Goal: Information Seeking & Learning: Understand process/instructions

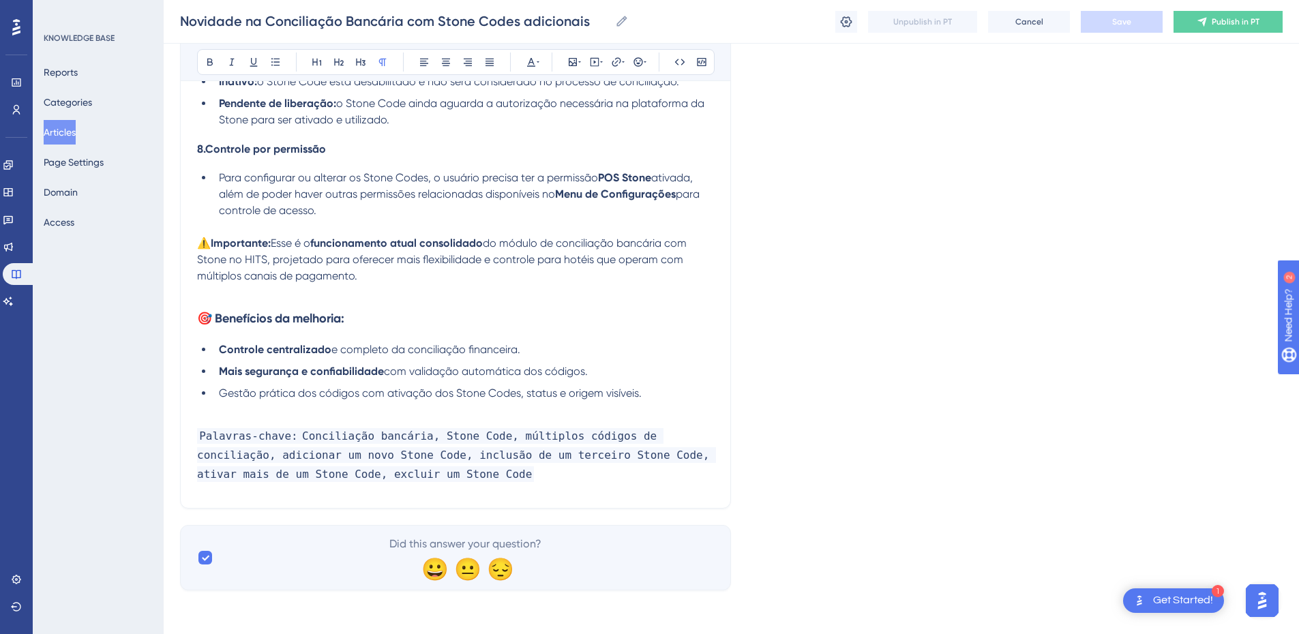
click at [308, 290] on p at bounding box center [455, 292] width 517 height 16
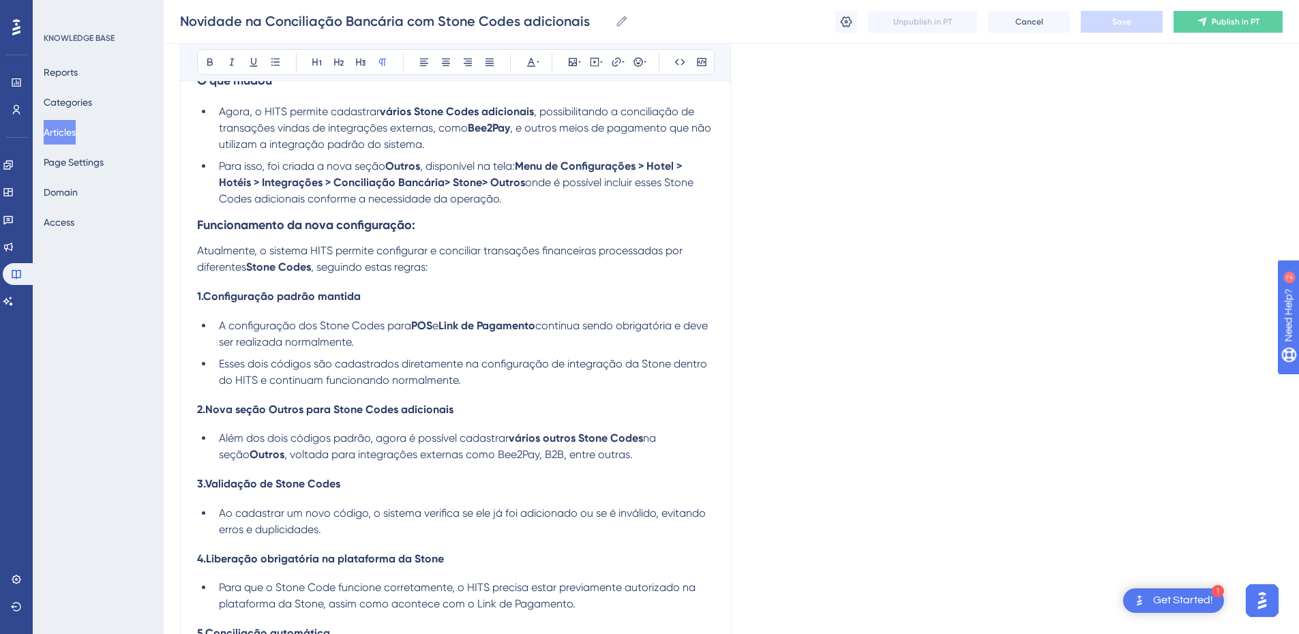
scroll to position [191, 0]
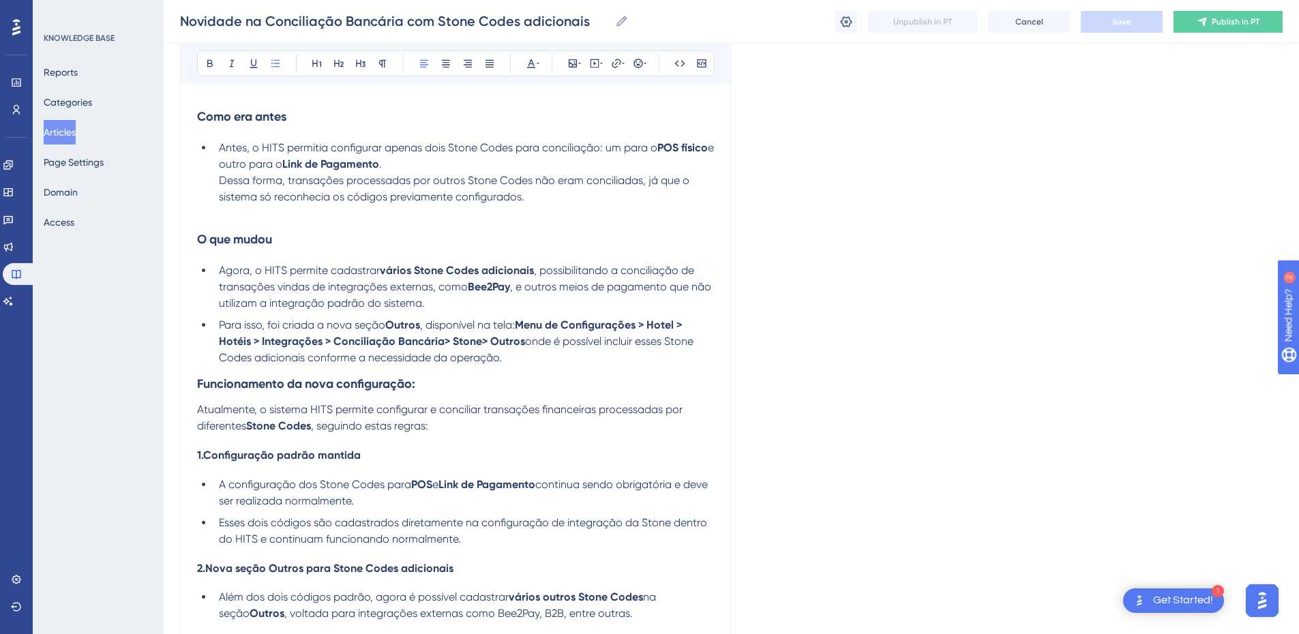
click at [524, 363] on li "Para isso, foi criada a nova seção Outros , disponível na tela: Menu de Configu…" at bounding box center [463, 341] width 500 height 49
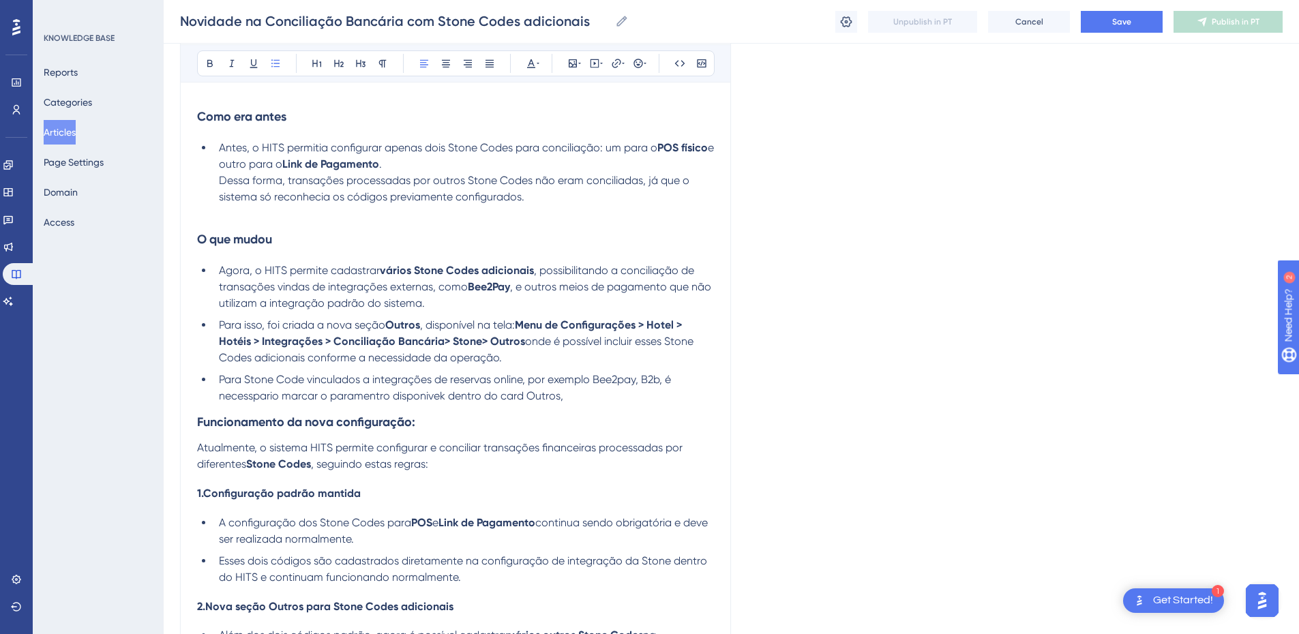
click at [393, 398] on span "Para Stone Code vinculados a integrações de reservas online, por exemplo Bee2pa…" at bounding box center [446, 387] width 455 height 29
drag, startPoint x: 405, startPoint y: 395, endPoint x: 427, endPoint y: 373, distance: 30.9
click at [405, 395] on span "Para Stone Code vinculados a integrações de reservas online, por exemplo Bee2pa…" at bounding box center [446, 387] width 455 height 29
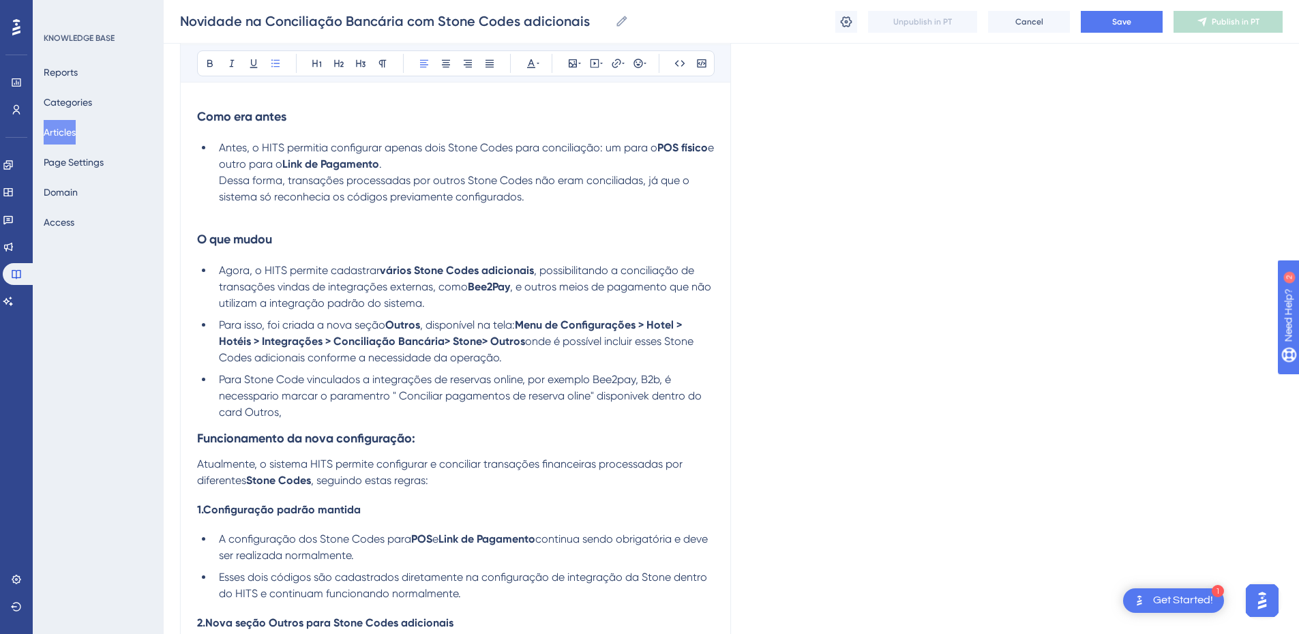
click at [340, 414] on li "Para Stone Code vinculados a integrações de reservas online, por exemplo Bee2pa…" at bounding box center [463, 396] width 500 height 49
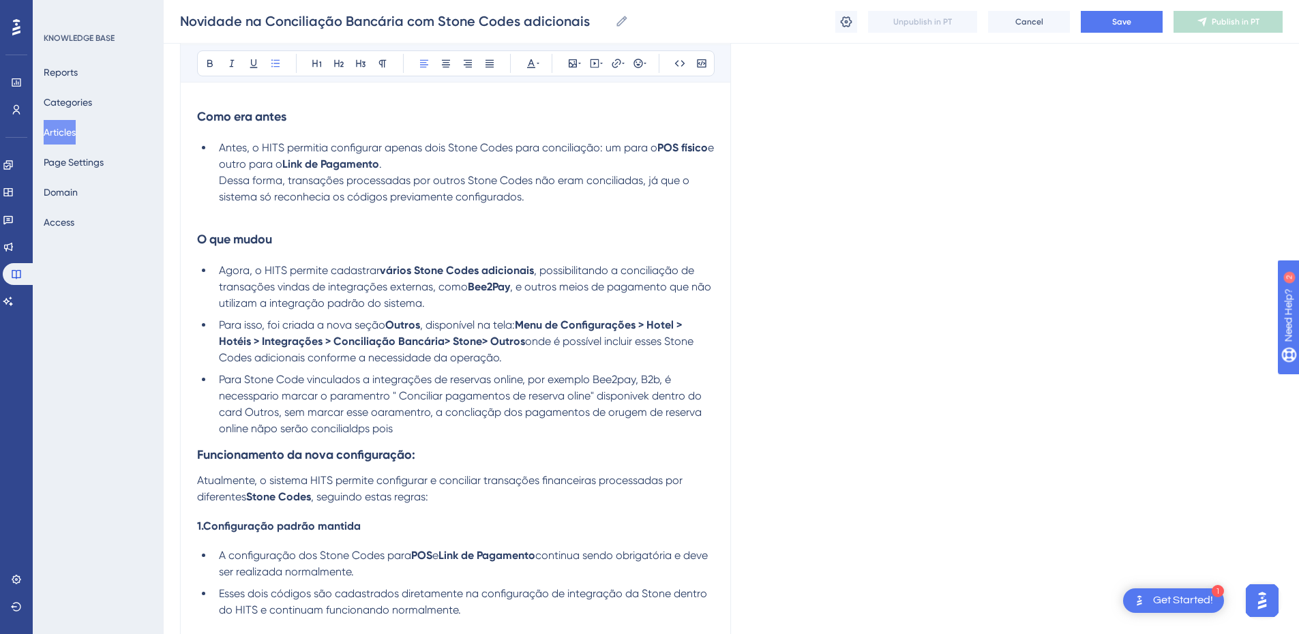
click at [428, 434] on li "Para Stone Code vinculados a integrações de reservas online, por exemplo Bee2pa…" at bounding box center [463, 404] width 500 height 65
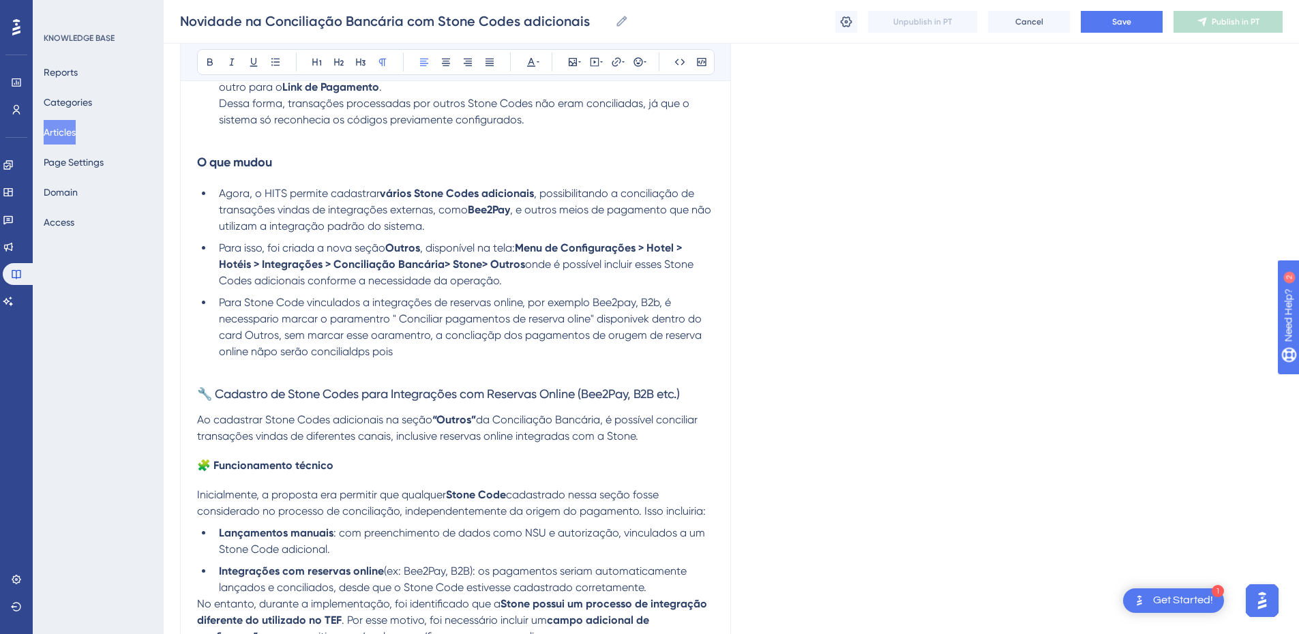
scroll to position [427, 0]
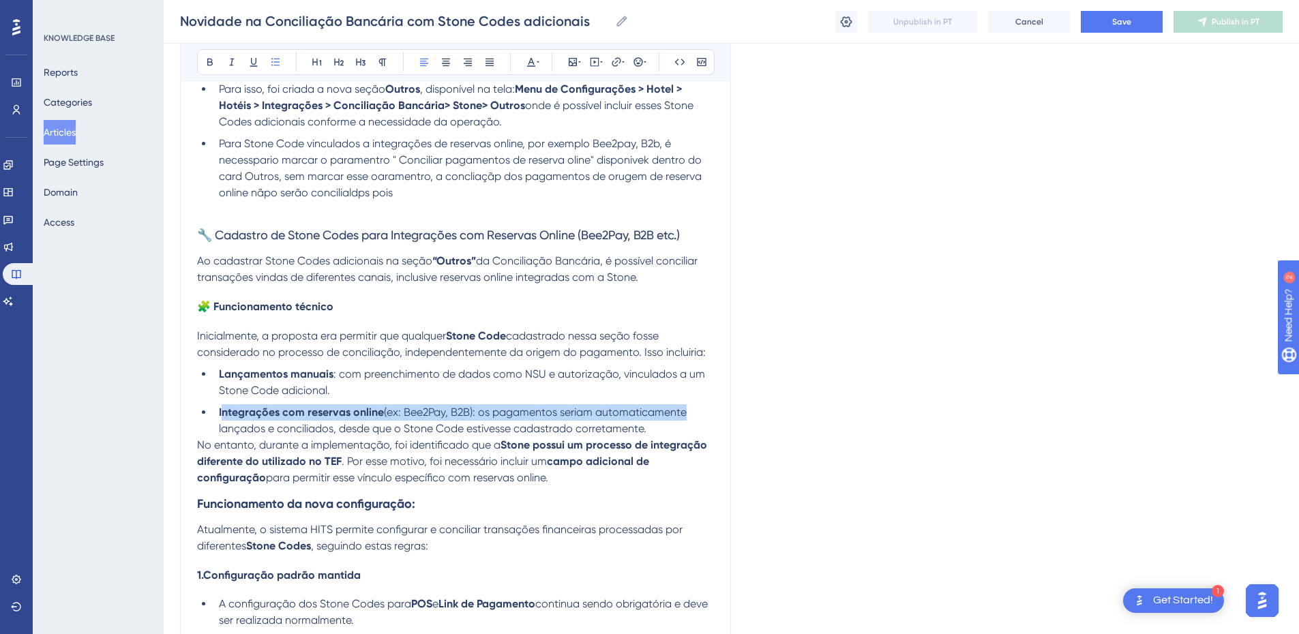
drag, startPoint x: 221, startPoint y: 415, endPoint x: 680, endPoint y: 410, distance: 458.8
click at [680, 410] on li "Integrações com reservas online (ex: Bee2Pay, B2B): os pagamentos seriam automa…" at bounding box center [463, 420] width 500 height 33
click at [435, 494] on h3 "Funcionamento da nova configuração:" at bounding box center [455, 503] width 517 height 35
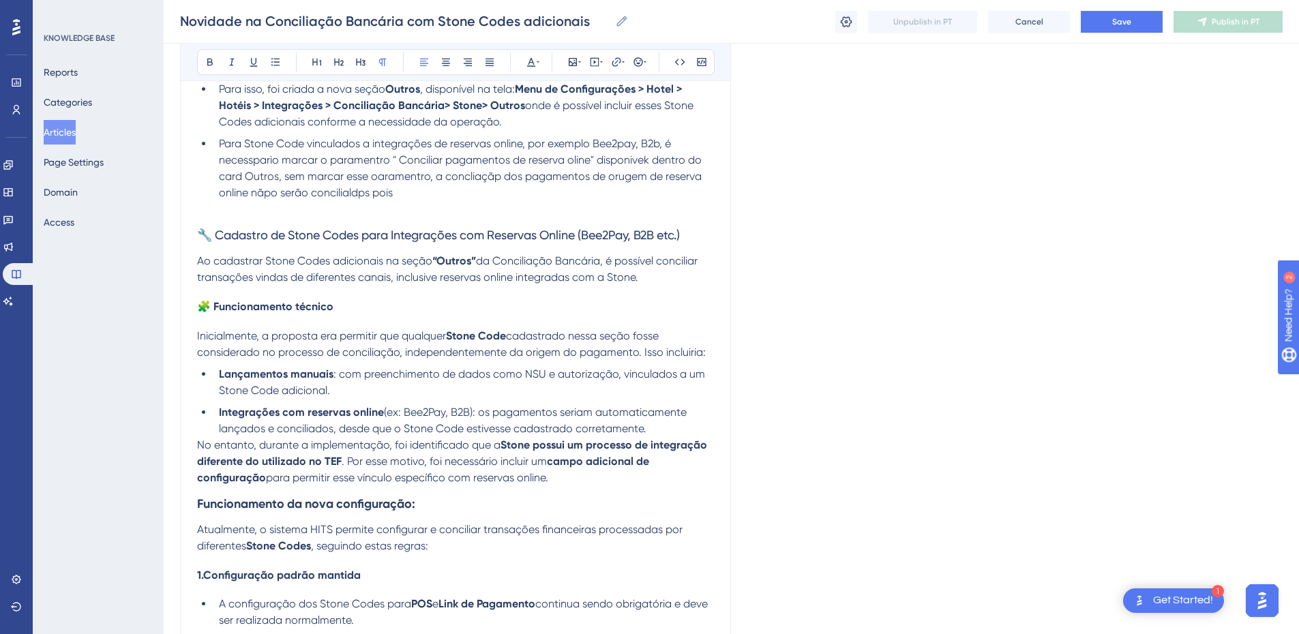
drag, startPoint x: 585, startPoint y: 485, endPoint x: 199, endPoint y: 311, distance: 423.2
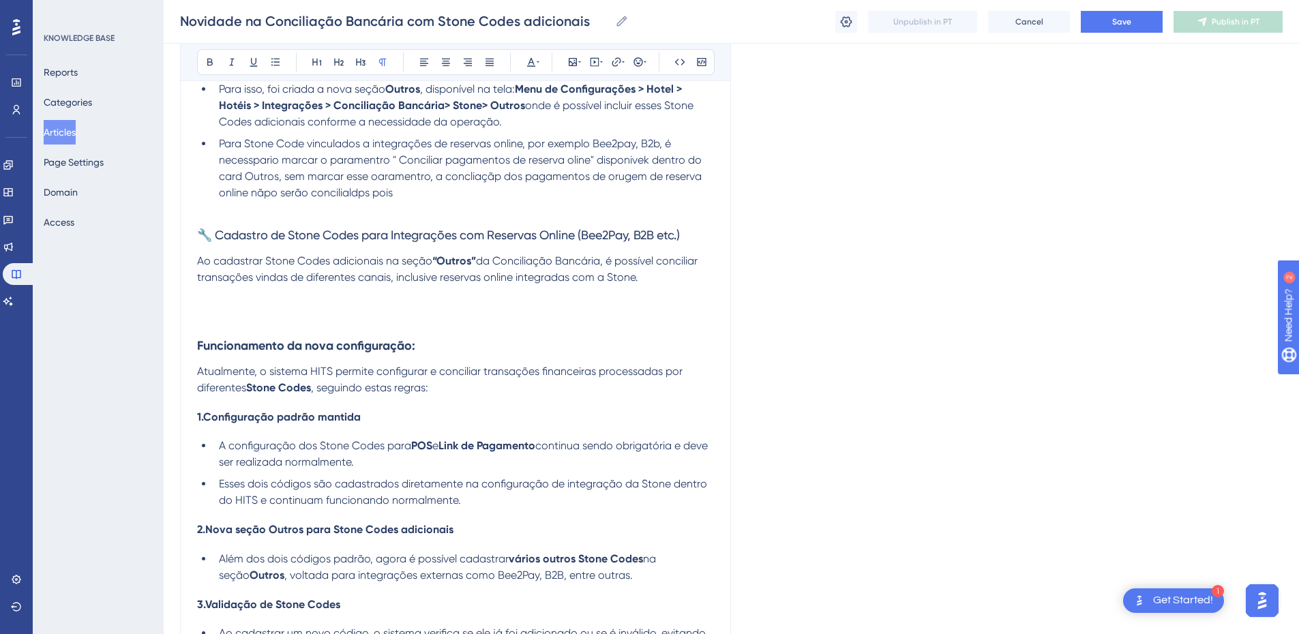
scroll to position [268, 0]
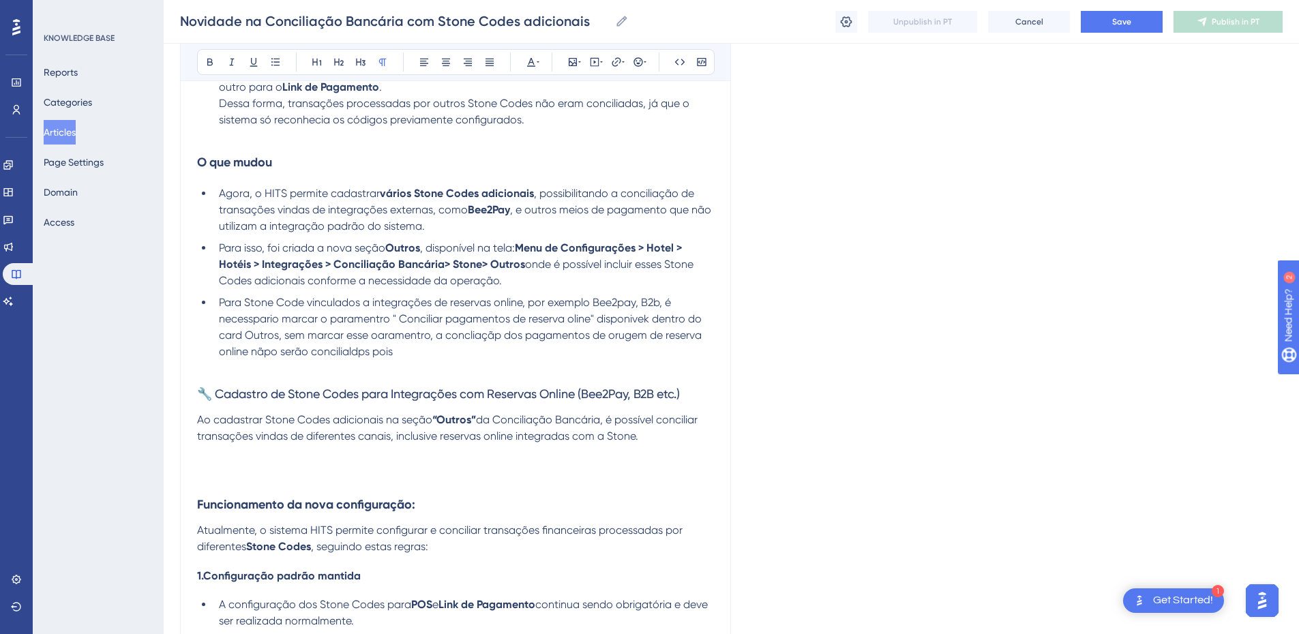
click at [366, 416] on span "Ao cadastrar Stone Codes adicionais na seção" at bounding box center [314, 419] width 235 height 13
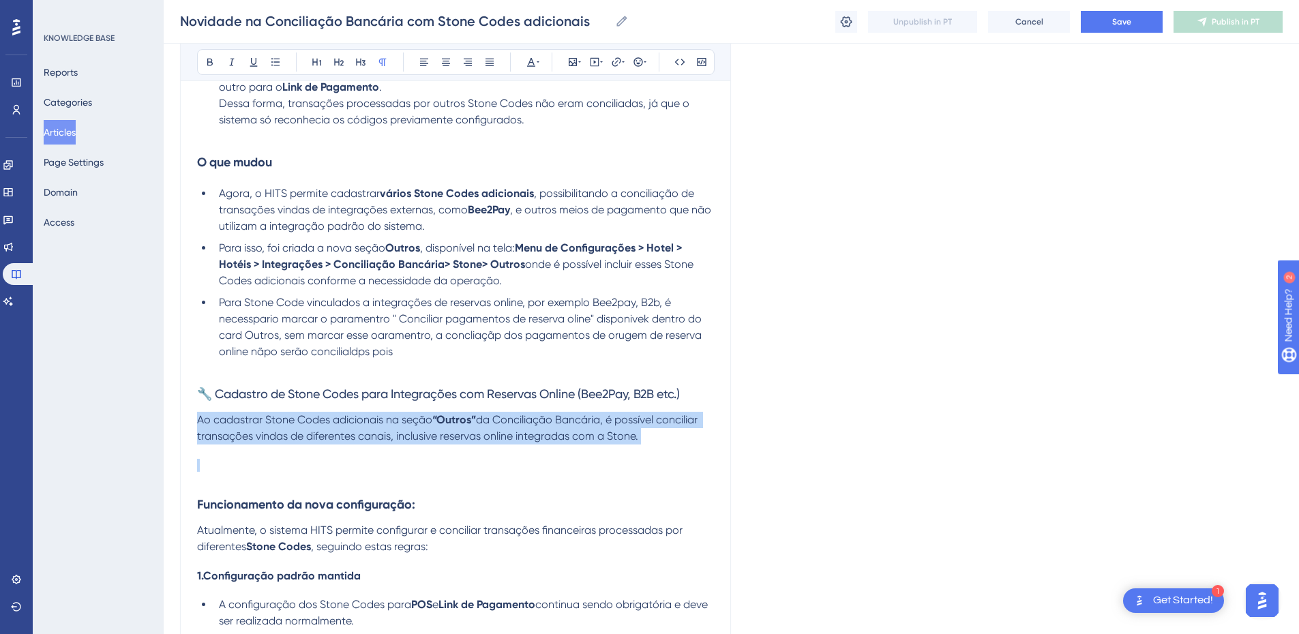
click at [366, 416] on span "Ao cadastrar Stone Codes adicionais na seção" at bounding box center [314, 419] width 235 height 13
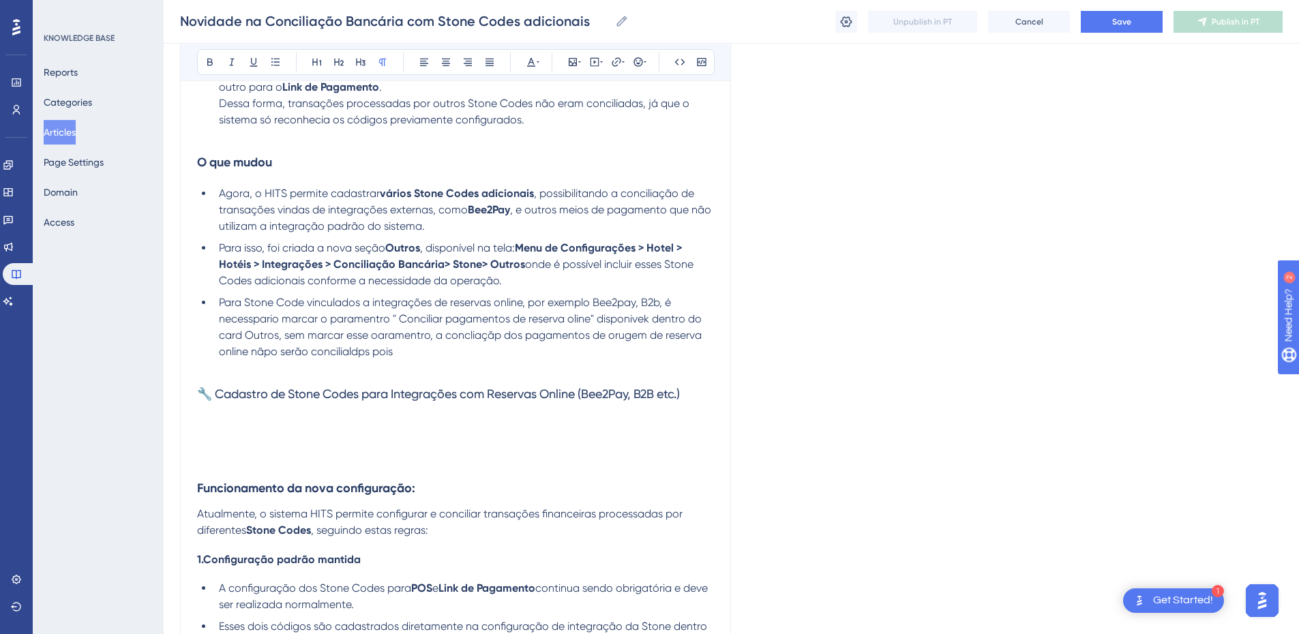
click at [289, 398] on span "🔧 Cadastro de Stone Codes para Integrações com Reservas Online (Bee2Pay, B2B et…" at bounding box center [438, 394] width 483 height 14
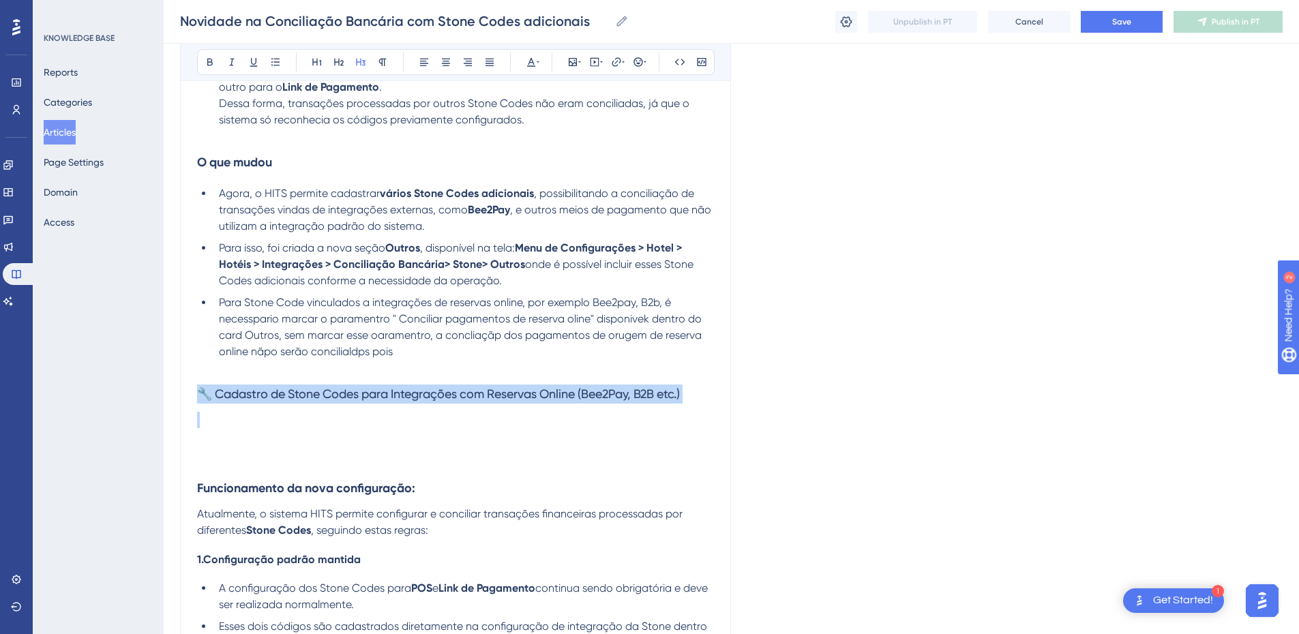
click at [289, 398] on span "🔧 Cadastro de Stone Codes para Integrações com Reservas Online (Bee2Pay, B2B et…" at bounding box center [438, 394] width 483 height 14
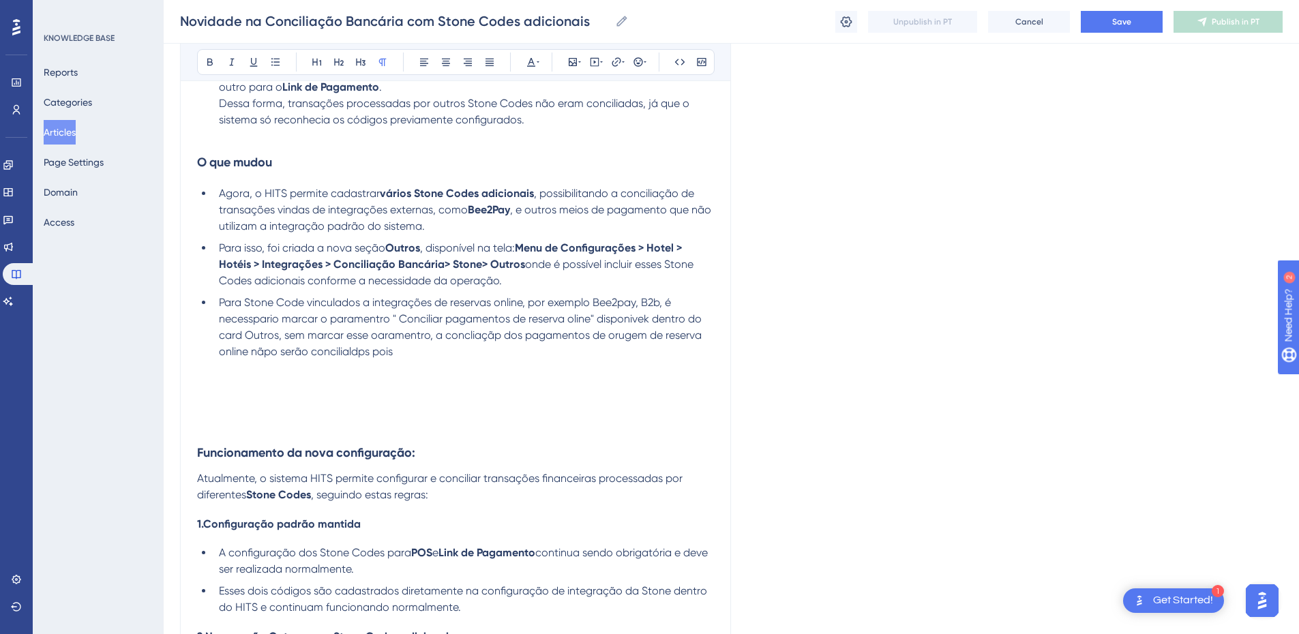
click at [198, 415] on h4 at bounding box center [455, 413] width 517 height 13
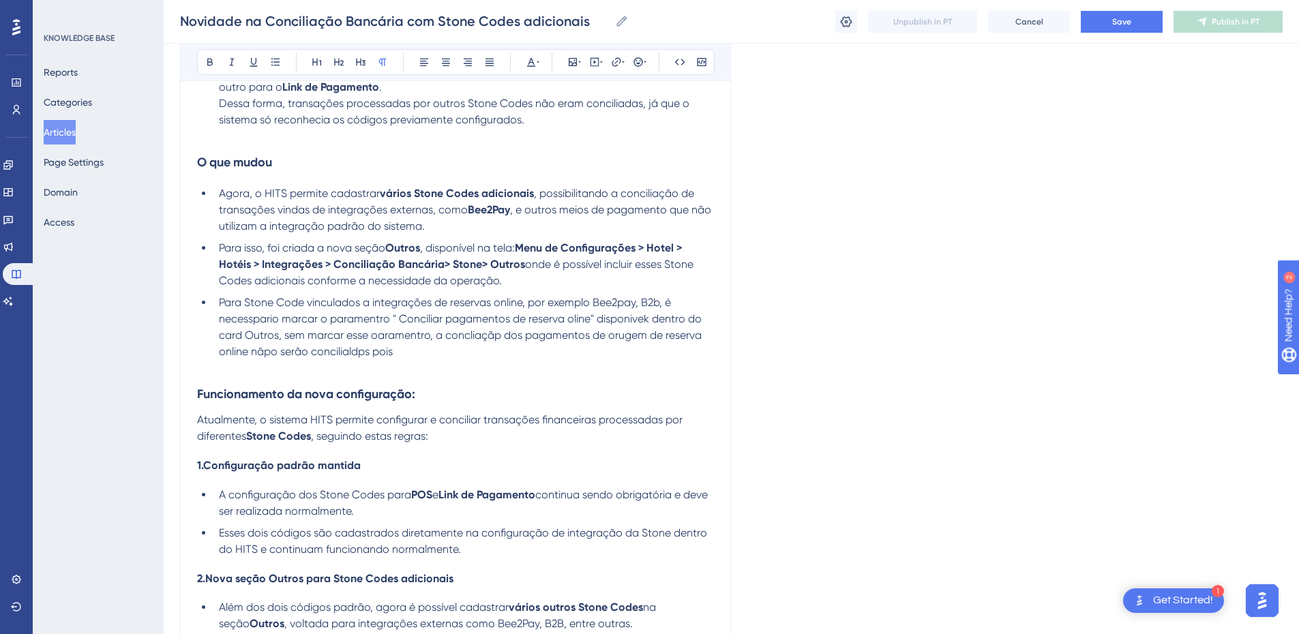
click at [457, 349] on li "Para Stone Code vinculados a integrações de reservas online, por exemplo Bee2pa…" at bounding box center [463, 327] width 500 height 65
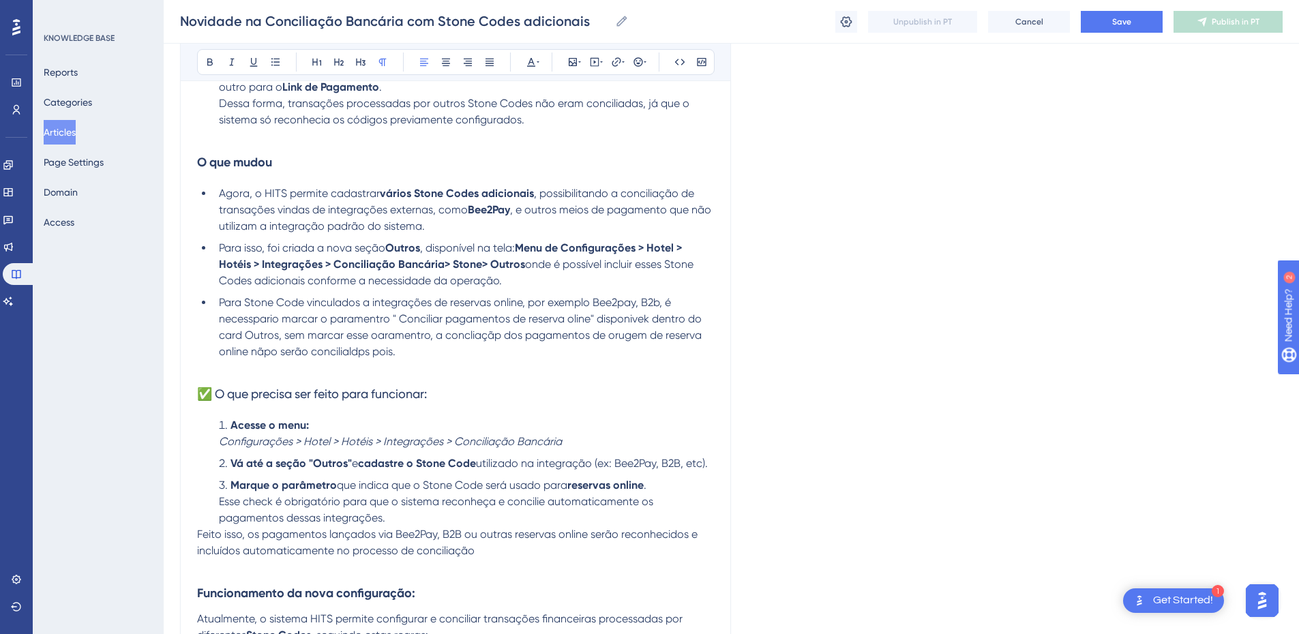
click at [223, 374] on p at bounding box center [455, 368] width 517 height 16
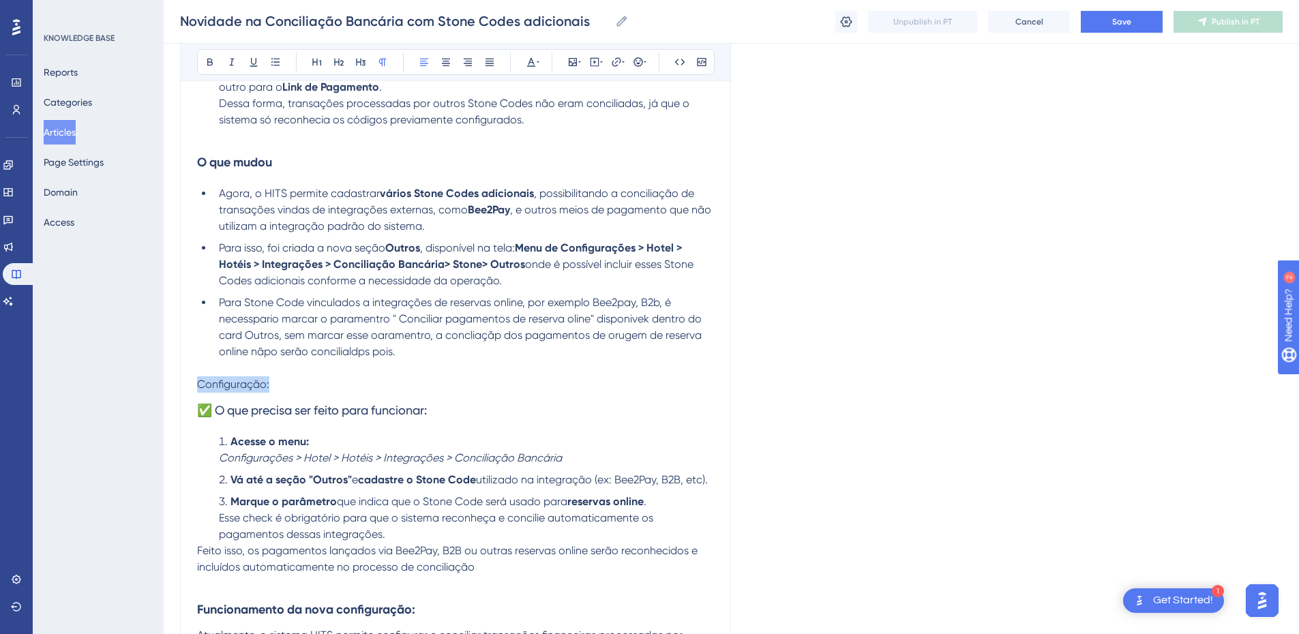
drag, startPoint x: 266, startPoint y: 381, endPoint x: 152, endPoint y: 391, distance: 114.3
click at [0, 0] on div "Performance Users Engagement Widgets Feedback Product Updates Knowledge Base AI…" at bounding box center [0, 0] width 0 height 0
click at [207, 59] on icon at bounding box center [209, 62] width 5 height 7
click at [371, 397] on h3 "✅ O que precisa ser feito para funcionar:" at bounding box center [455, 410] width 517 height 35
drag, startPoint x: 471, startPoint y: 415, endPoint x: 183, endPoint y: 416, distance: 287.7
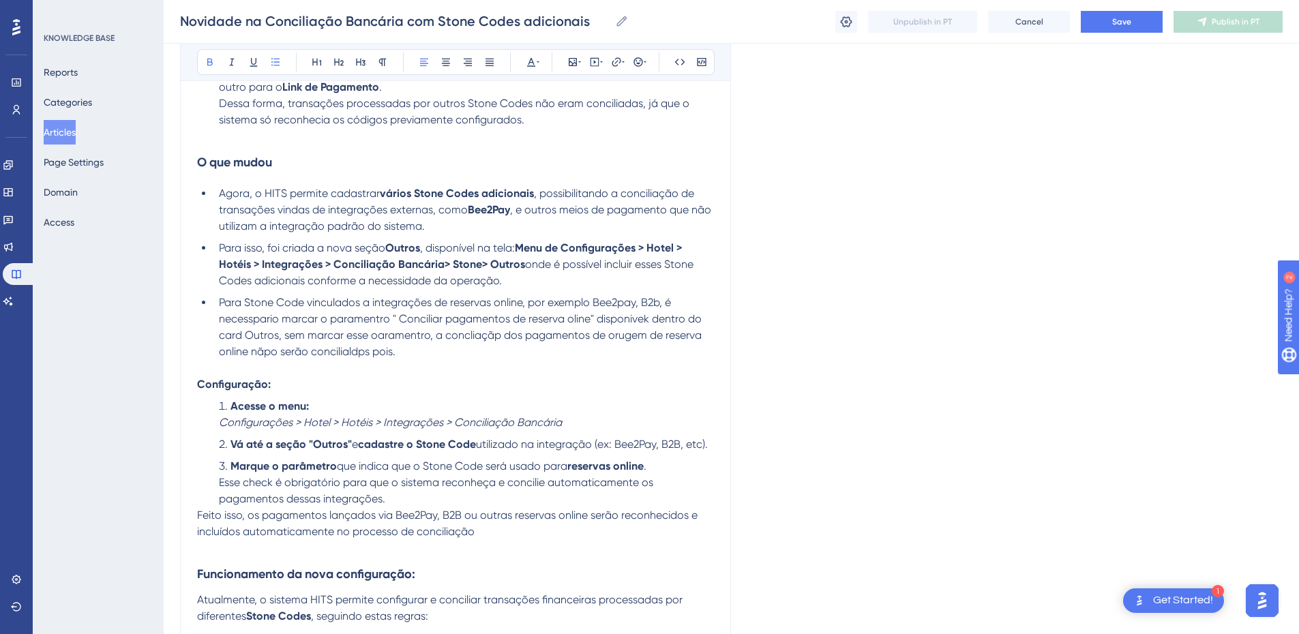
drag, startPoint x: 231, startPoint y: 406, endPoint x: 200, endPoint y: 401, distance: 31.2
click at [200, 401] on ol "Acesse o menu: Configurações > Hotel > Hotéis > Integrações > Conciliação Bancá…" at bounding box center [455, 452] width 517 height 109
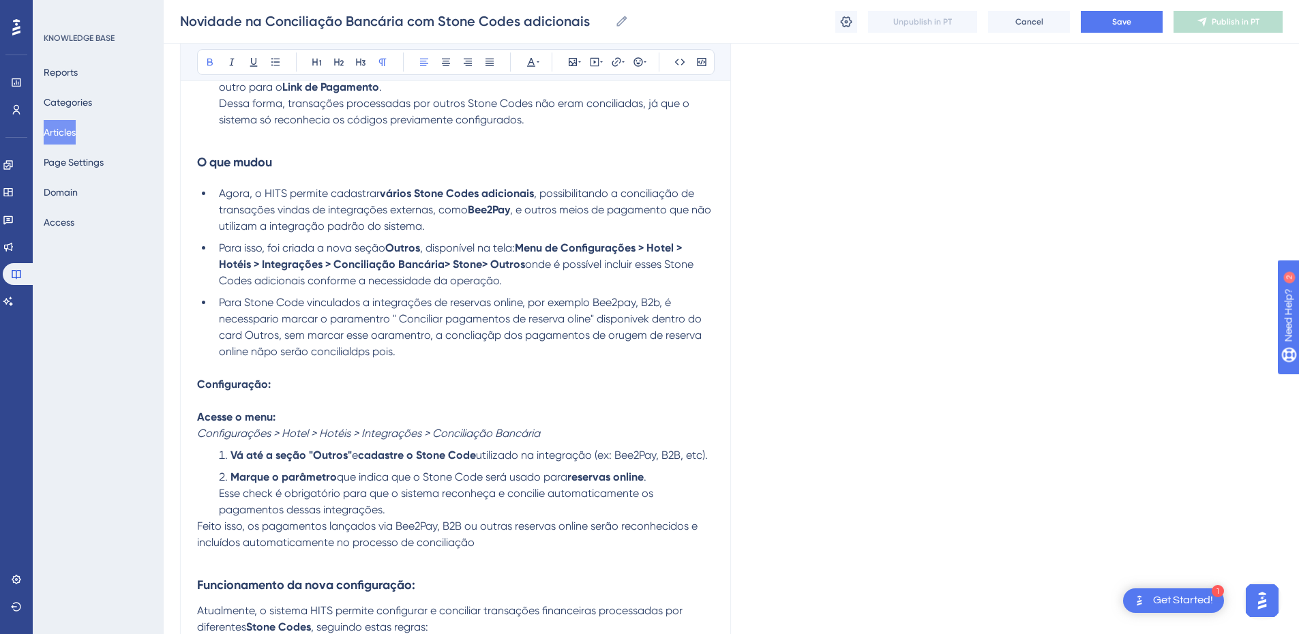
click at [198, 530] on span "Feito isso, os pagamentos lançados via Bee2Pay, B2B ou outras reservas online s…" at bounding box center [448, 533] width 503 height 29
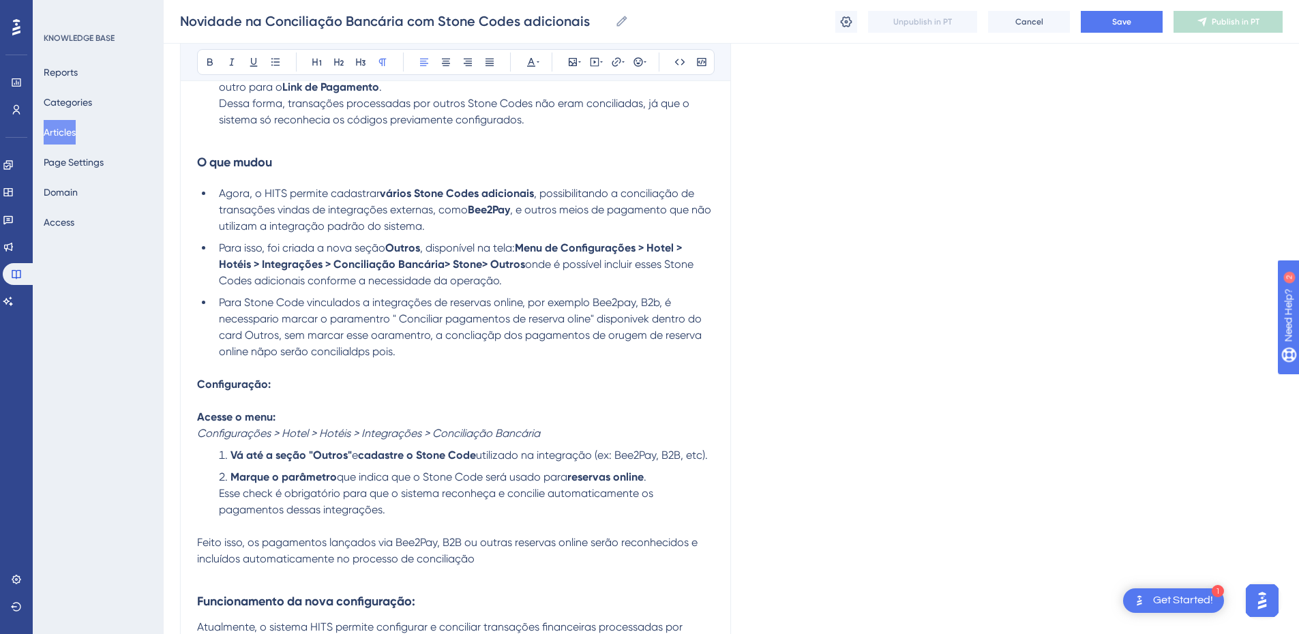
click at [222, 382] on strong "Configuração:" at bounding box center [234, 384] width 74 height 13
click at [362, 64] on icon at bounding box center [360, 62] width 11 height 11
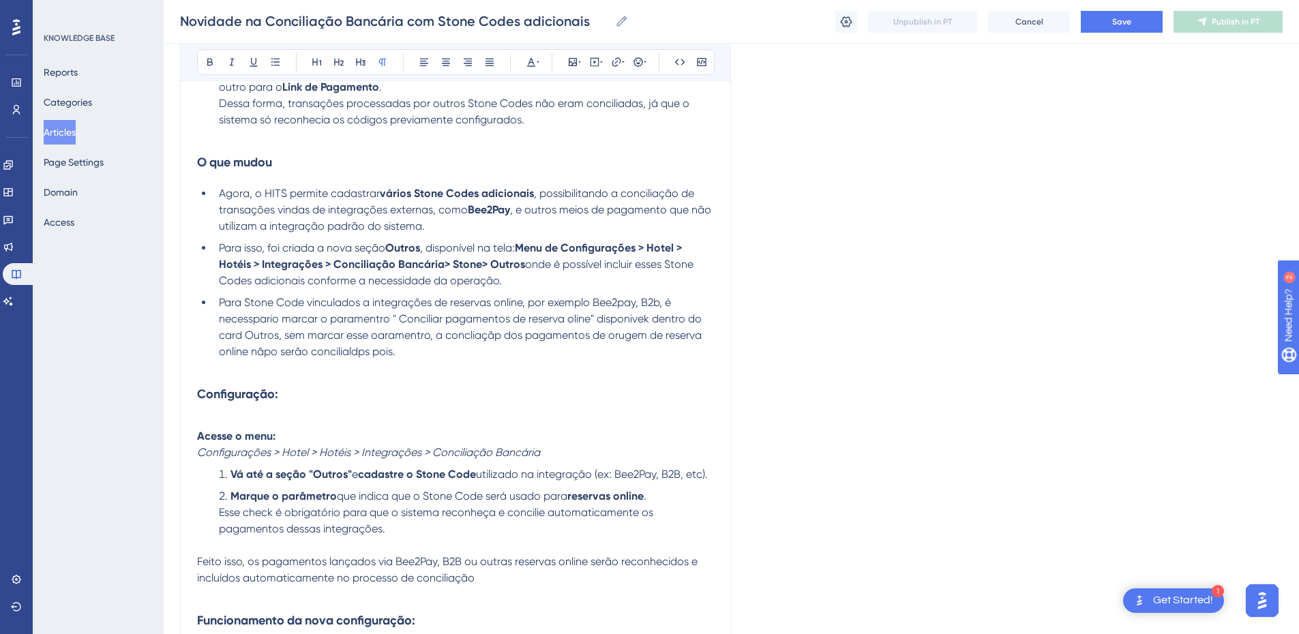
click at [207, 373] on p at bounding box center [455, 368] width 517 height 16
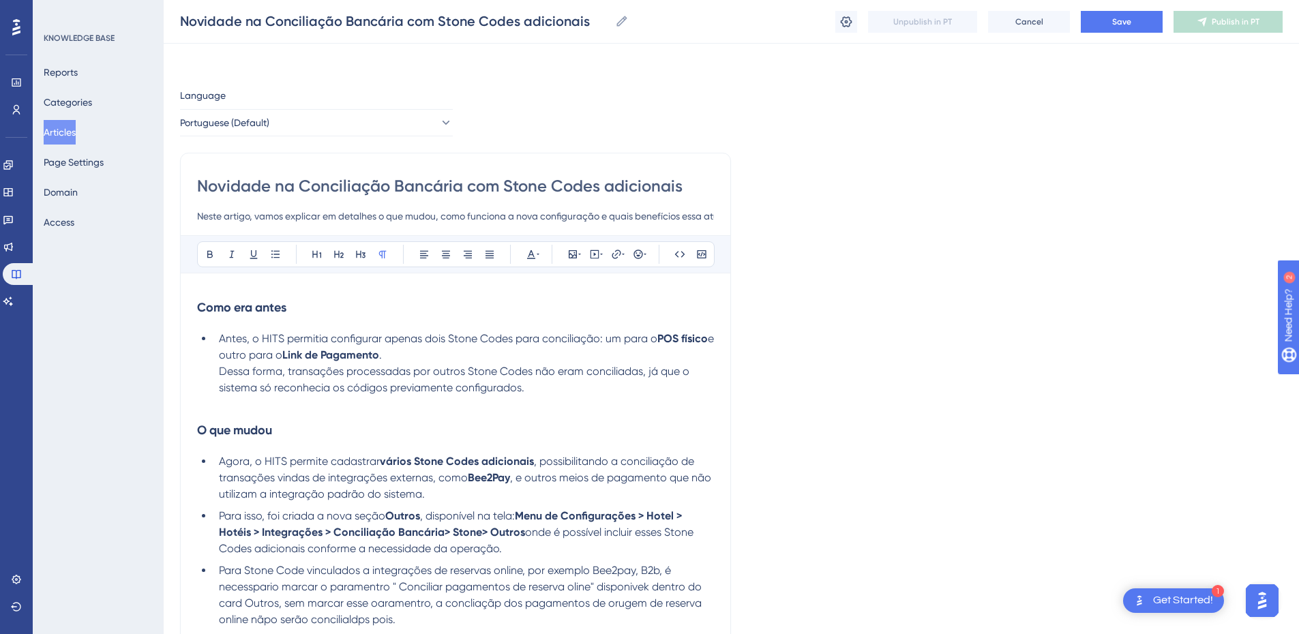
scroll to position [318, 0]
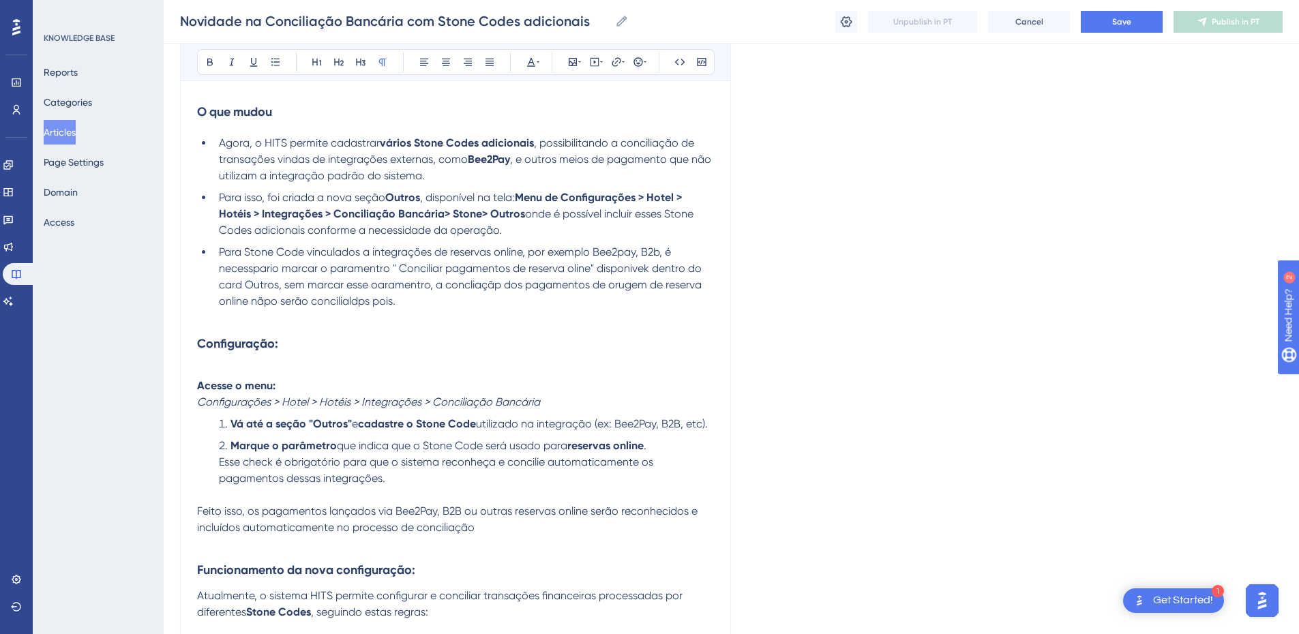
click at [297, 325] on p at bounding box center [455, 318] width 517 height 16
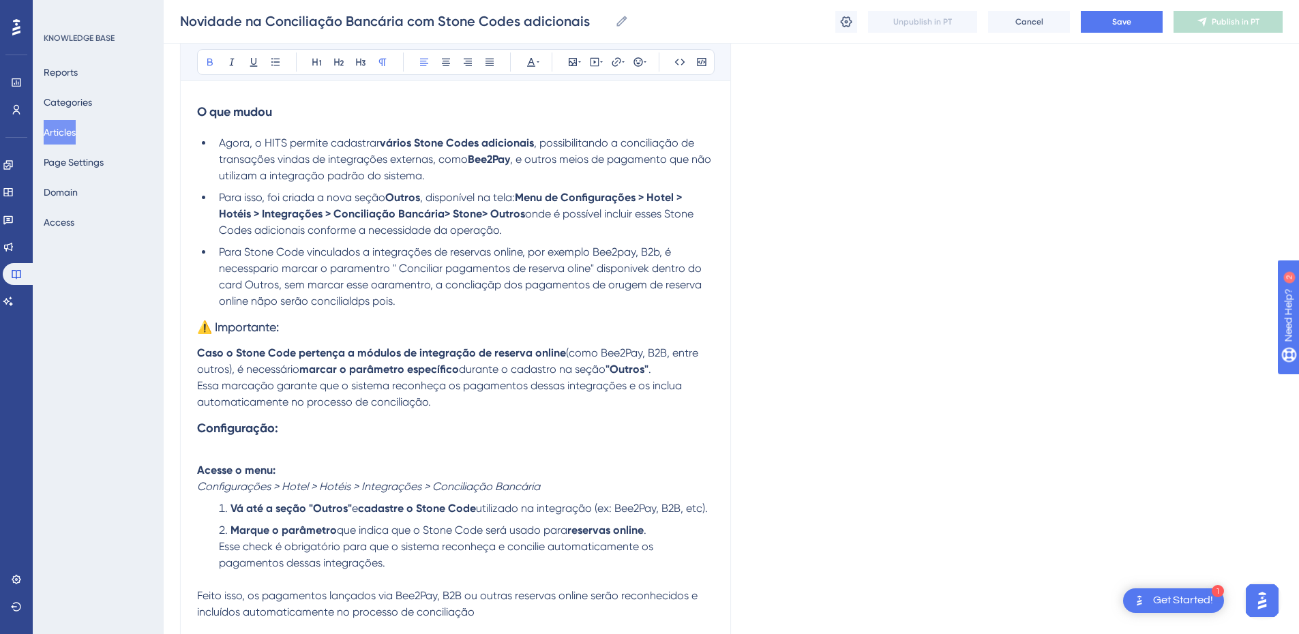
click at [198, 354] on strong "Caso o Stone Code pertença a módulos de integração de reserva online" at bounding box center [381, 352] width 369 height 13
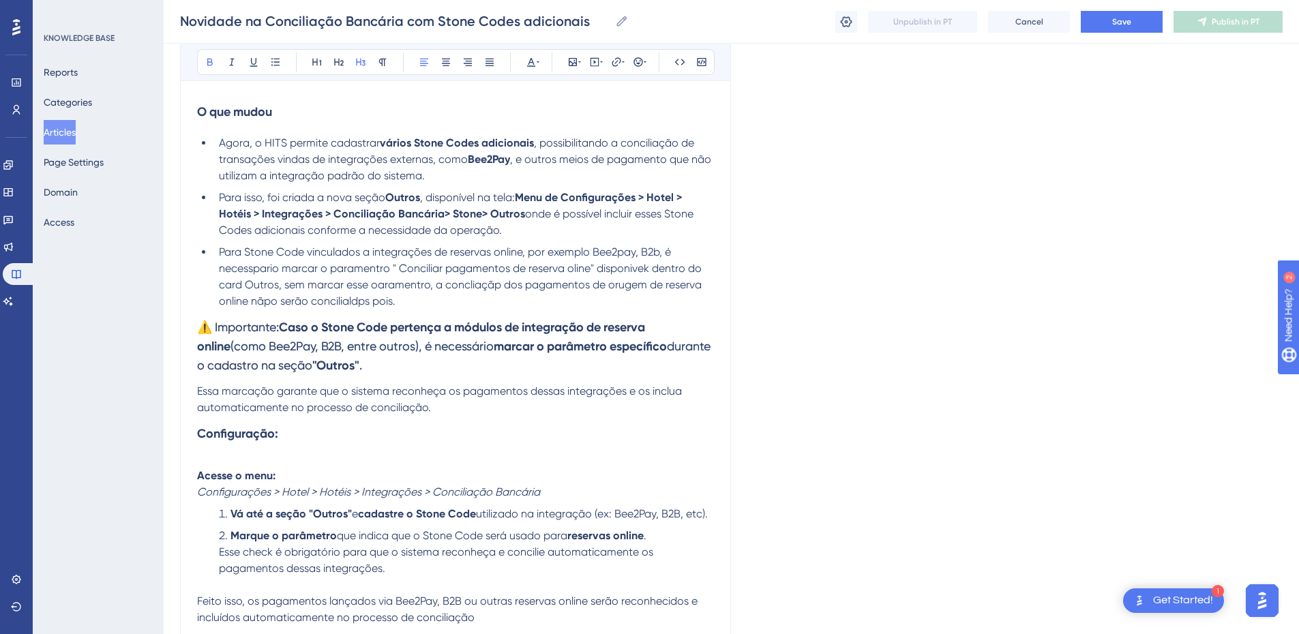
click at [198, 392] on span "Essa marcação garante que o sistema reconheça os pagamentos dessas integrações …" at bounding box center [440, 399] width 487 height 29
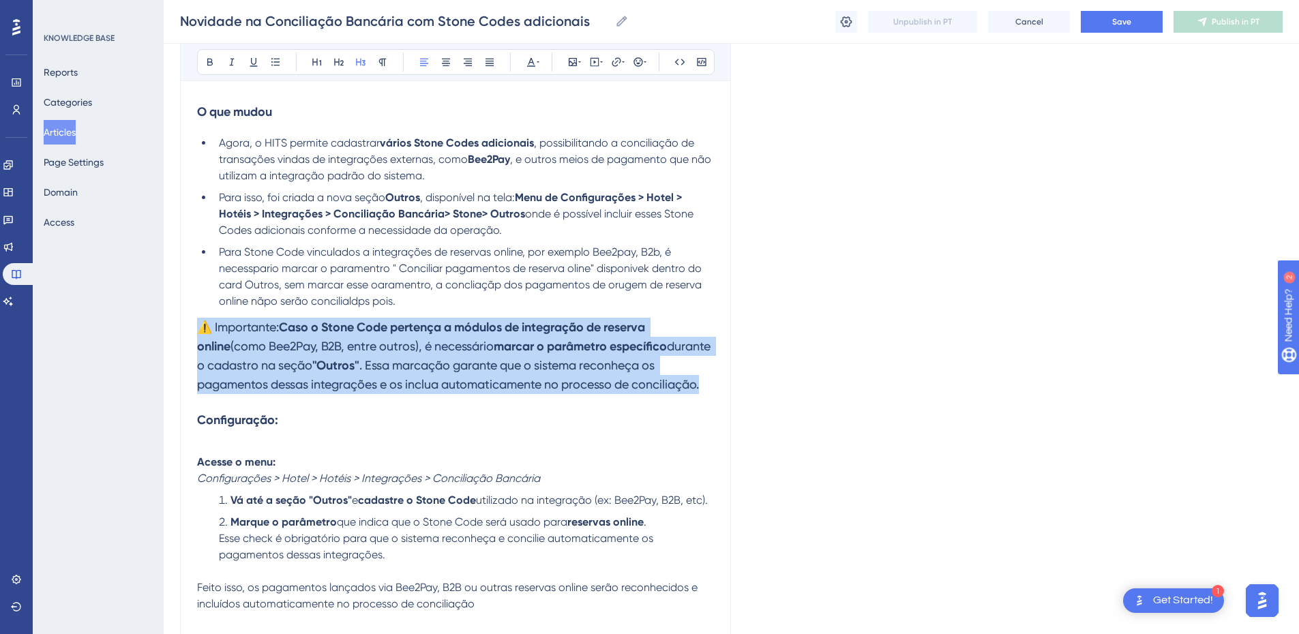
drag, startPoint x: 201, startPoint y: 327, endPoint x: 448, endPoint y: 170, distance: 292.8
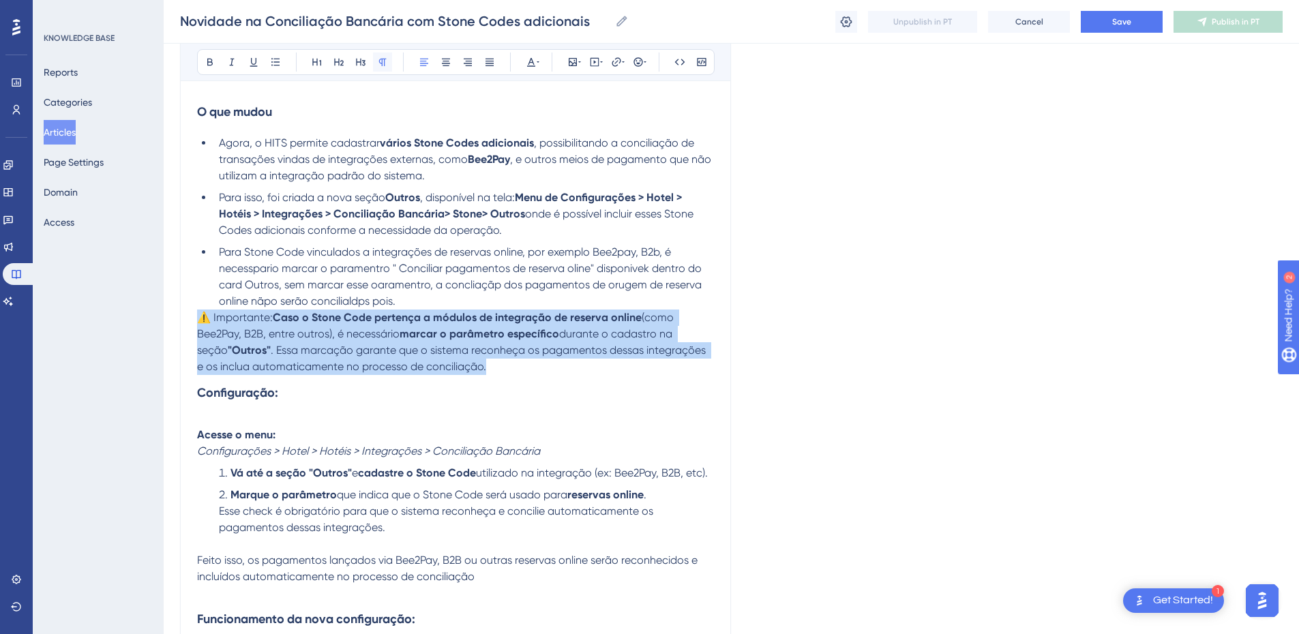
click at [377, 64] on icon at bounding box center [382, 62] width 11 height 11
click at [218, 359] on p "⚠️ Importante: Caso o Stone Code pertença a módulos de integração de reserva on…" at bounding box center [455, 342] width 517 height 65
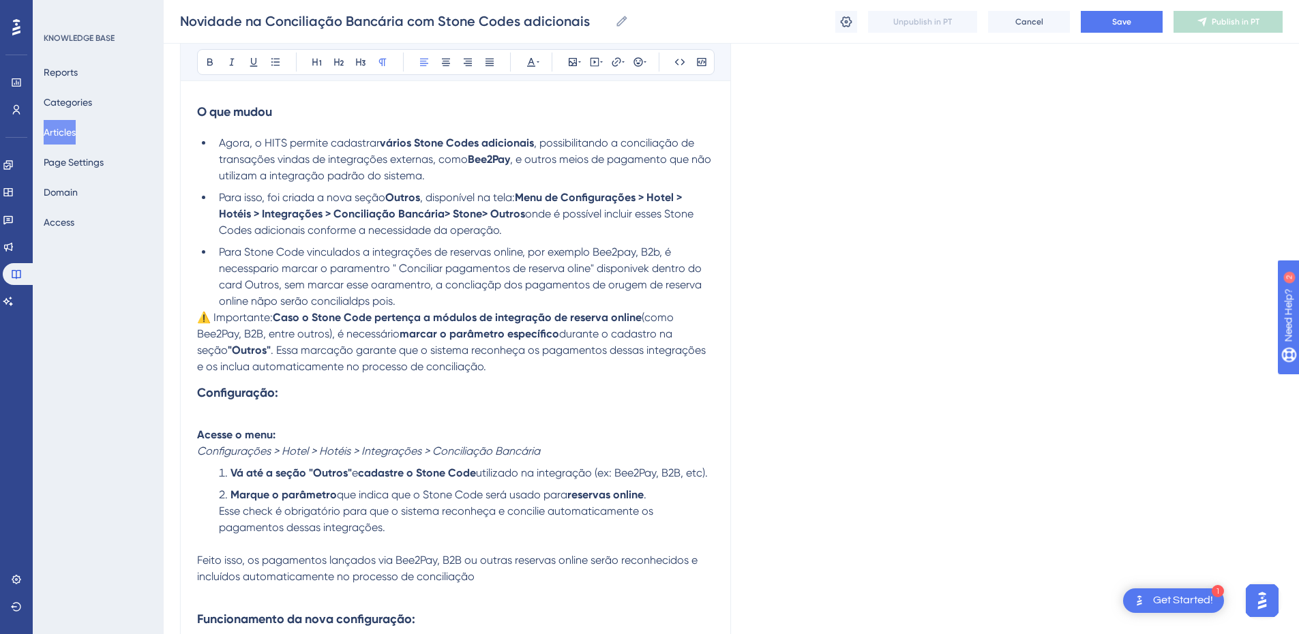
click at [202, 315] on span "⚠️ Importante:" at bounding box center [235, 317] width 76 height 13
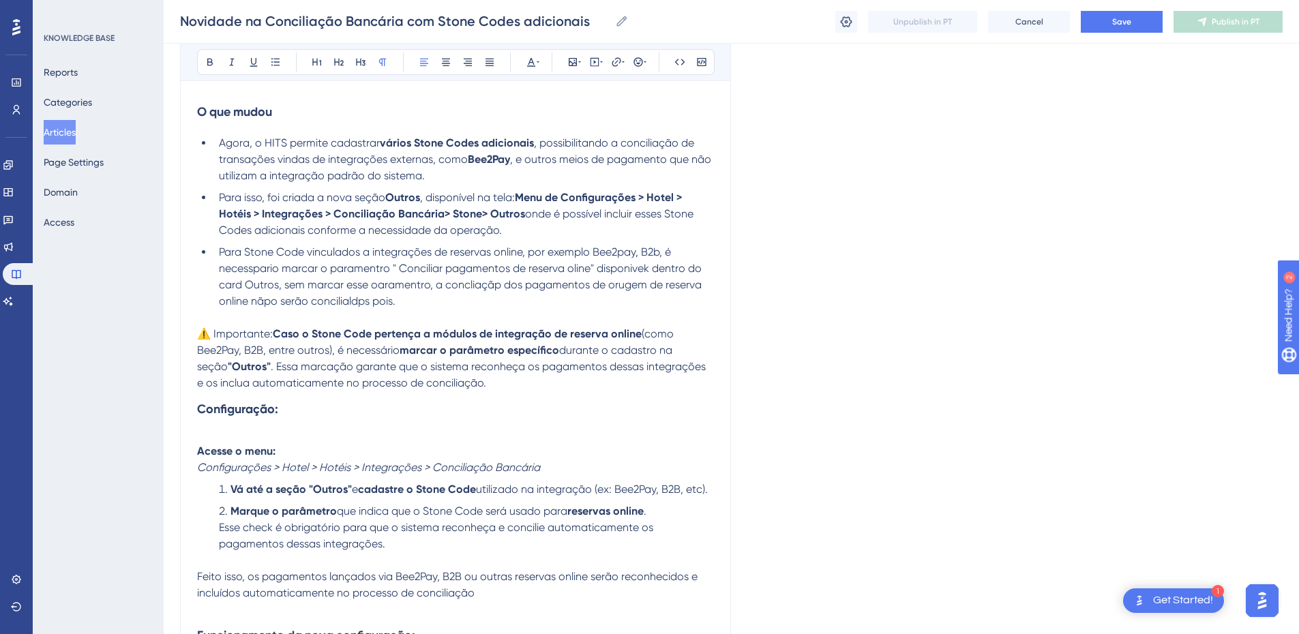
click at [273, 337] on strong "Caso o Stone Code pertença a módulos de integração de reserva online" at bounding box center [457, 333] width 369 height 13
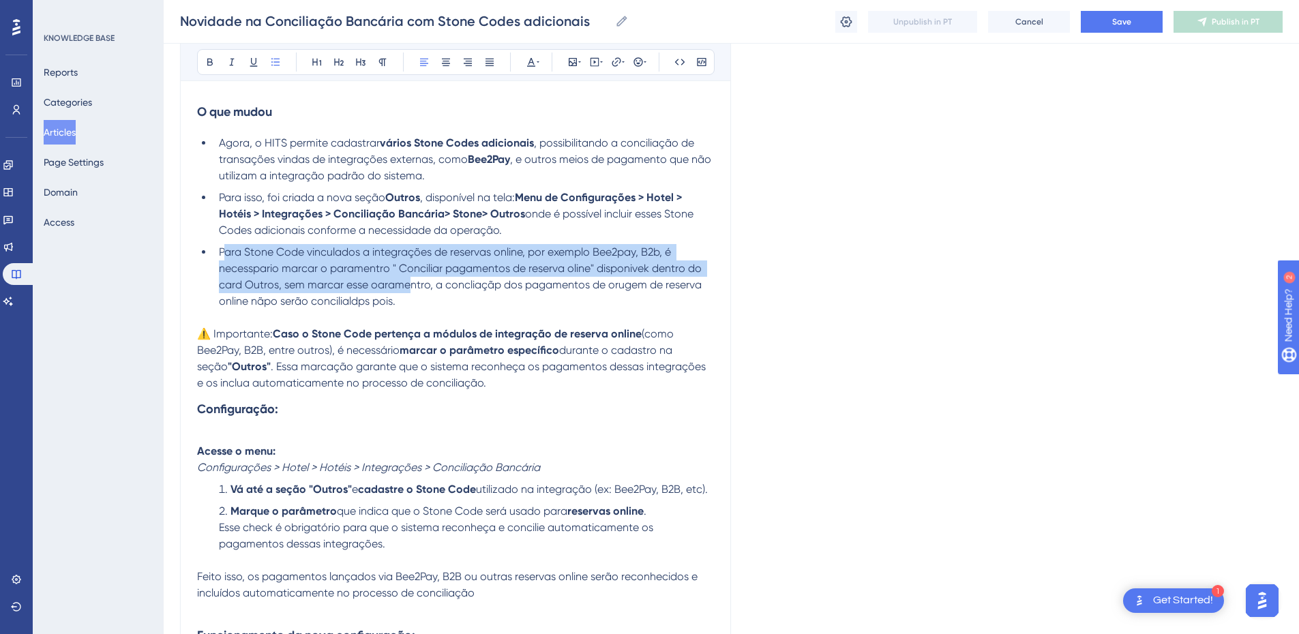
drag, startPoint x: 409, startPoint y: 288, endPoint x: 314, endPoint y: 286, distance: 94.8
click at [225, 257] on span "Para Stone Code vinculados a integrações de reservas online, por exemplo Bee2pa…" at bounding box center [461, 276] width 485 height 62
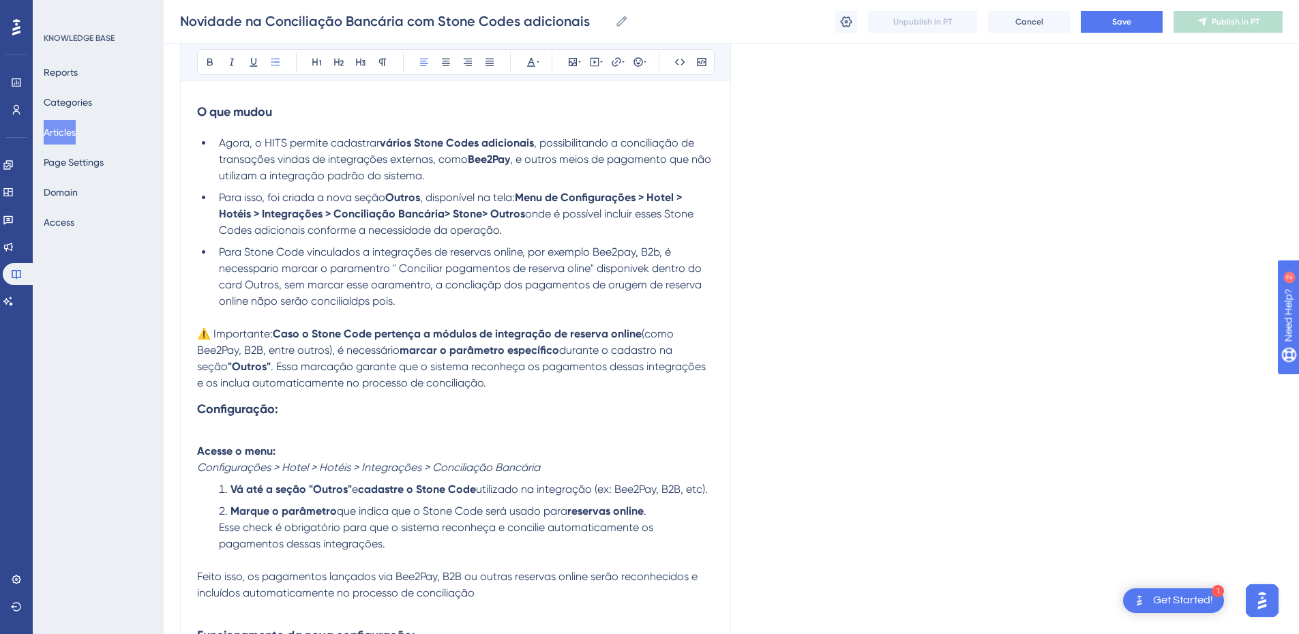
click at [432, 300] on li "Para Stone Code vinculados a integrações de reservas online, por exemplo Bee2pa…" at bounding box center [463, 276] width 500 height 65
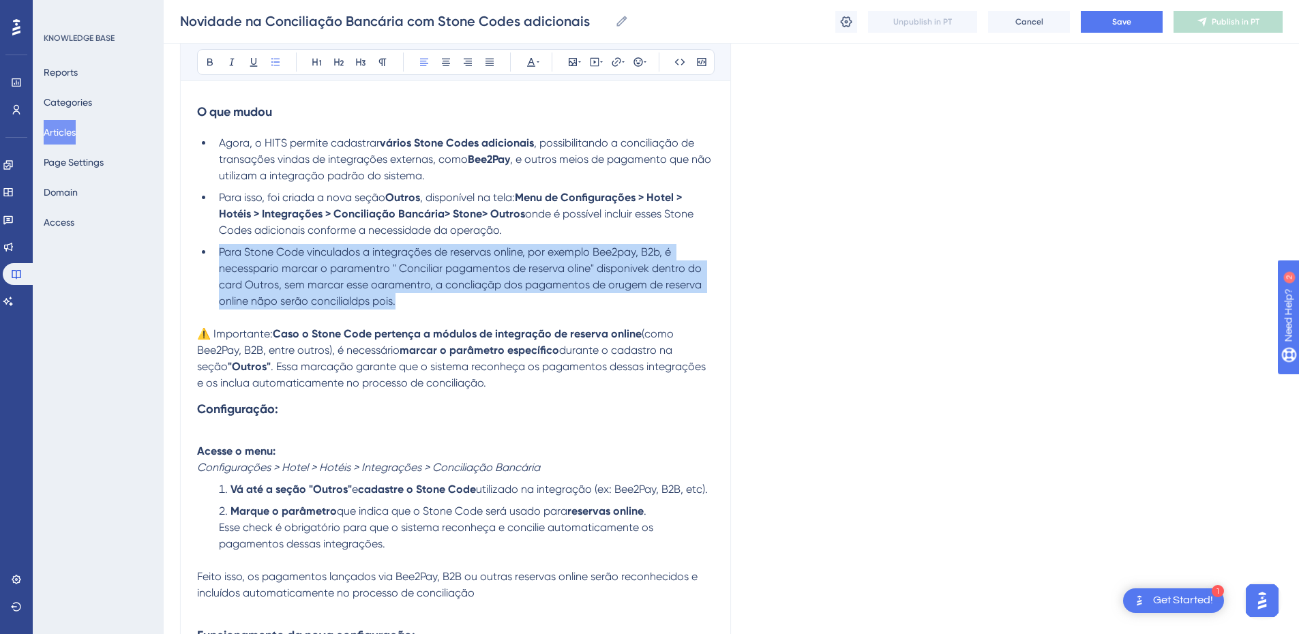
drag, startPoint x: 419, startPoint y: 298, endPoint x: 221, endPoint y: 257, distance: 202.6
click at [221, 257] on li "Para Stone Code vinculados a integrações de reservas online, por exemplo Bee2pa…" at bounding box center [463, 276] width 500 height 65
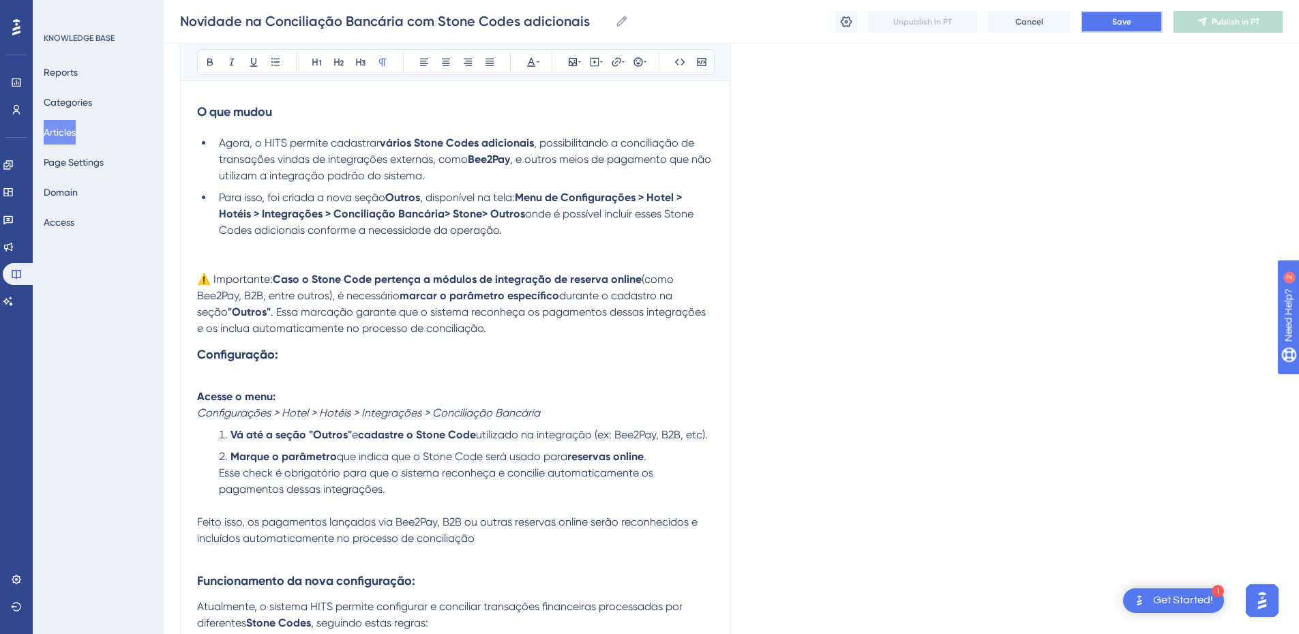
click at [1105, 20] on button "Save" at bounding box center [1122, 22] width 82 height 22
click at [521, 209] on strong "Menu de Configurações > Hotel > Hotéis > Integrações > Conciliação Bancária> St…" at bounding box center [452, 205] width 466 height 29
click at [518, 234] on li "Para isso, foi criada a nova seção Outros , disponível na tela: Menu de Configu…" at bounding box center [463, 214] width 500 height 49
click at [348, 243] on p at bounding box center [455, 247] width 517 height 16
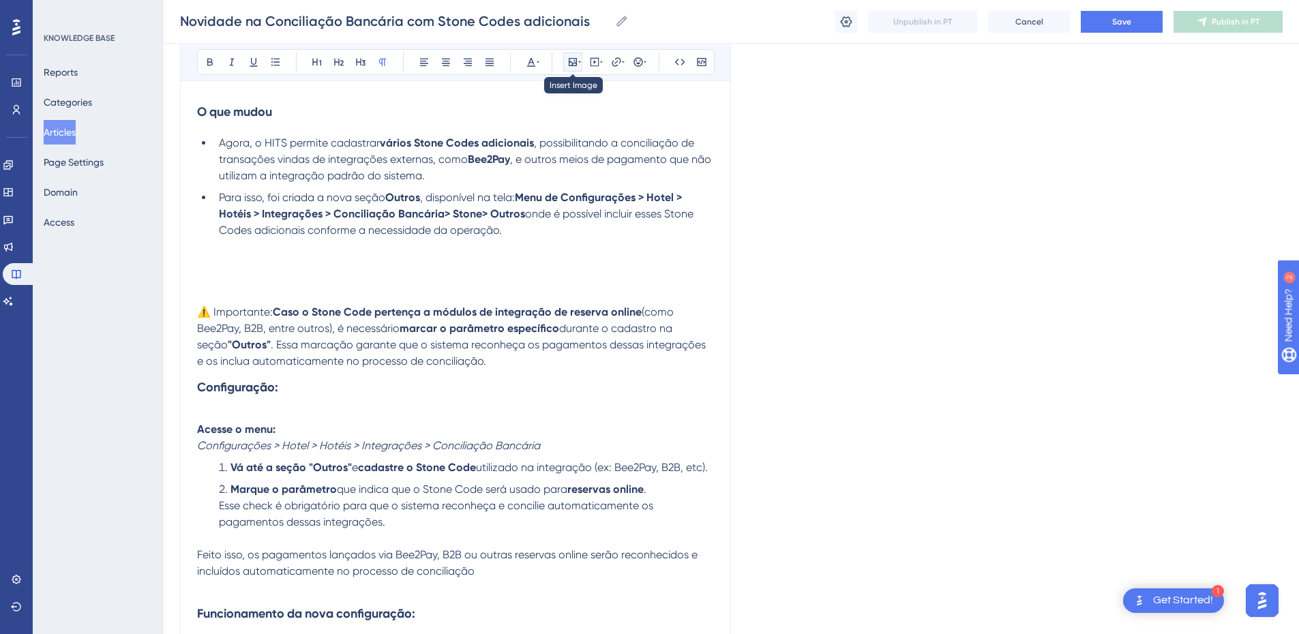
click at [571, 61] on icon at bounding box center [573, 62] width 8 height 8
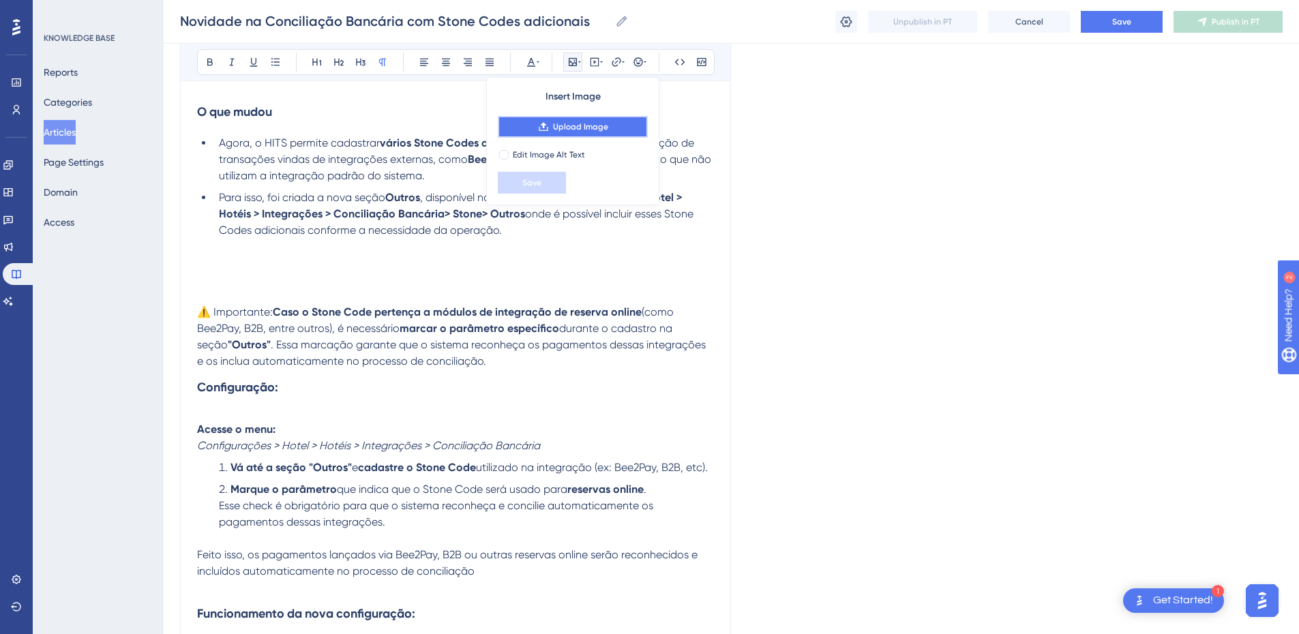
click at [554, 120] on button "Upload Image" at bounding box center [573, 127] width 150 height 22
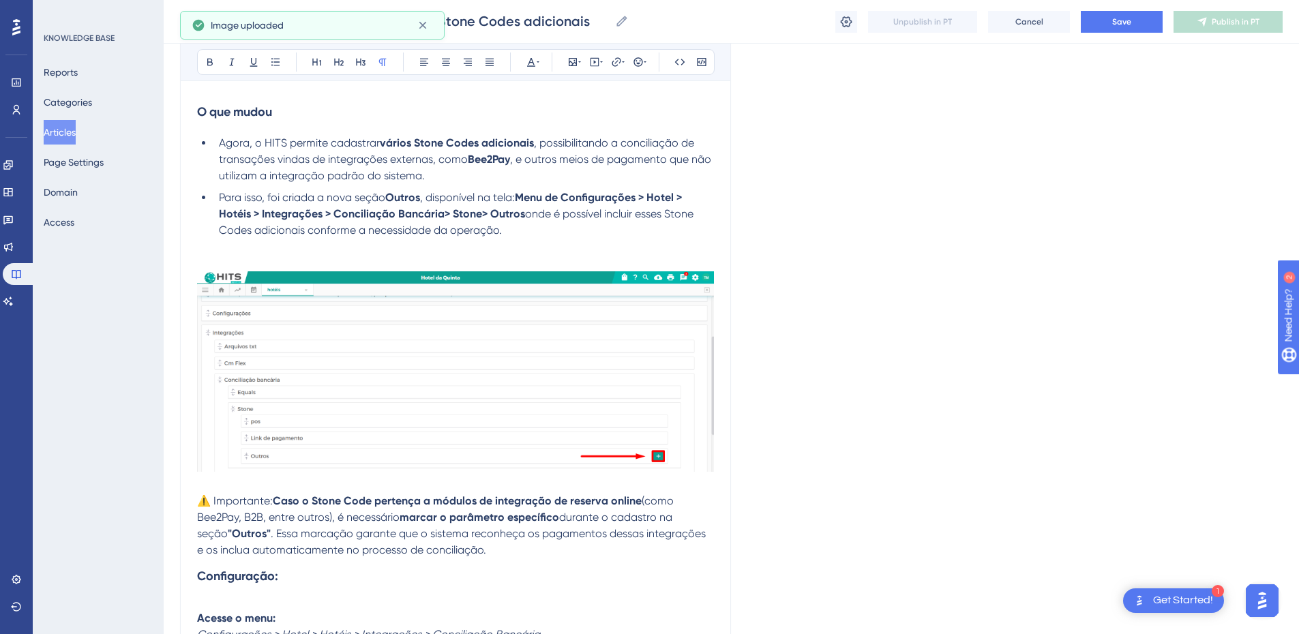
click at [239, 261] on p at bounding box center [455, 263] width 517 height 16
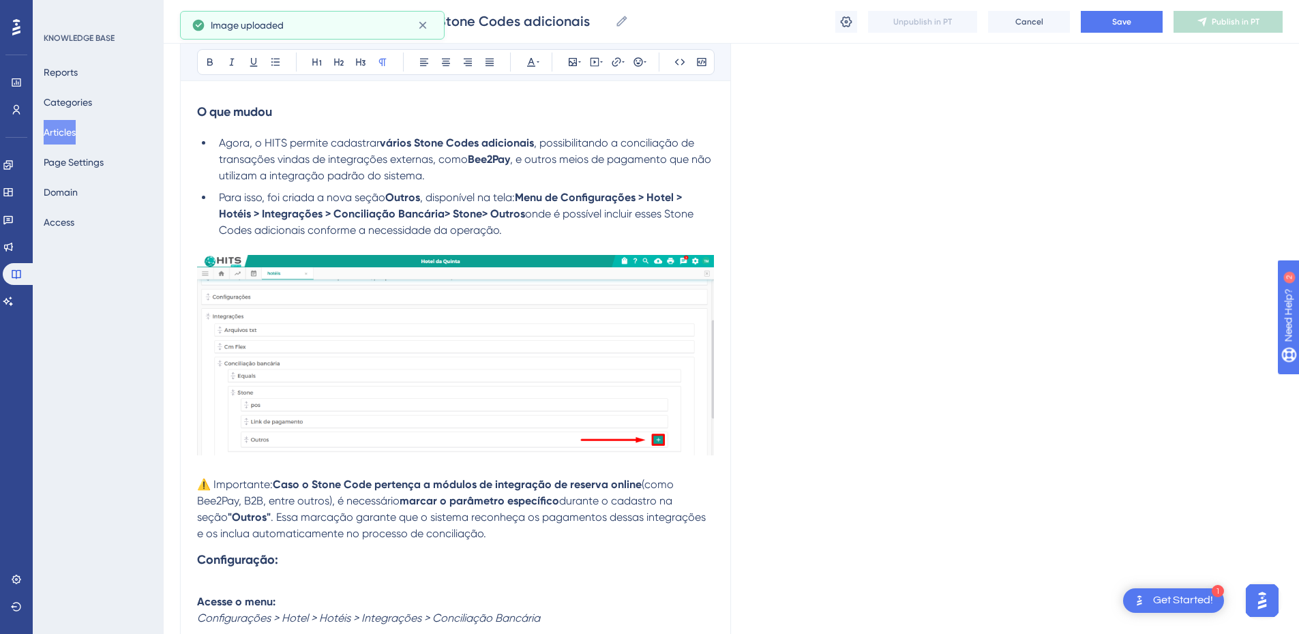
click at [201, 487] on span "⚠️ Importante:" at bounding box center [235, 484] width 76 height 13
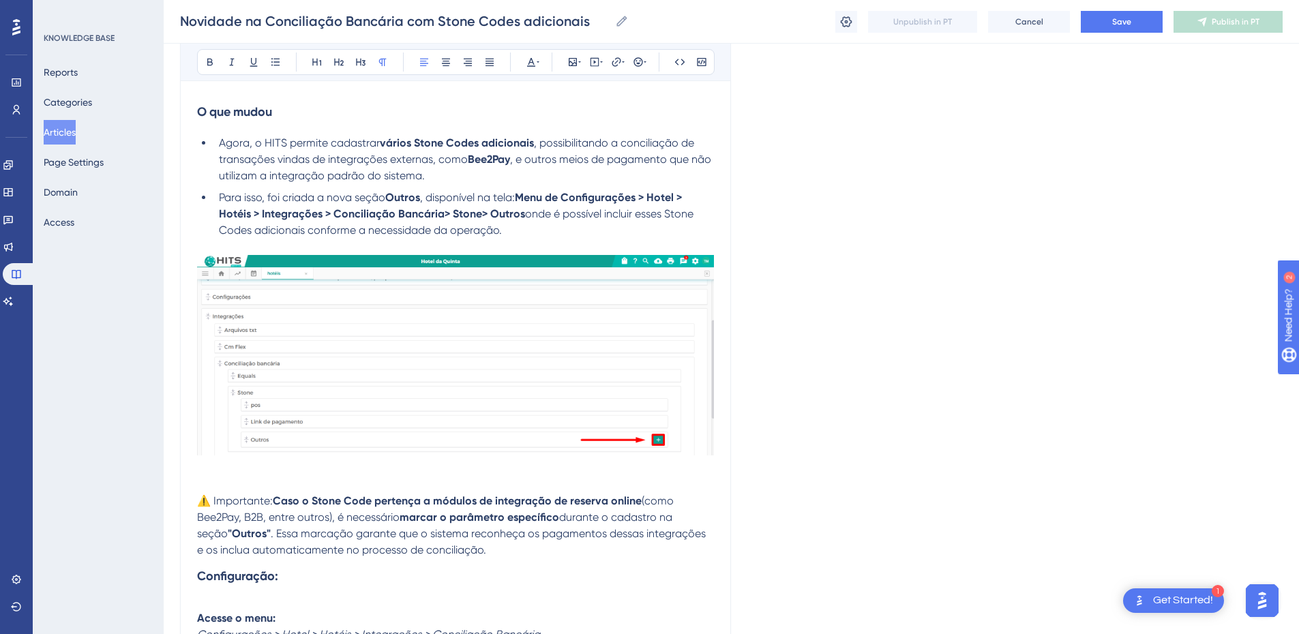
drag, startPoint x: 275, startPoint y: 503, endPoint x: 197, endPoint y: 492, distance: 79.3
click at [197, 504] on p "⚠️ Importante: Caso o Stone Code pertença a módulos de integração de reserva on…" at bounding box center [455, 525] width 517 height 65
click at [205, 53] on button at bounding box center [209, 61] width 19 height 19
click at [228, 479] on p at bounding box center [455, 485] width 517 height 16
drag, startPoint x: 287, startPoint y: 573, endPoint x: 192, endPoint y: 575, distance: 94.8
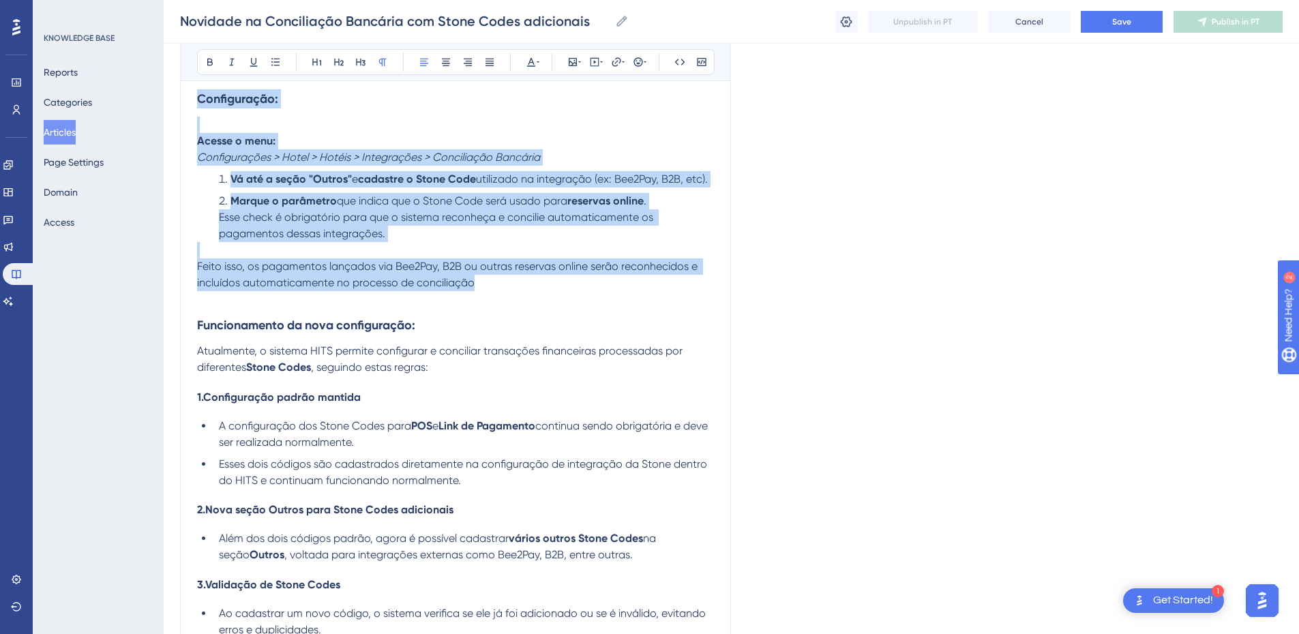
scroll to position [636, 0]
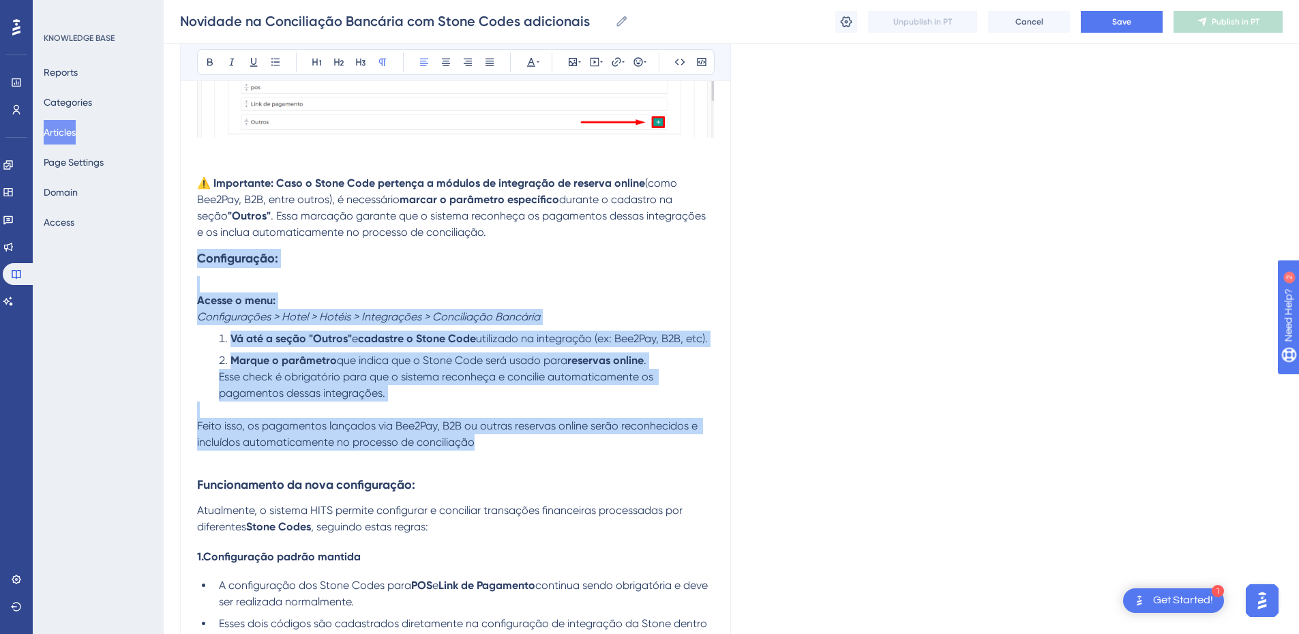
drag, startPoint x: 488, startPoint y: 284, endPoint x: 198, endPoint y: 261, distance: 290.7
click at [198, 261] on div "Como era antes Antes, o HITS permitia configurar apenas dois Stone Codes para c…" at bounding box center [455, 601] width 517 height 1894
copy div "Configuração: Acesse o menu: Configurações > Hotel > Hotéis > Integrações > Con…"
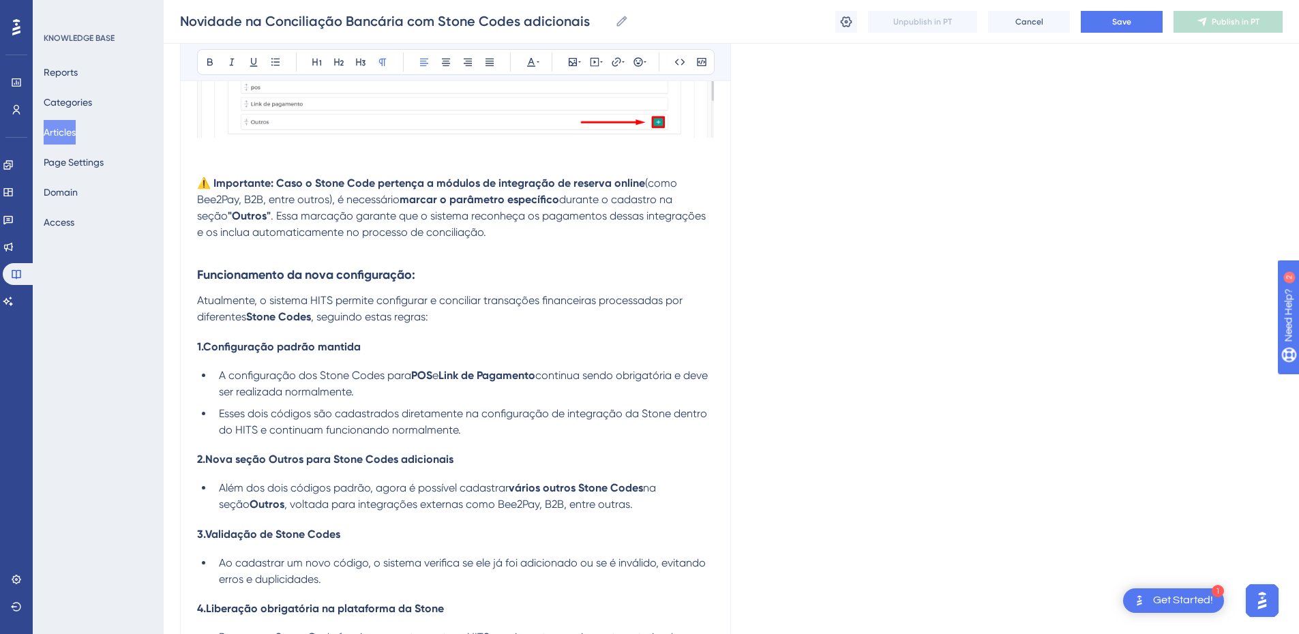
scroll to position [477, 0]
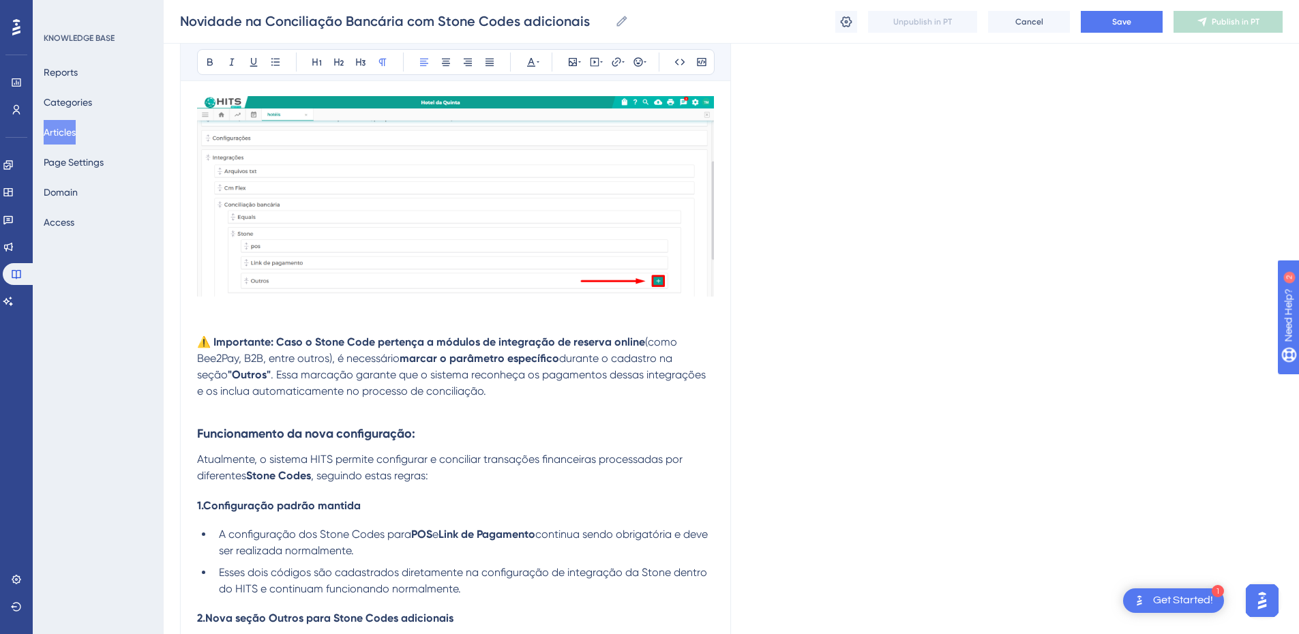
click at [202, 334] on p "⚠️ Importante: Caso o Stone Code pertença a módulos de integração de reserva on…" at bounding box center [455, 366] width 517 height 65
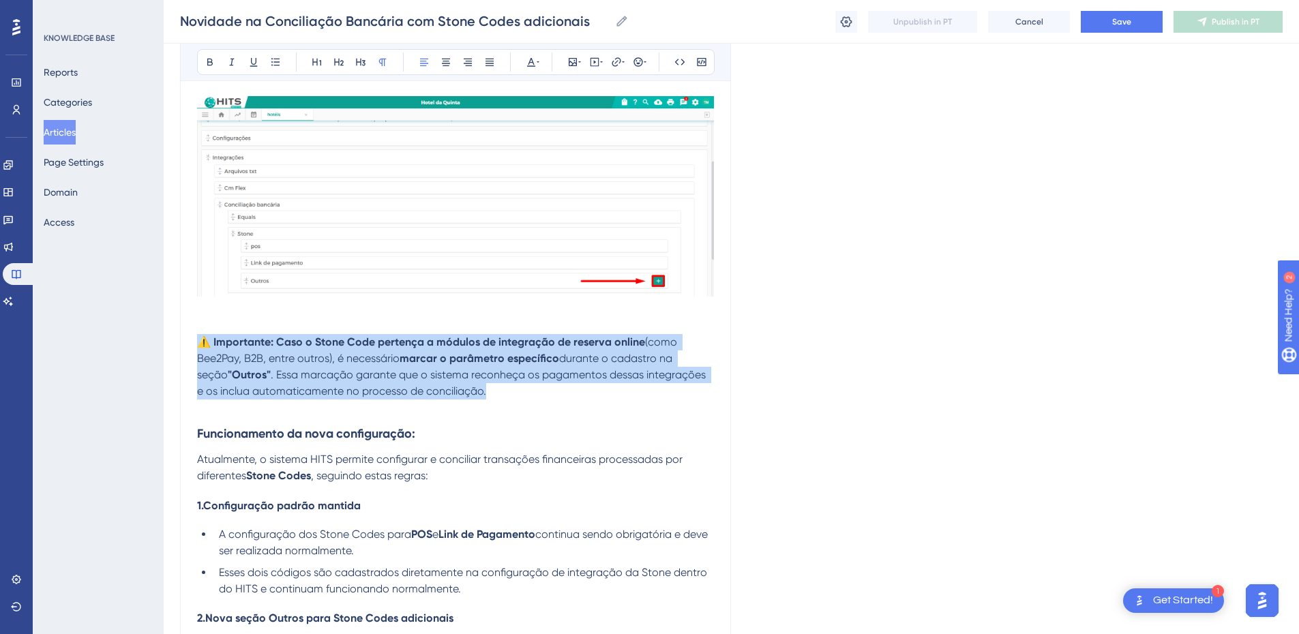
drag, startPoint x: 479, startPoint y: 395, endPoint x: 187, endPoint y: 340, distance: 296.4
click at [187, 340] on div "Novidade na Conciliação Bancária com Stone Codes adicionais Neste artigo, vamos…" at bounding box center [455, 594] width 551 height 1838
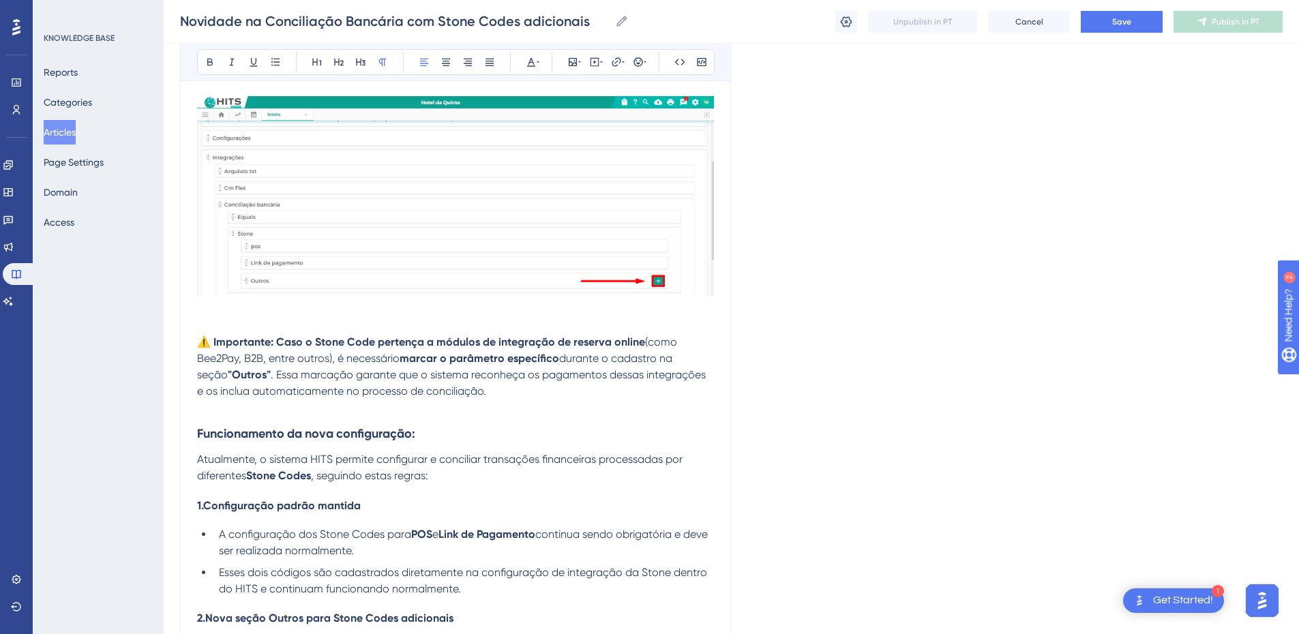
click at [275, 437] on strong "Funcionamento da nova configuração:" at bounding box center [306, 433] width 218 height 15
click at [269, 417] on h3 "Funcionamento da nova configuração:" at bounding box center [455, 433] width 517 height 35
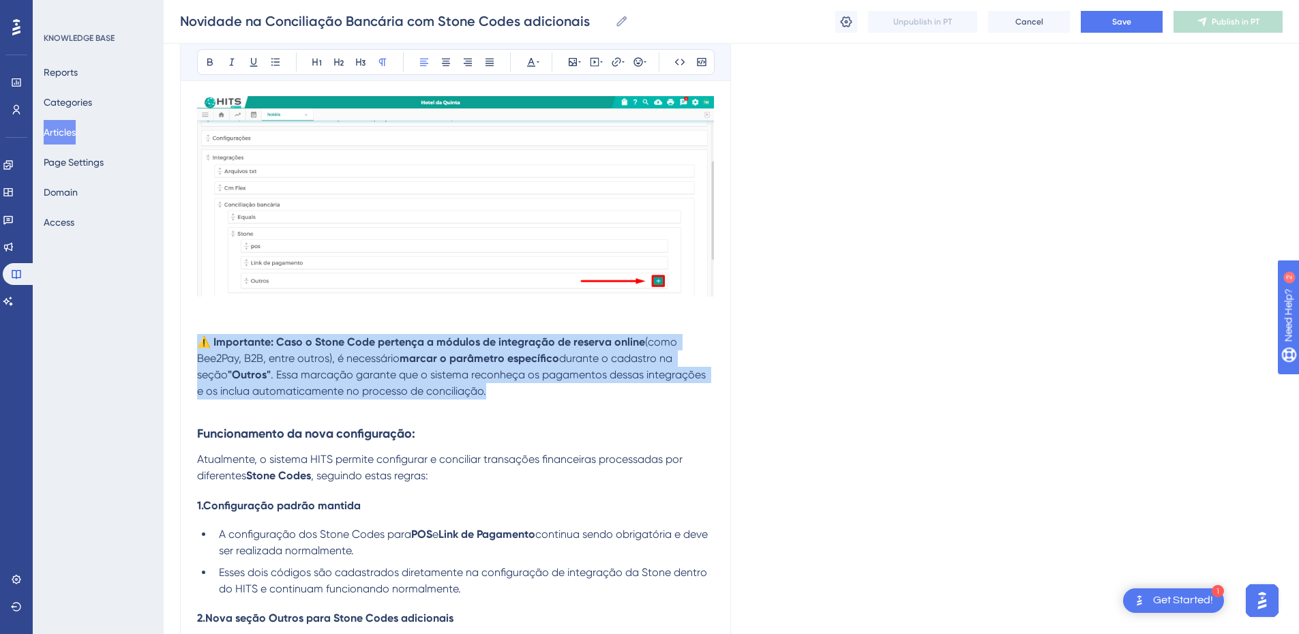
drag, startPoint x: 499, startPoint y: 389, endPoint x: 183, endPoint y: 335, distance: 320.2
click at [183, 335] on div "Novidade na Conciliação Bancária com Stone Codes adicionais Neste artigo, vamos…" at bounding box center [455, 594] width 551 height 1838
copy p "⚠️ Importante: Caso o Stone Code pertença a módulos de integração de reserva on…"
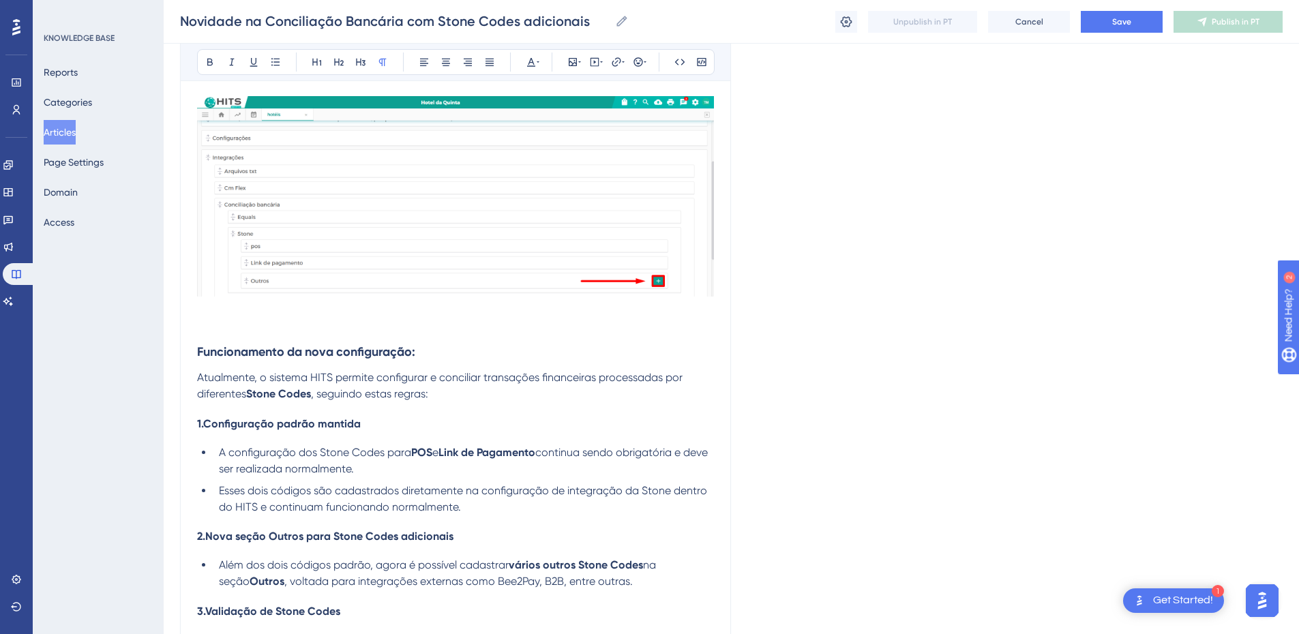
click at [214, 331] on p at bounding box center [455, 326] width 517 height 16
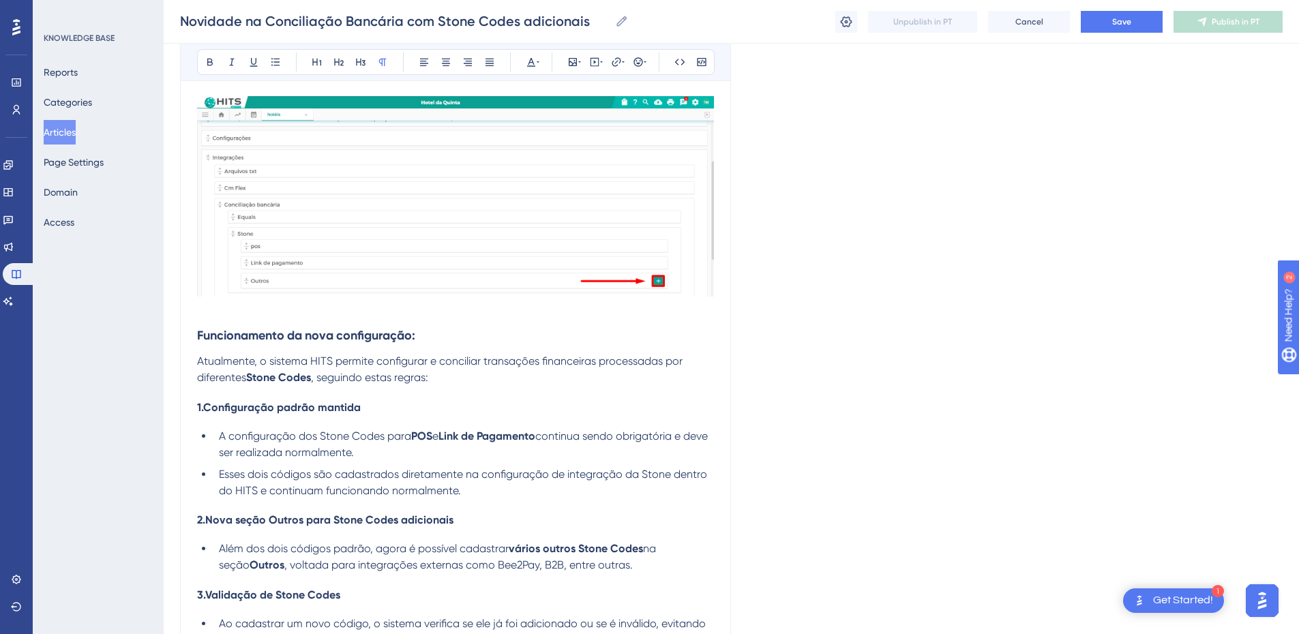
scroll to position [636, 0]
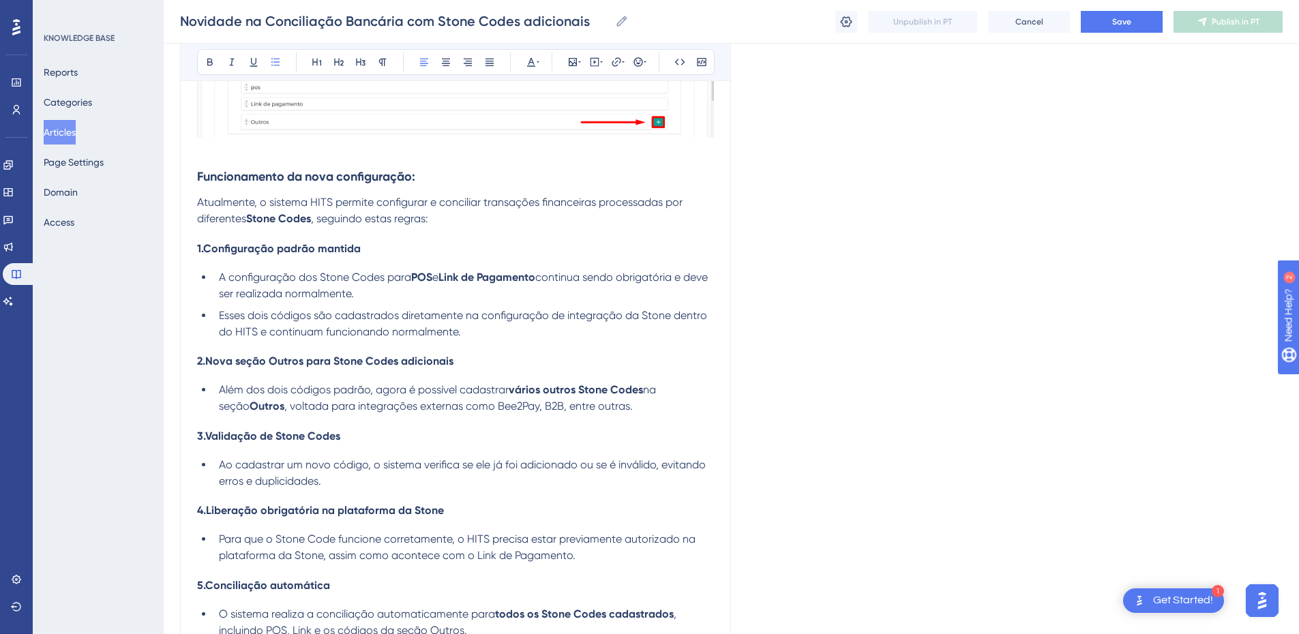
click at [624, 405] on li "Além dos dois códigos padrão, agora é possível cadastrar vários outros Stone Co…" at bounding box center [463, 398] width 500 height 33
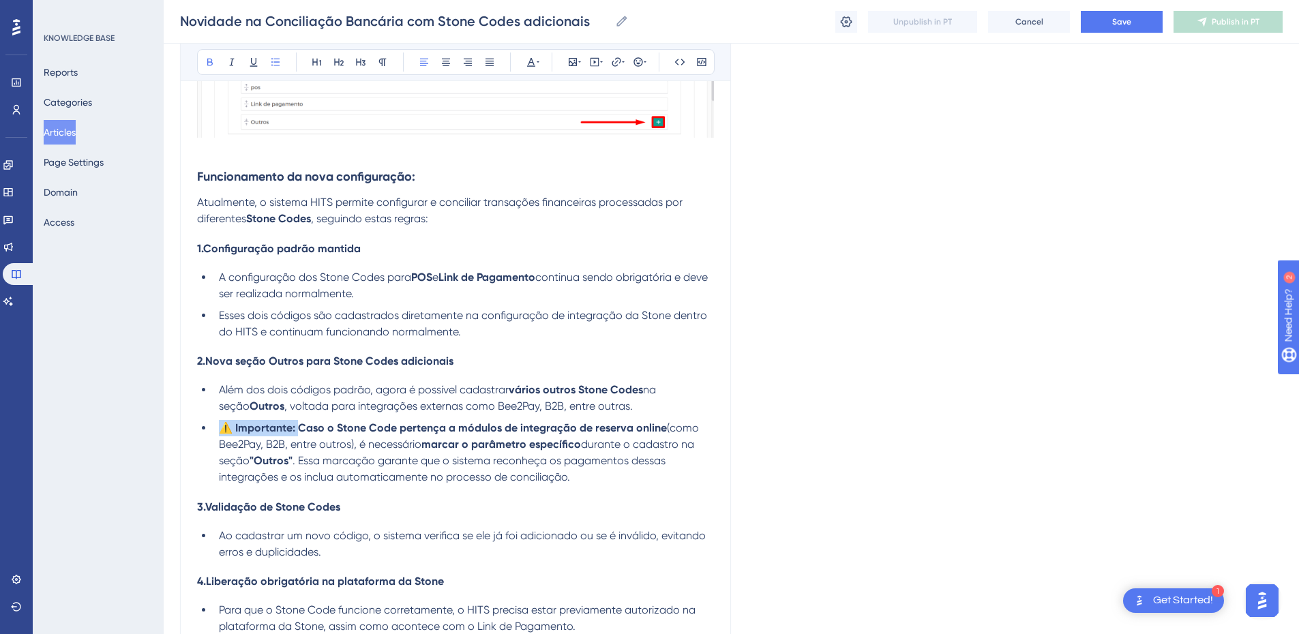
drag, startPoint x: 301, startPoint y: 424, endPoint x: 220, endPoint y: 426, distance: 80.5
click at [220, 426] on strong "⚠️ Importante: Caso o Stone Code pertença a módulos de integração de reserva on…" at bounding box center [443, 427] width 448 height 13
click at [663, 443] on strong ""Outros"" at bounding box center [677, 444] width 43 height 13
click at [698, 444] on span ". Essa marcação garante que o sistema reconheça os pagamentos dessas integraçõe…" at bounding box center [462, 461] width 487 height 46
click at [509, 445] on span "durante o cadastro na seção" at bounding box center [582, 444] width 147 height 13
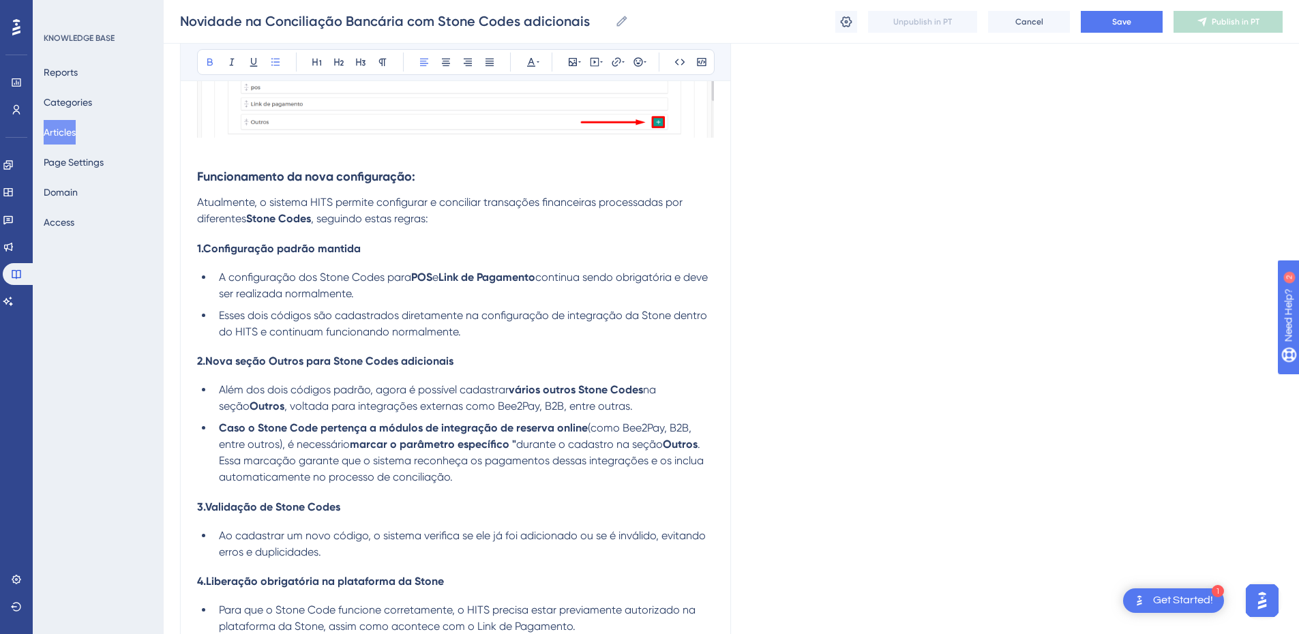
click at [517, 442] on span "durante o cadastro na seção" at bounding box center [589, 444] width 147 height 13
drag, startPoint x: 511, startPoint y: 444, endPoint x: 352, endPoint y: 445, distance: 159.5
click at [352, 445] on strong "marcar o parâmetro específico " Conciliar pagamentos de reserva online"" at bounding box center [455, 452] width 473 height 29
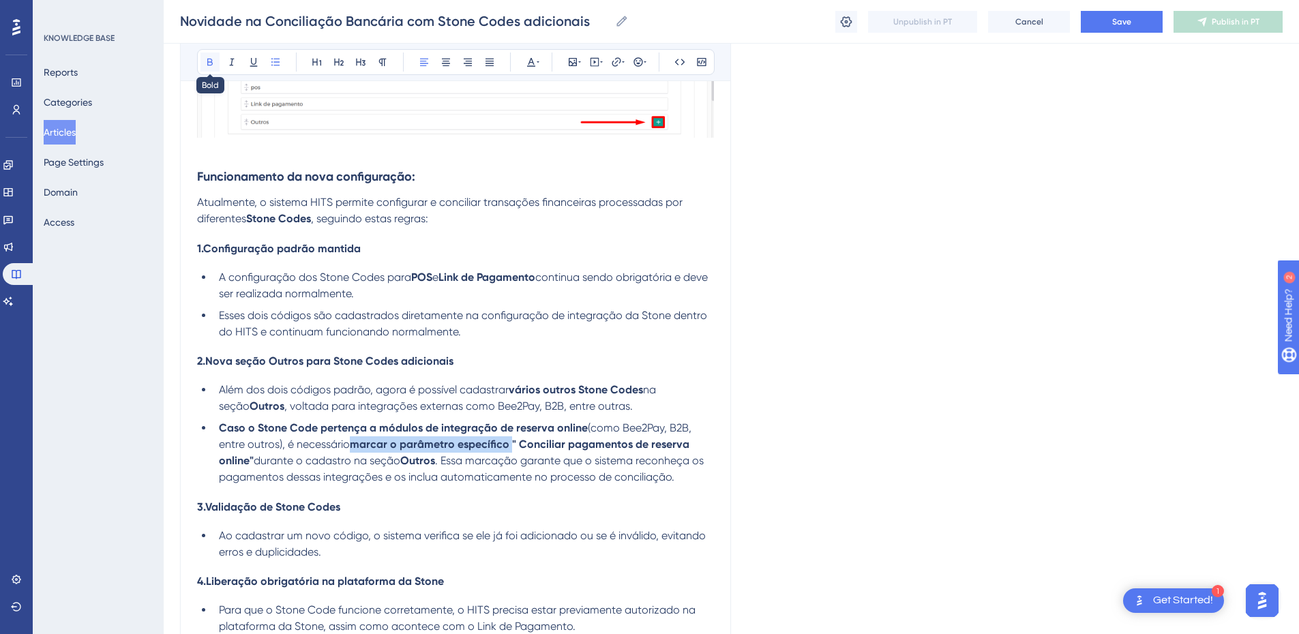
click at [211, 58] on icon at bounding box center [210, 62] width 11 height 11
click at [269, 492] on div "Como era antes Antes, o HITS permitia configurar apenas dois Stone Codes para c…" at bounding box center [455, 482] width 517 height 1657
drag, startPoint x: 278, startPoint y: 445, endPoint x: 215, endPoint y: 453, distance: 63.3
click at [215, 453] on li "Caso o Stone Code pertença a módulos de integração de reserva online (como Bee2…" at bounding box center [463, 452] width 500 height 65
click at [252, 461] on strong "" Conciliar pagamentos de reserva online"" at bounding box center [453, 452] width 469 height 29
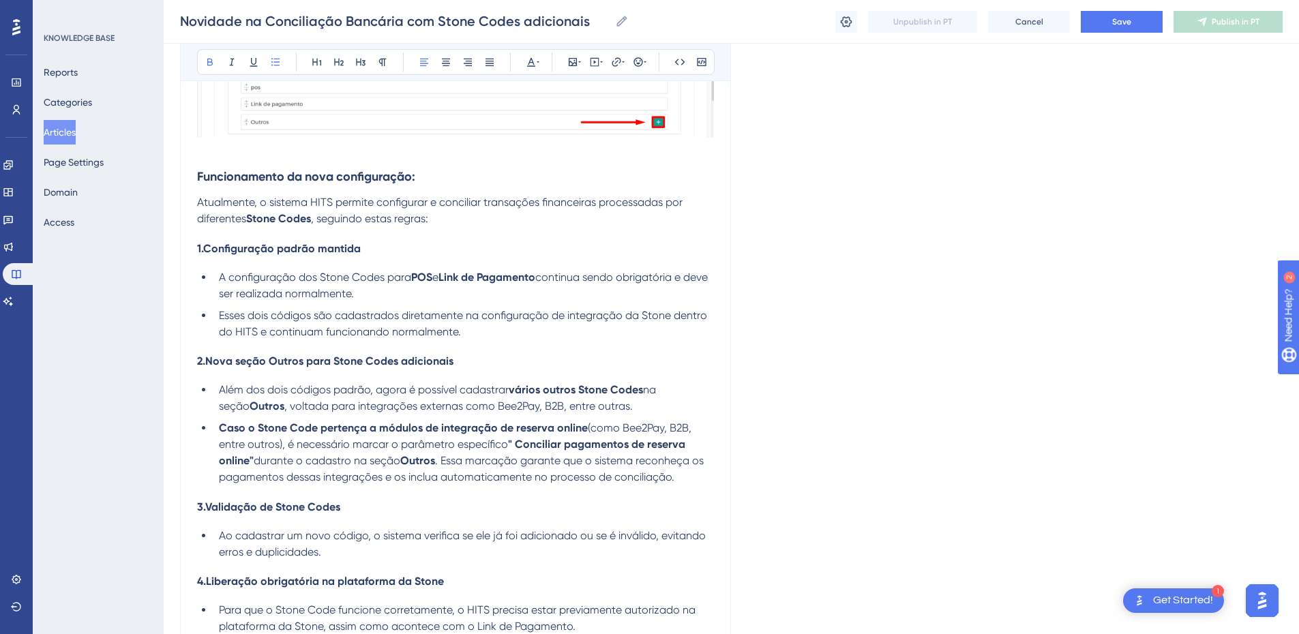
click at [358, 457] on span "durante o cadastro na seção" at bounding box center [327, 460] width 147 height 13
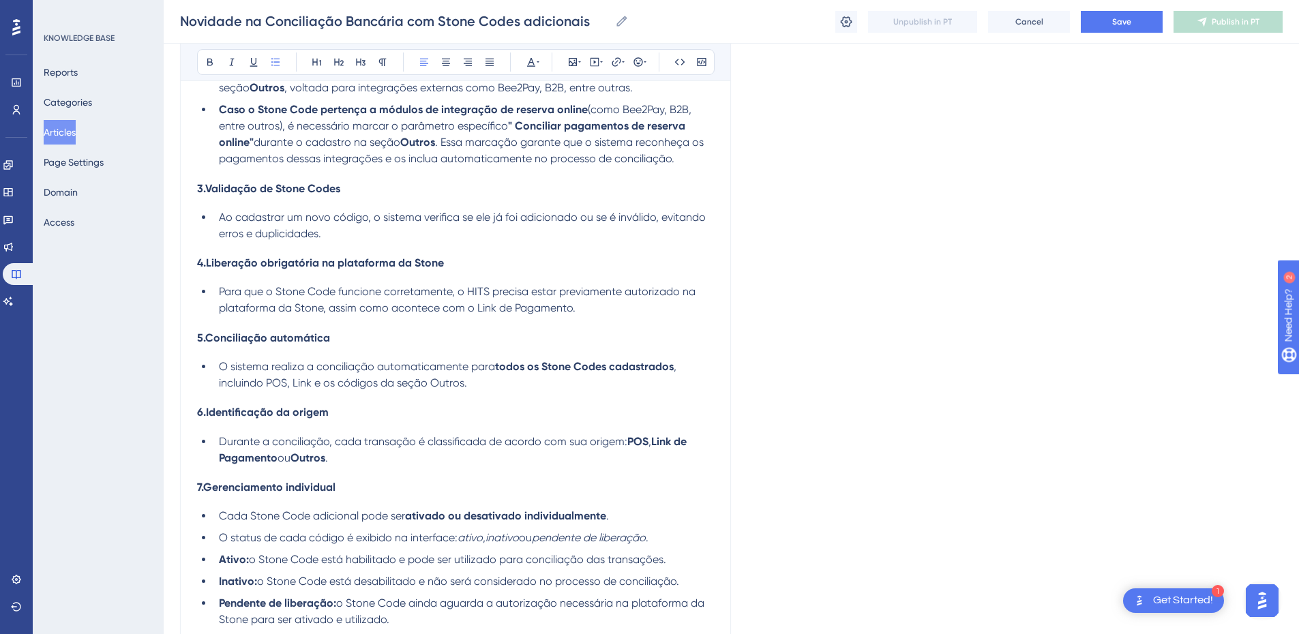
scroll to position [1273, 0]
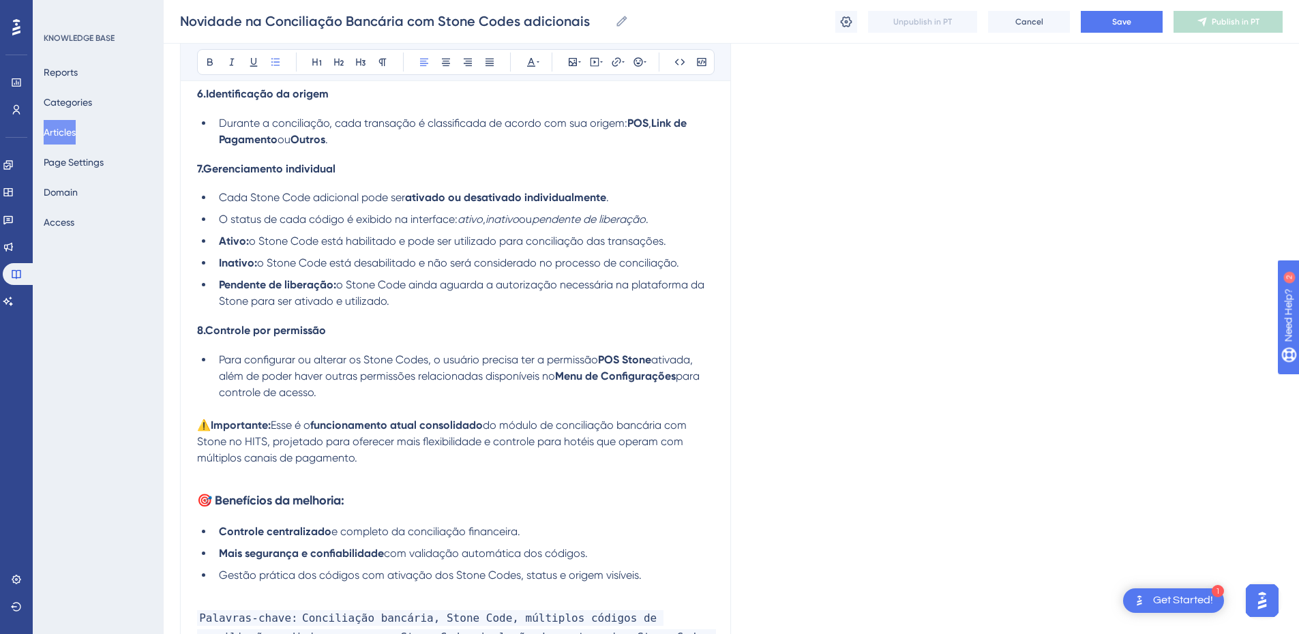
click at [229, 415] on p at bounding box center [455, 409] width 517 height 16
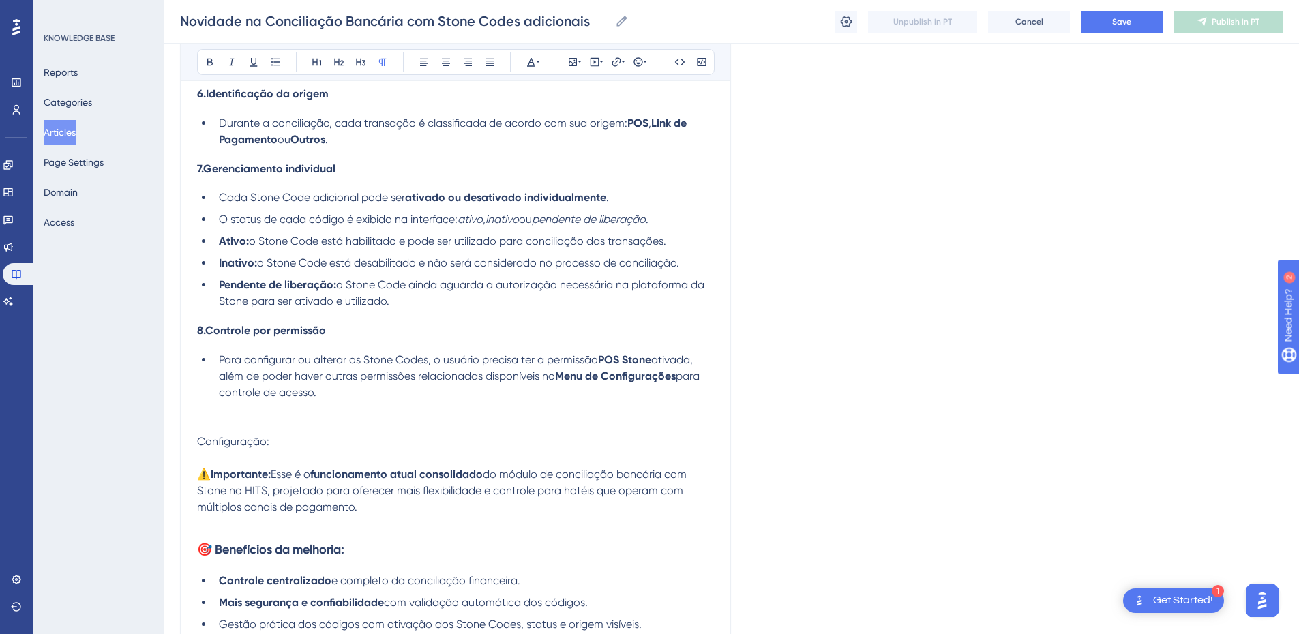
click at [204, 441] on span "Configuração:" at bounding box center [233, 441] width 72 height 13
click at [211, 59] on icon at bounding box center [209, 62] width 5 height 7
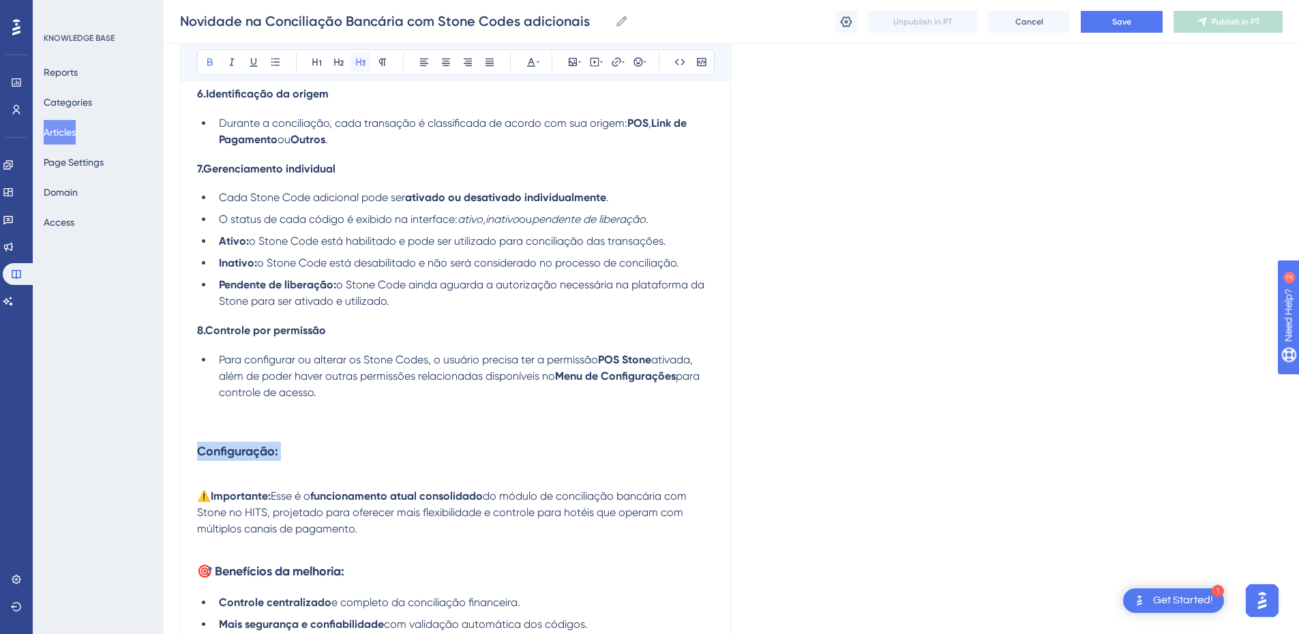
click at [359, 61] on icon at bounding box center [360, 62] width 11 height 11
click at [220, 414] on p at bounding box center [455, 409] width 517 height 16
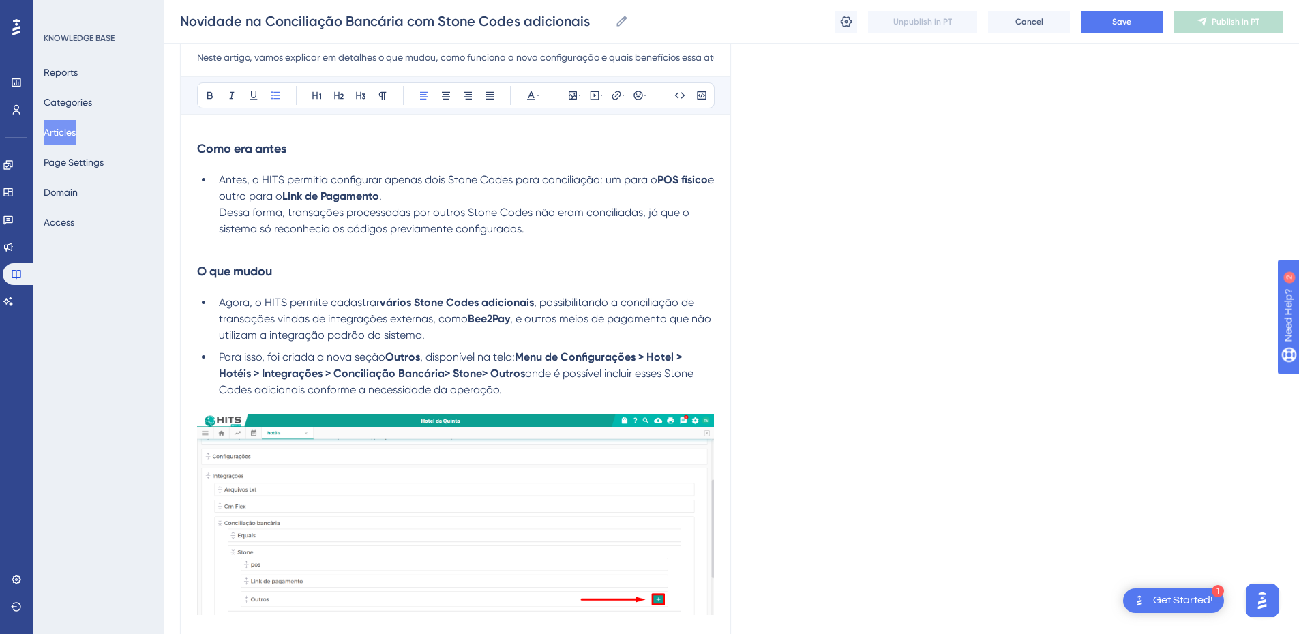
scroll to position [636, 0]
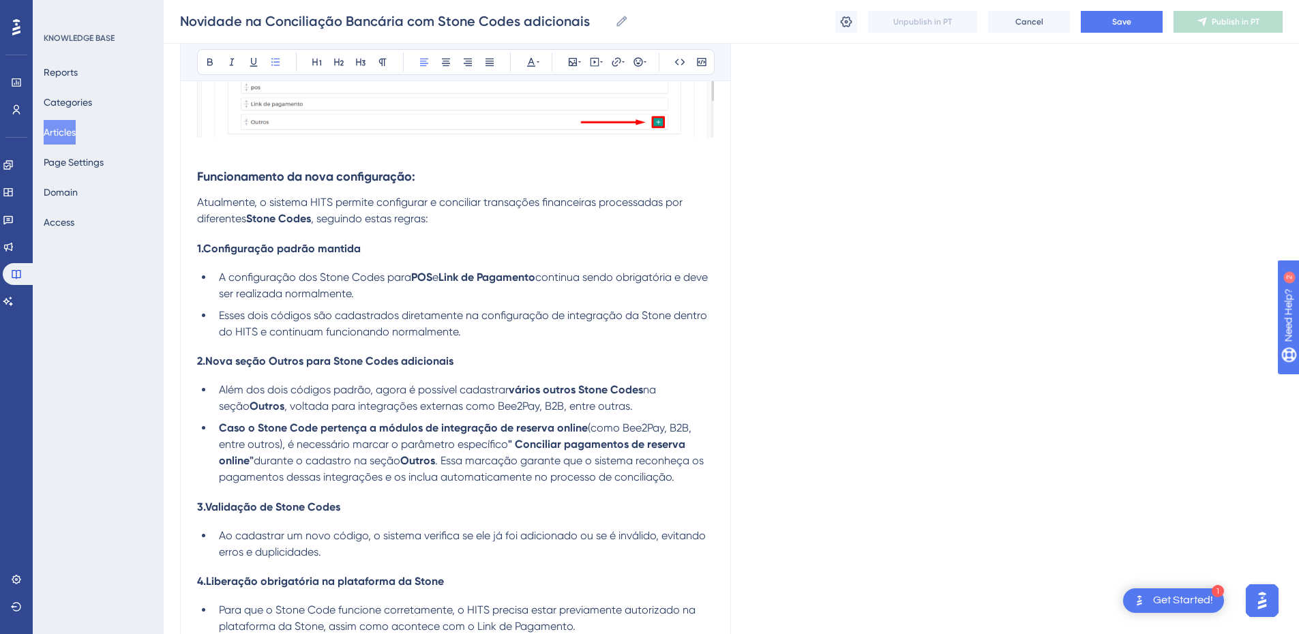
click at [252, 174] on strong "Funcionamento da nova configuração:" at bounding box center [306, 176] width 218 height 15
click at [342, 61] on icon at bounding box center [339, 62] width 10 height 7
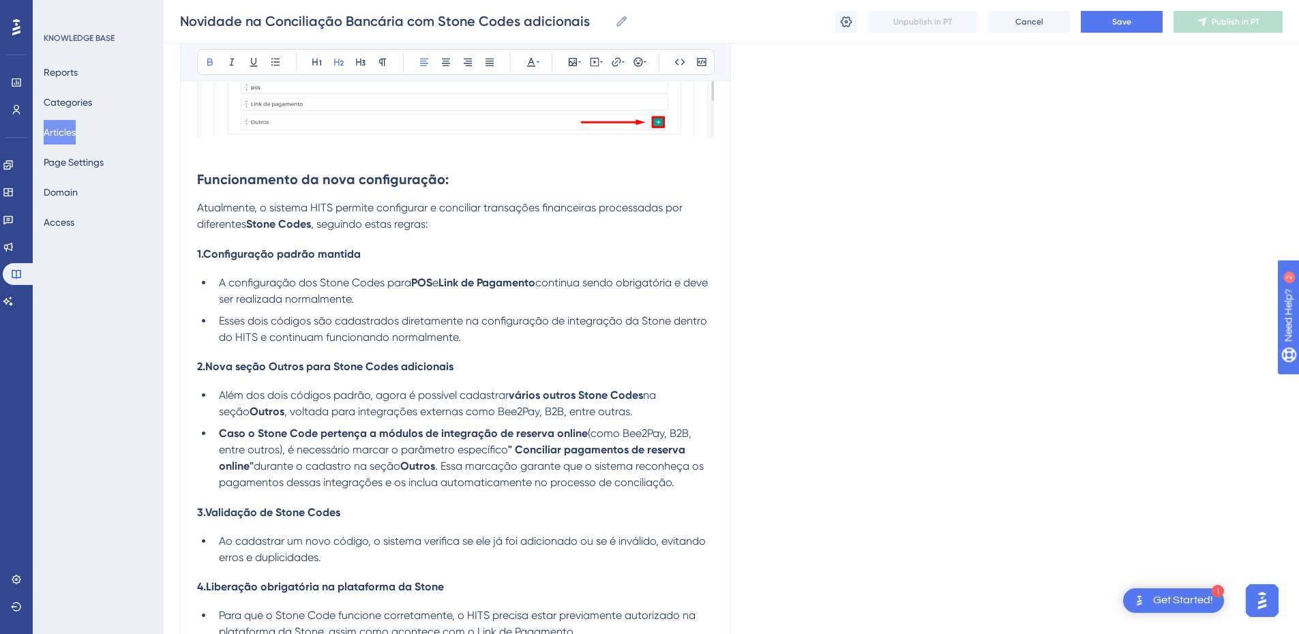
click at [553, 184] on h2 "Funcionamento da nova configuração:" at bounding box center [455, 179] width 517 height 41
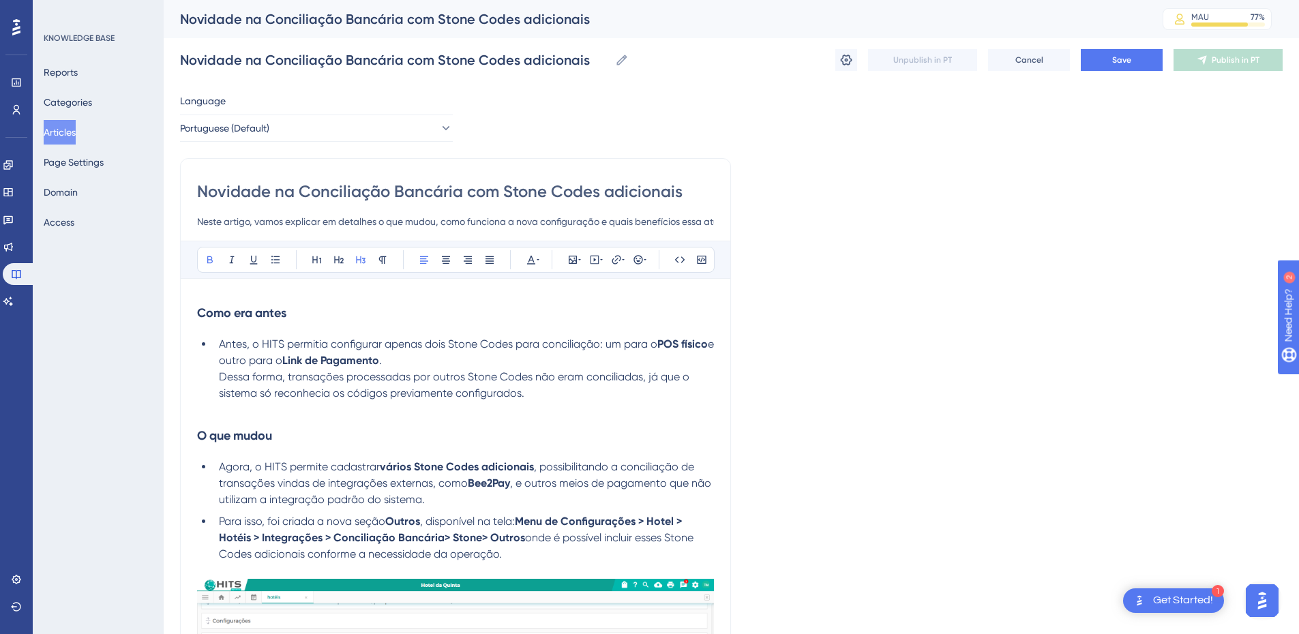
click at [247, 318] on strong "Como era antes" at bounding box center [241, 312] width 89 height 15
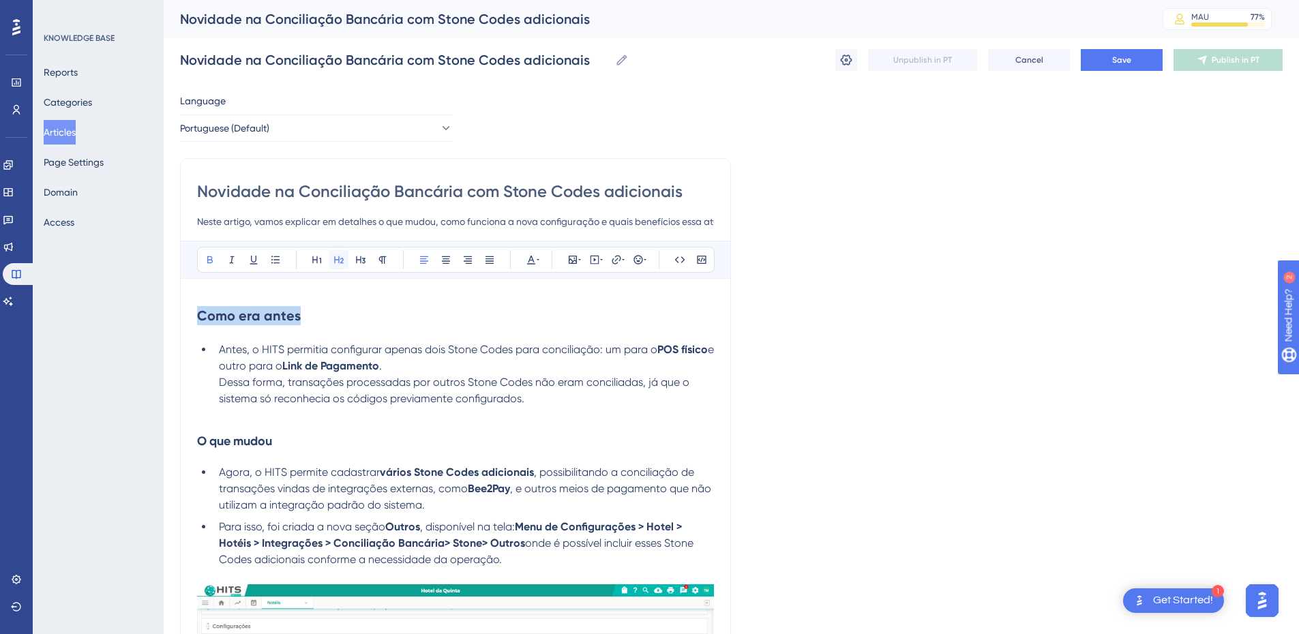
click at [346, 260] on button at bounding box center [338, 259] width 19 height 19
click at [207, 453] on h3 "O que mudou" at bounding box center [455, 440] width 517 height 35
click at [335, 261] on icon at bounding box center [338, 259] width 11 height 11
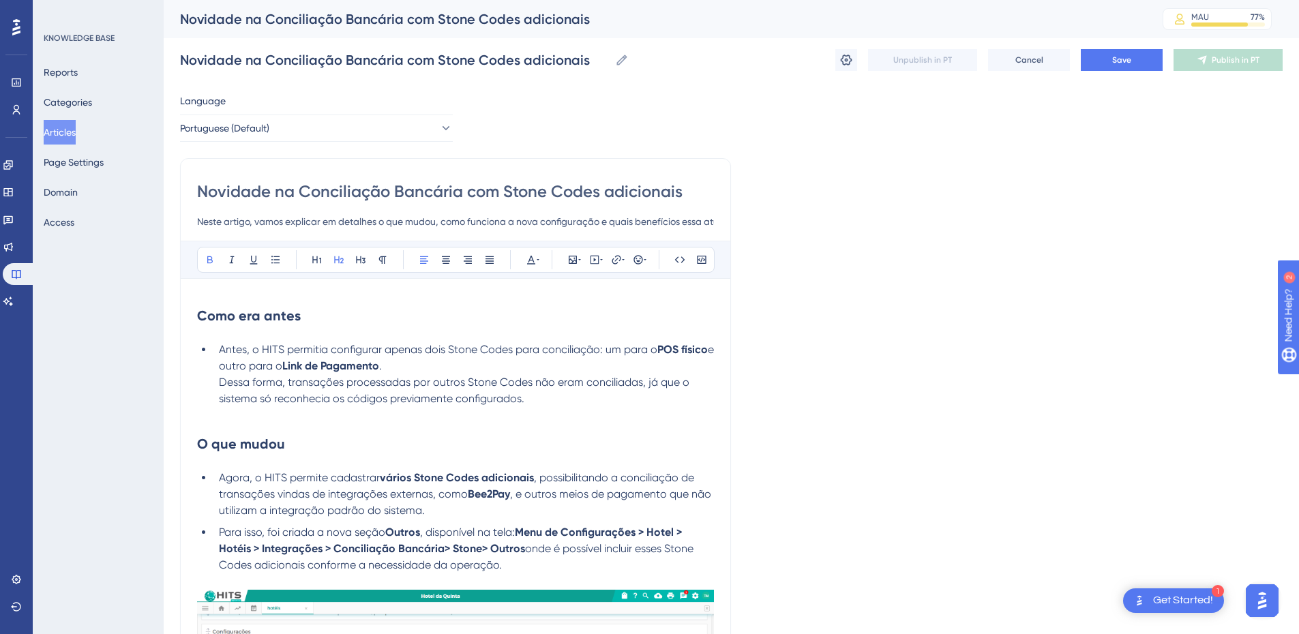
click at [256, 463] on h2 "O que mudou" at bounding box center [455, 443] width 517 height 41
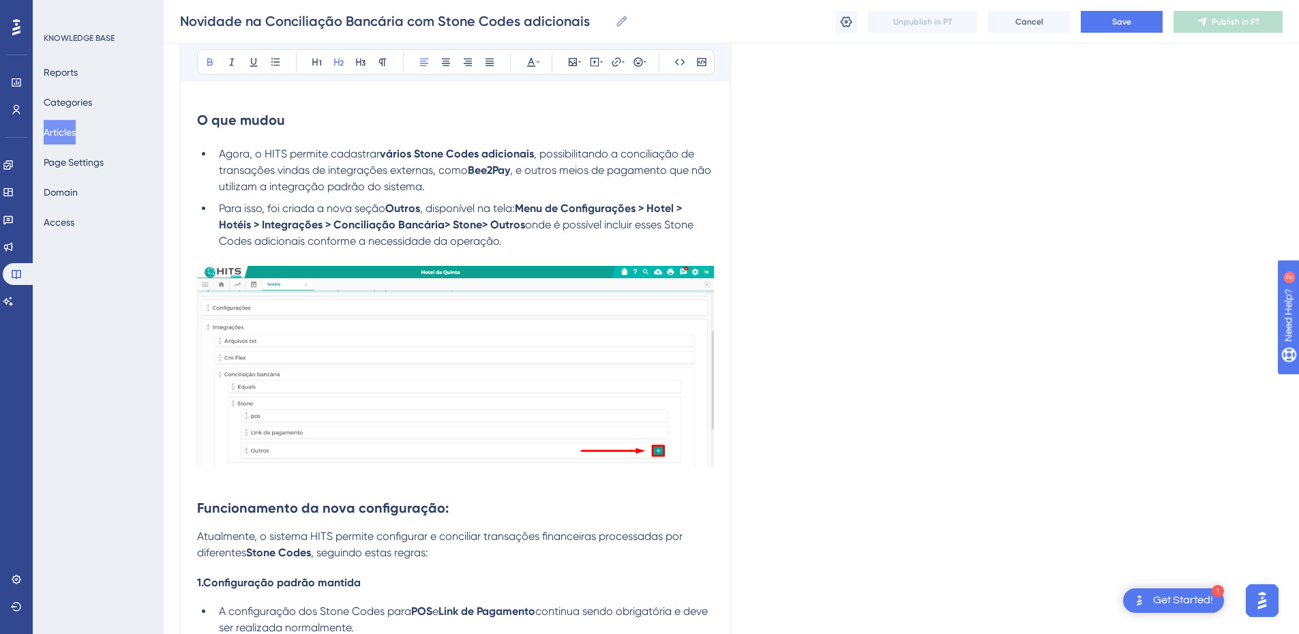
scroll to position [477, 0]
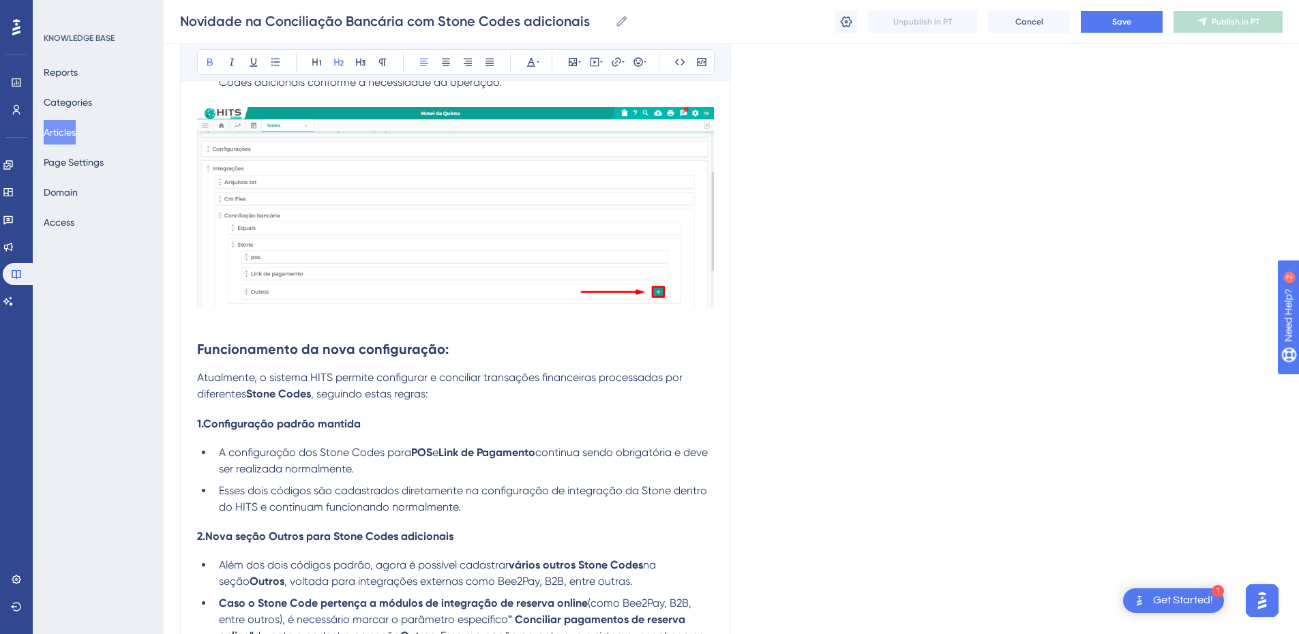
click at [235, 345] on strong "Funcionamento da nova configuração:" at bounding box center [323, 349] width 252 height 16
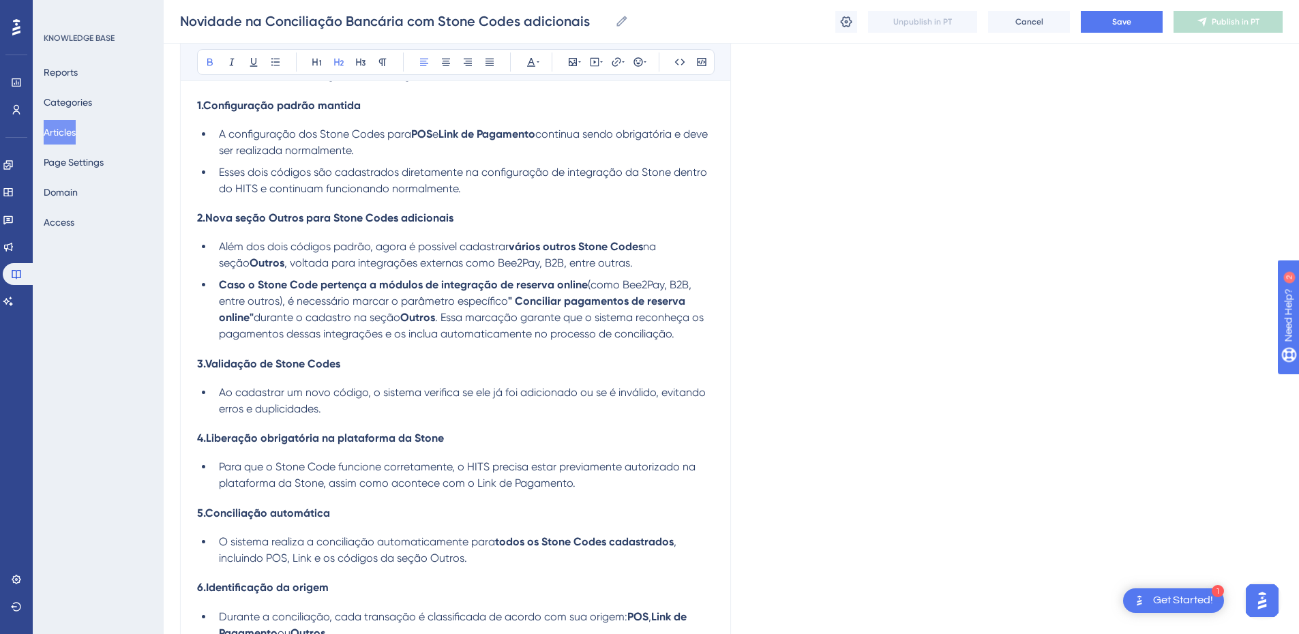
click at [254, 327] on li "Caso o Stone Code pertença a módulos de integração de reserva online (como Bee2…" at bounding box center [463, 309] width 500 height 65
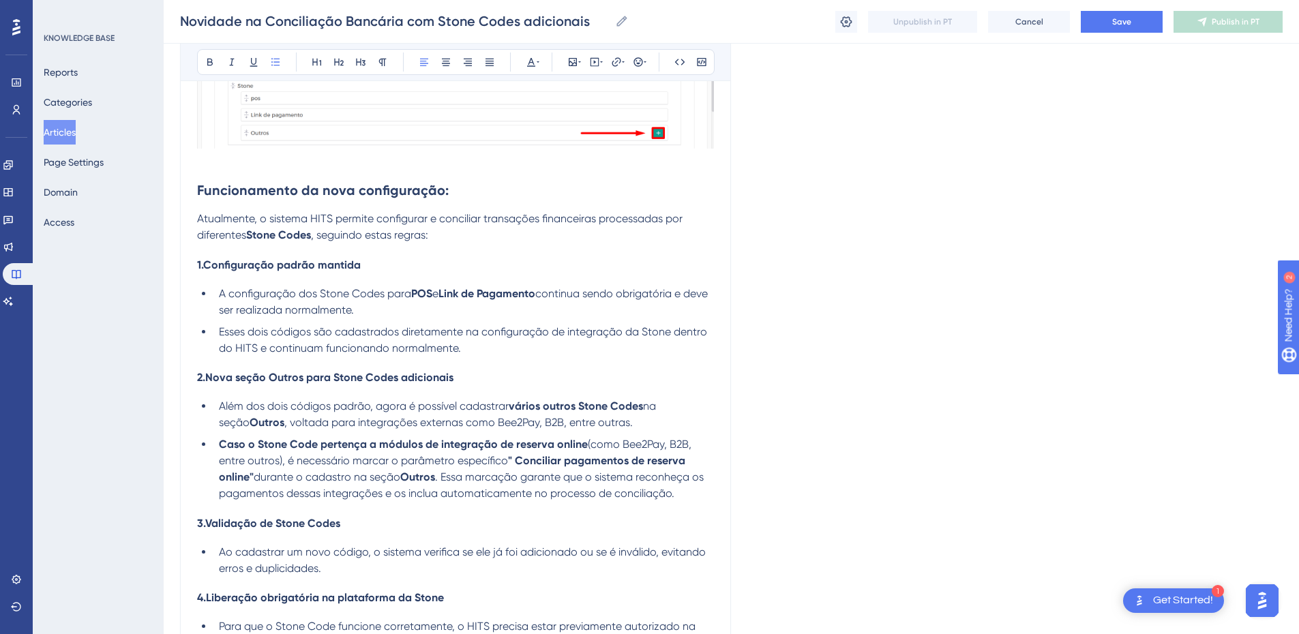
click at [249, 228] on p "Atualmente, o sistema HITS permite configurar e conciliar transações financeira…" at bounding box center [455, 227] width 517 height 33
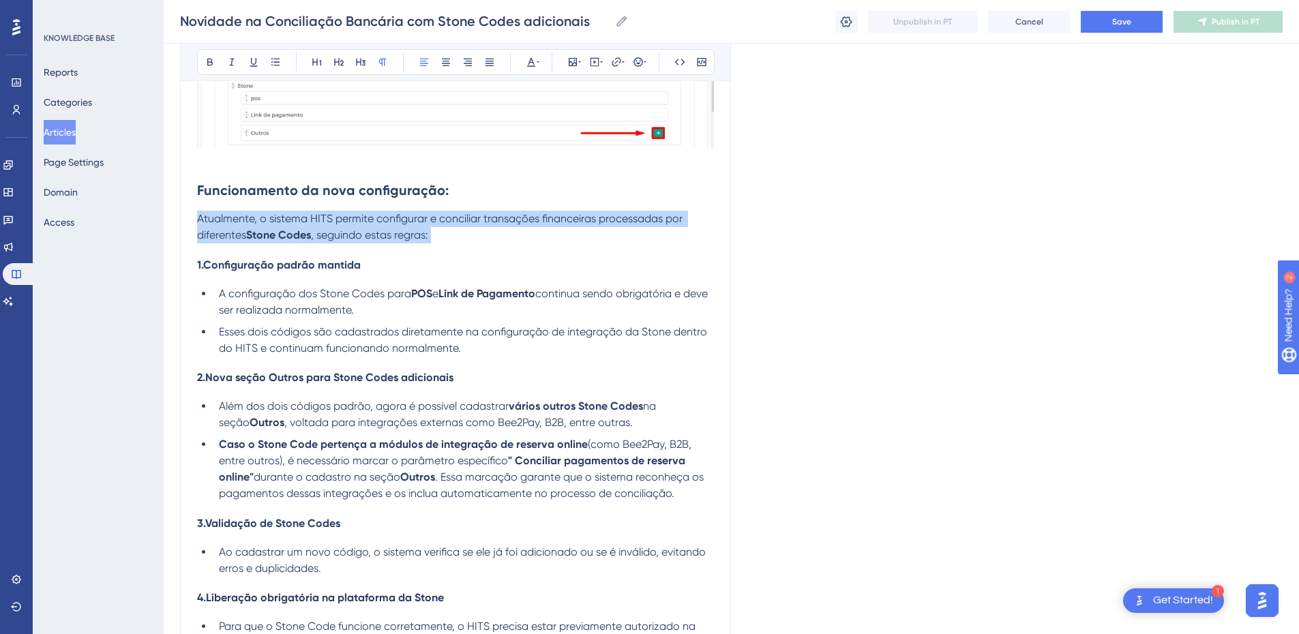
click at [249, 228] on p "Atualmente, o sistema HITS permite configurar e conciliar transações financeira…" at bounding box center [455, 227] width 517 height 33
click at [271, 61] on icon at bounding box center [275, 62] width 11 height 11
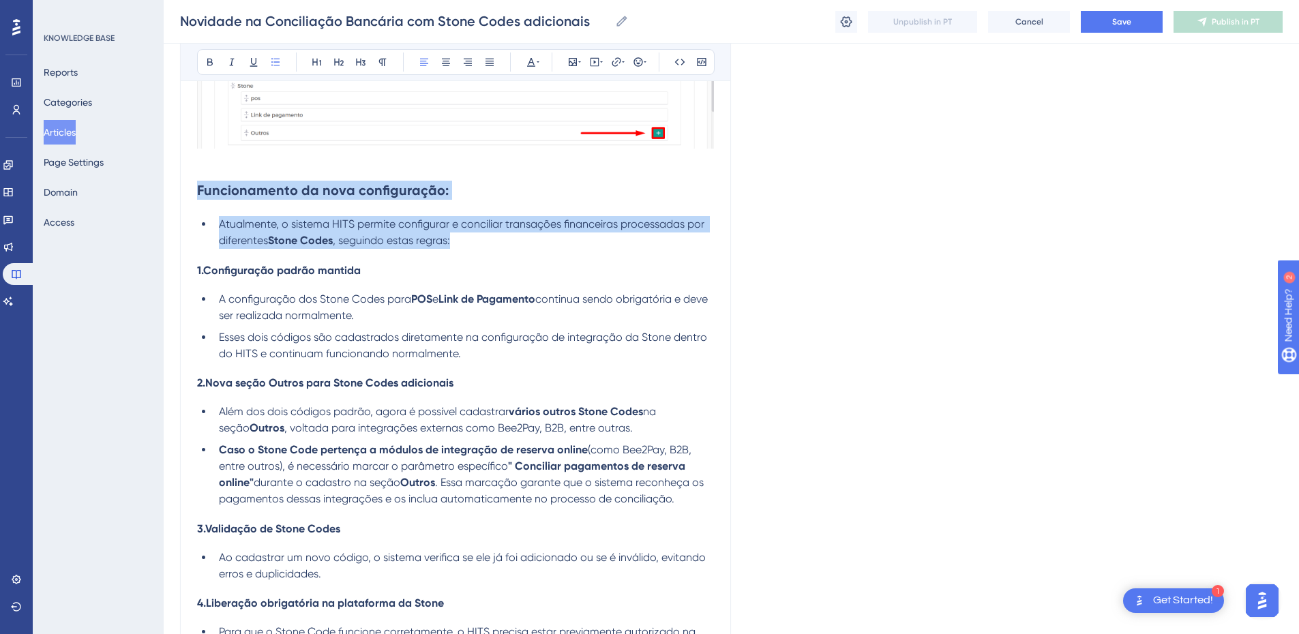
click at [509, 244] on li "Atualmente, o sistema HITS permite configurar e conciliar transações financeira…" at bounding box center [463, 232] width 500 height 33
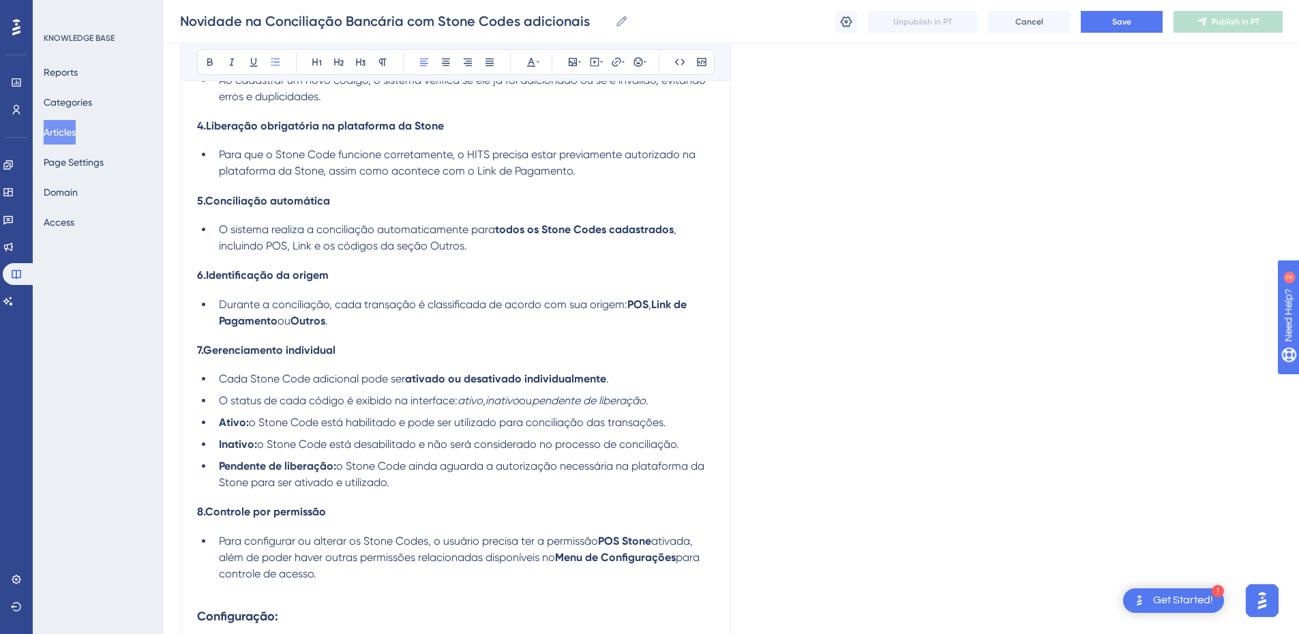
scroll to position [1432, 0]
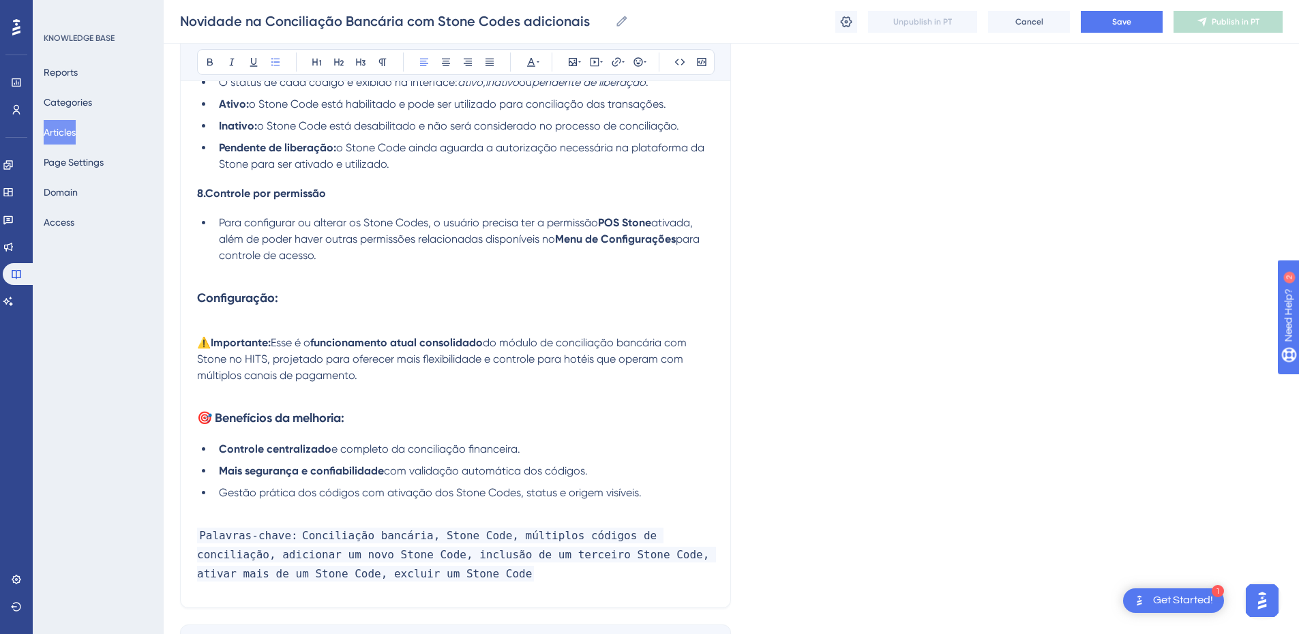
click at [265, 316] on h3 "Configuração:" at bounding box center [455, 307] width 517 height 55
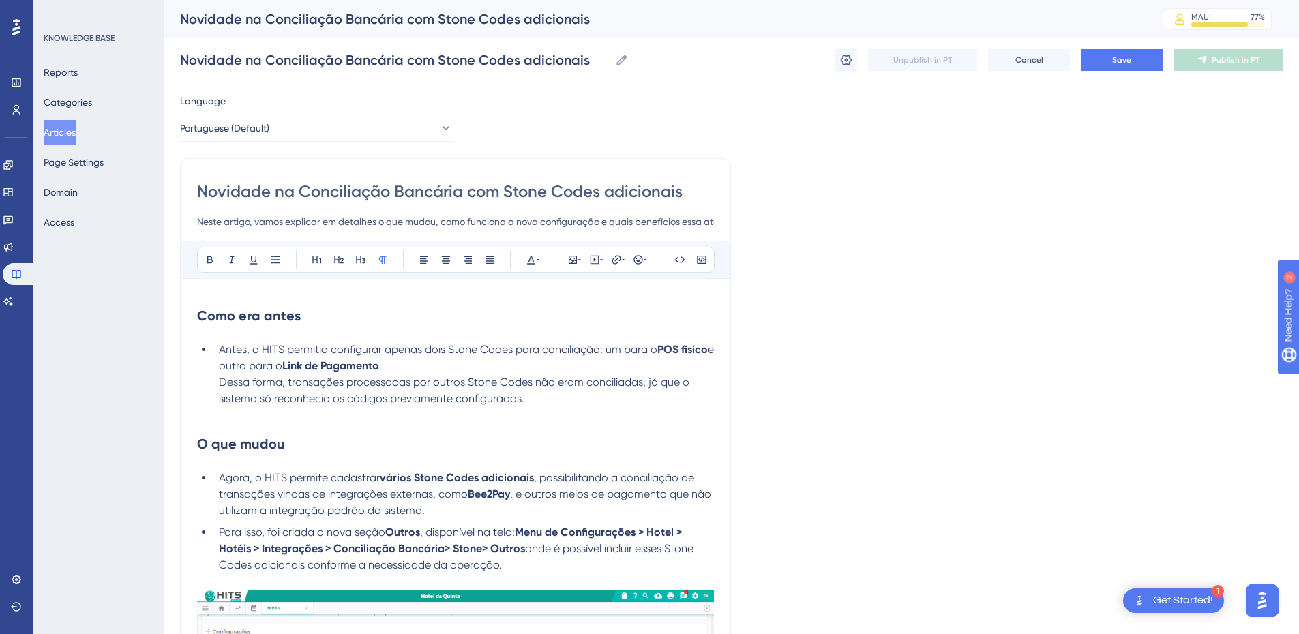
scroll to position [159, 0]
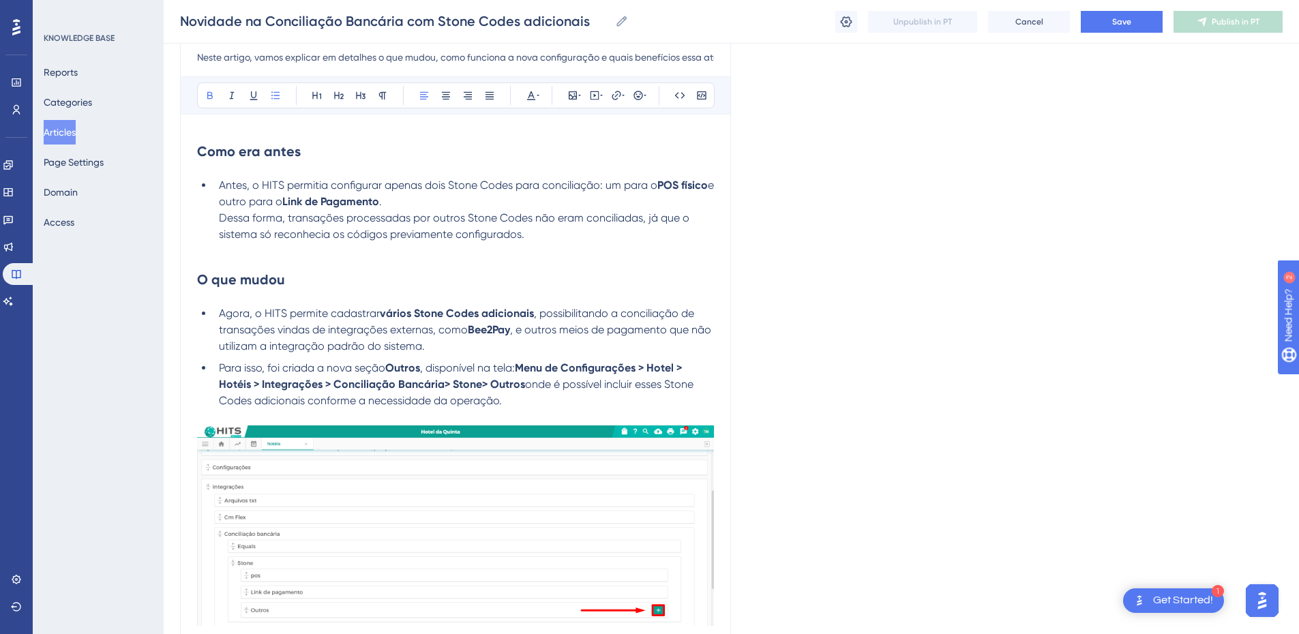
drag, startPoint x: 524, startPoint y: 365, endPoint x: 521, endPoint y: 385, distance: 20.6
click at [521, 385] on strong "Menu de Configurações > Hotel > Hotéis > Integrações > Conciliação Bancária> St…" at bounding box center [452, 375] width 466 height 29
copy strong "Menu de Configurações > Hotel > Hotéis > Integrações > Conciliação Bancária> St…"
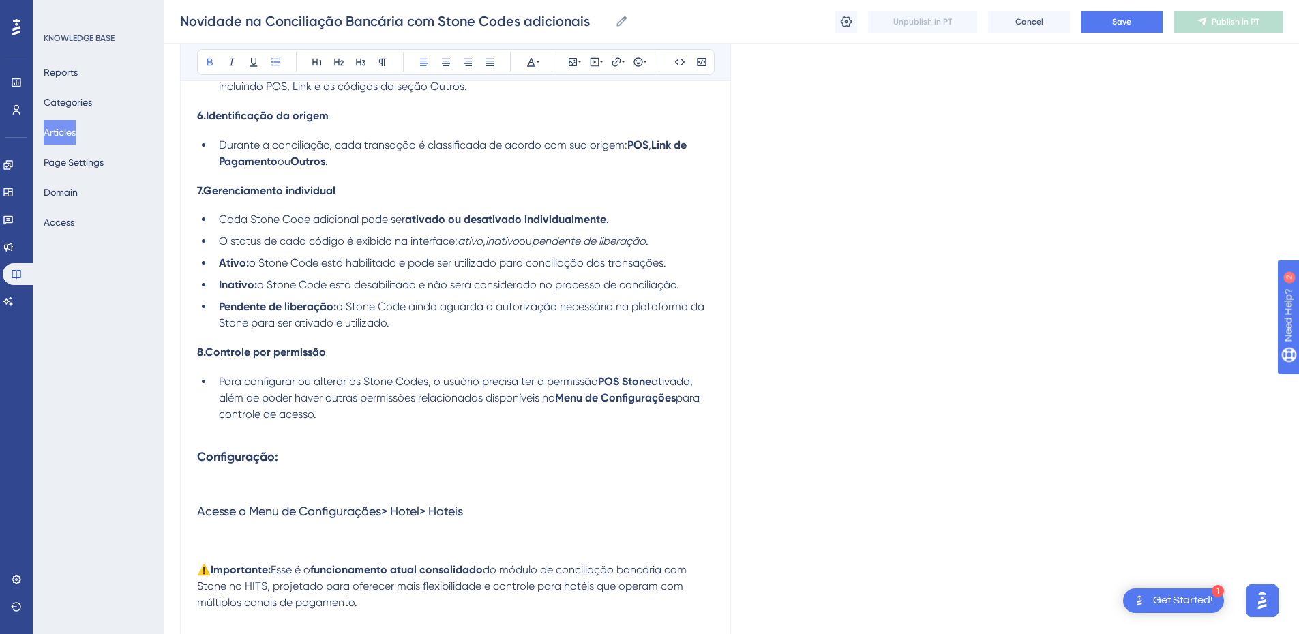
scroll to position [1432, 0]
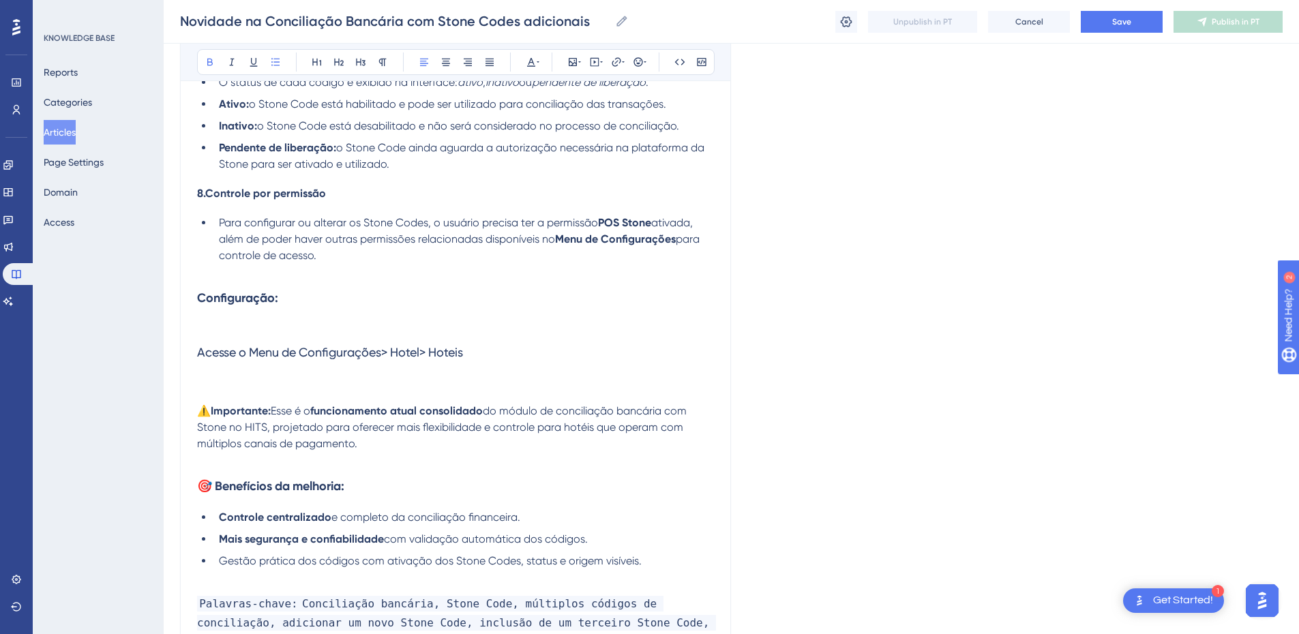
click at [320, 352] on span "Acesse o Menu de Configurações> Hotel> Hoteis" at bounding box center [330, 352] width 266 height 14
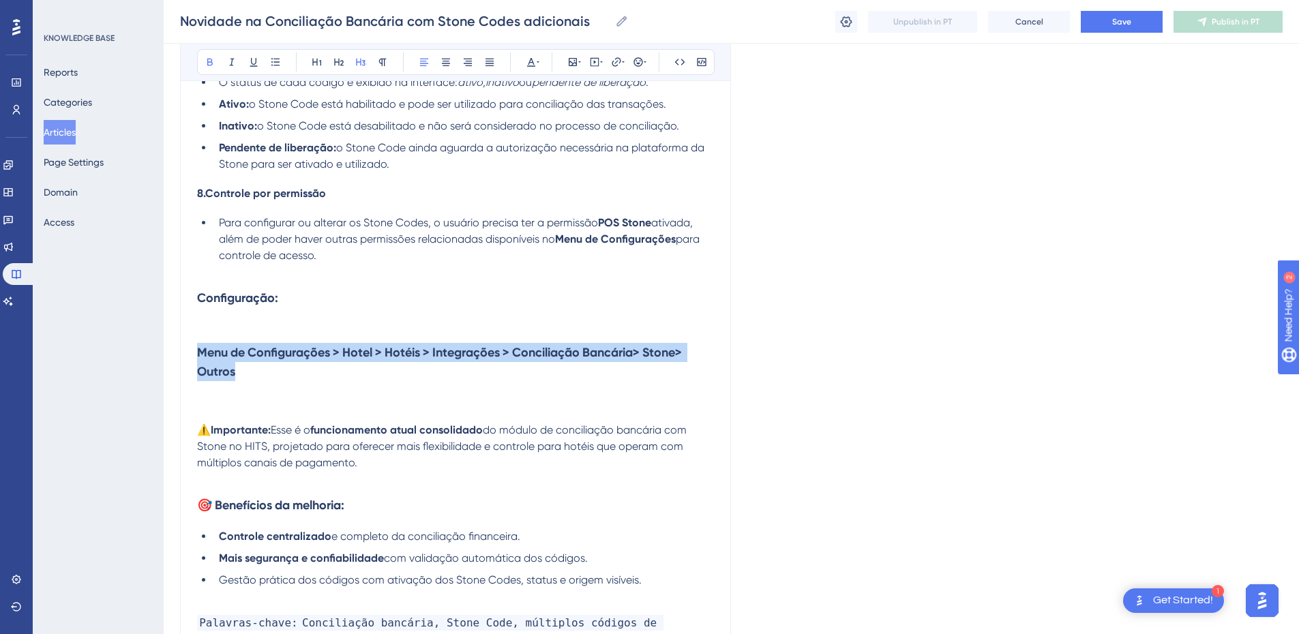
drag, startPoint x: 269, startPoint y: 385, endPoint x: 182, endPoint y: 348, distance: 94.4
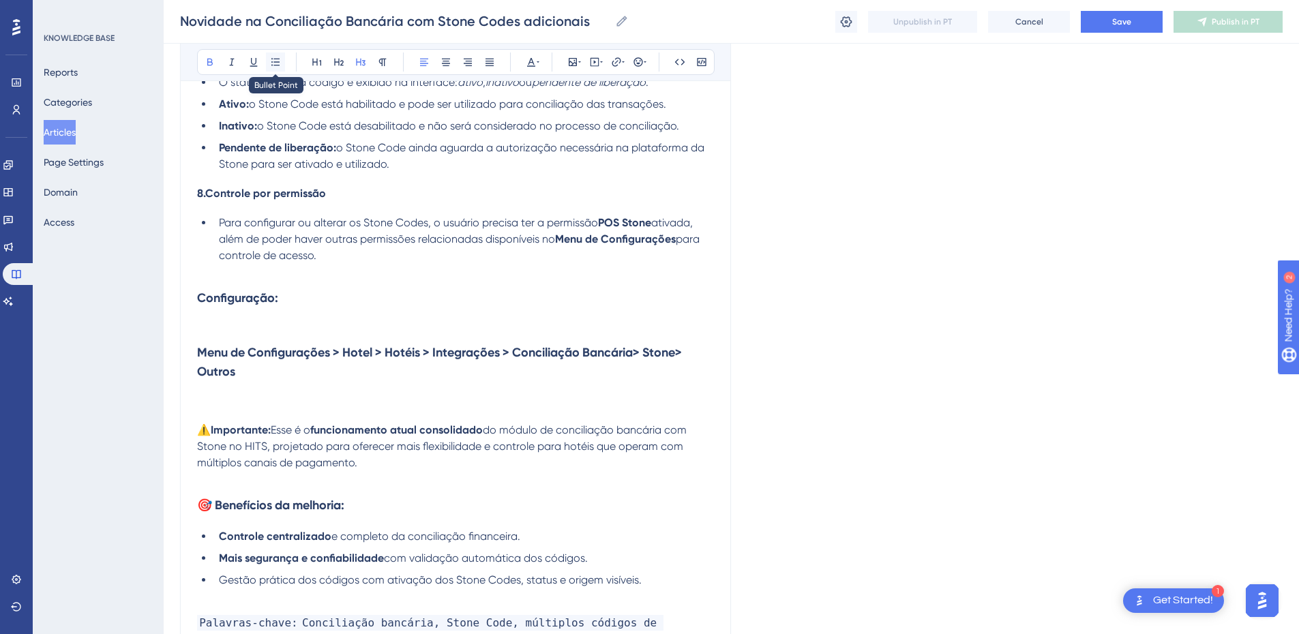
click at [271, 65] on icon at bounding box center [275, 62] width 11 height 11
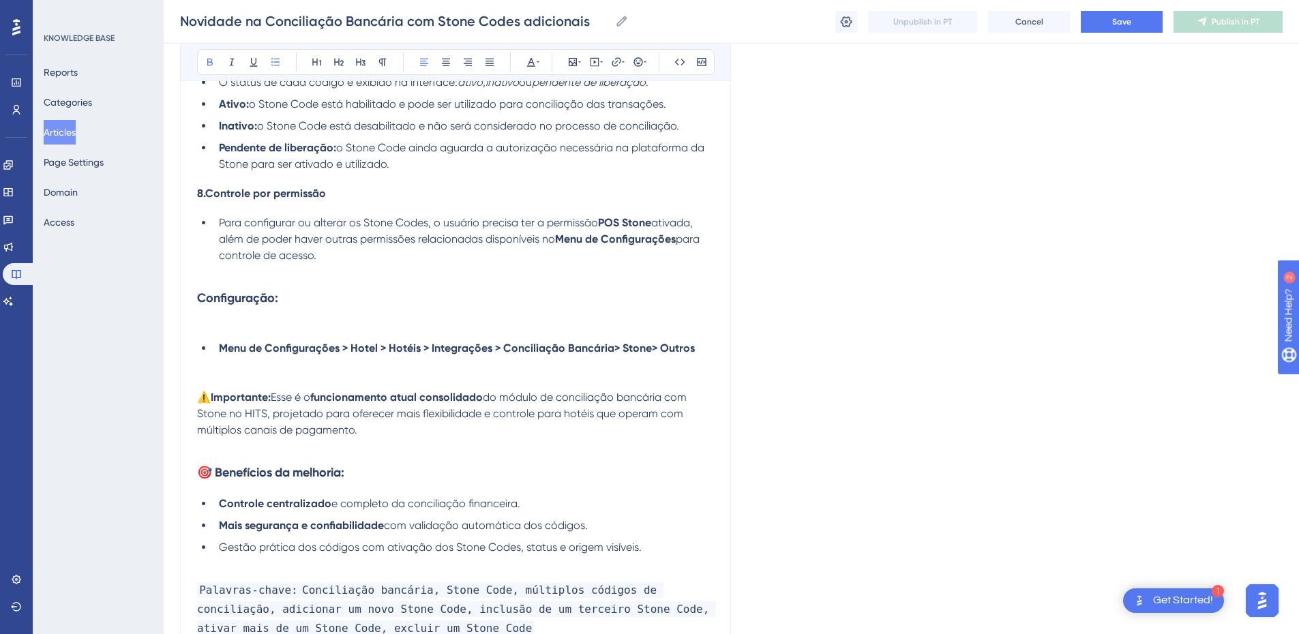
click at [445, 357] on p at bounding box center [455, 365] width 517 height 16
click at [705, 349] on li "Menu de Configurações > Hotel > Hotéis > Integrações > Conciliação Bancária> St…" at bounding box center [463, 348] width 500 height 16
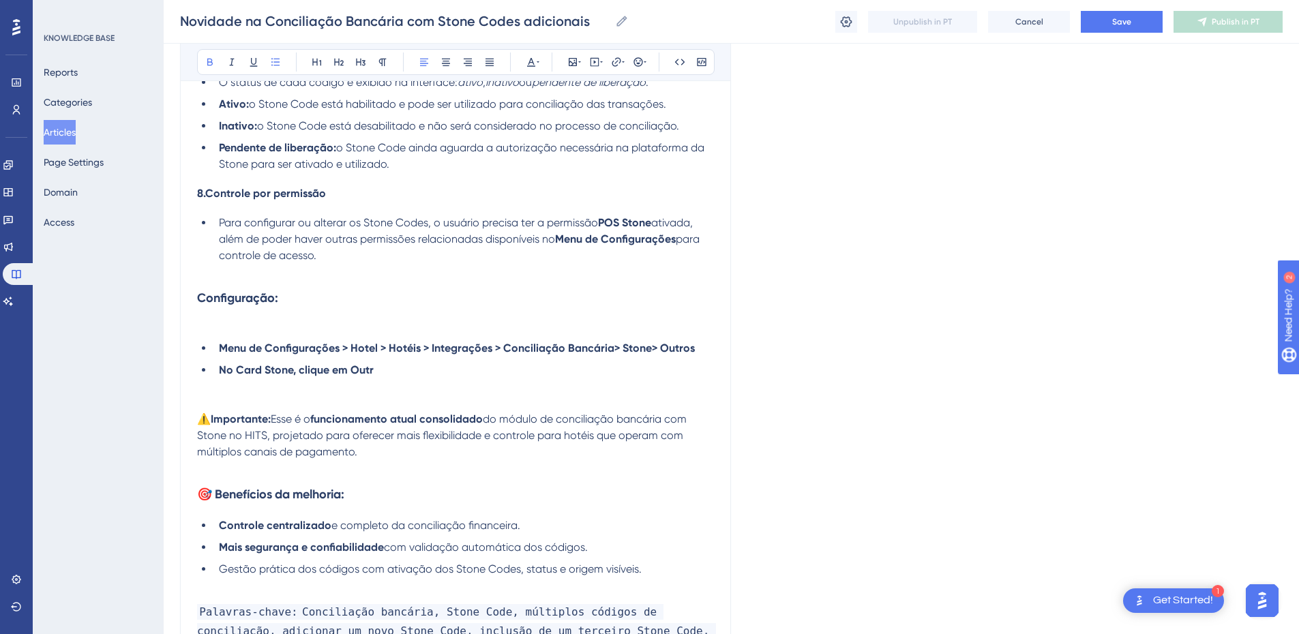
click at [397, 365] on li "No Card Stone, clique em Outr" at bounding box center [463, 370] width 500 height 16
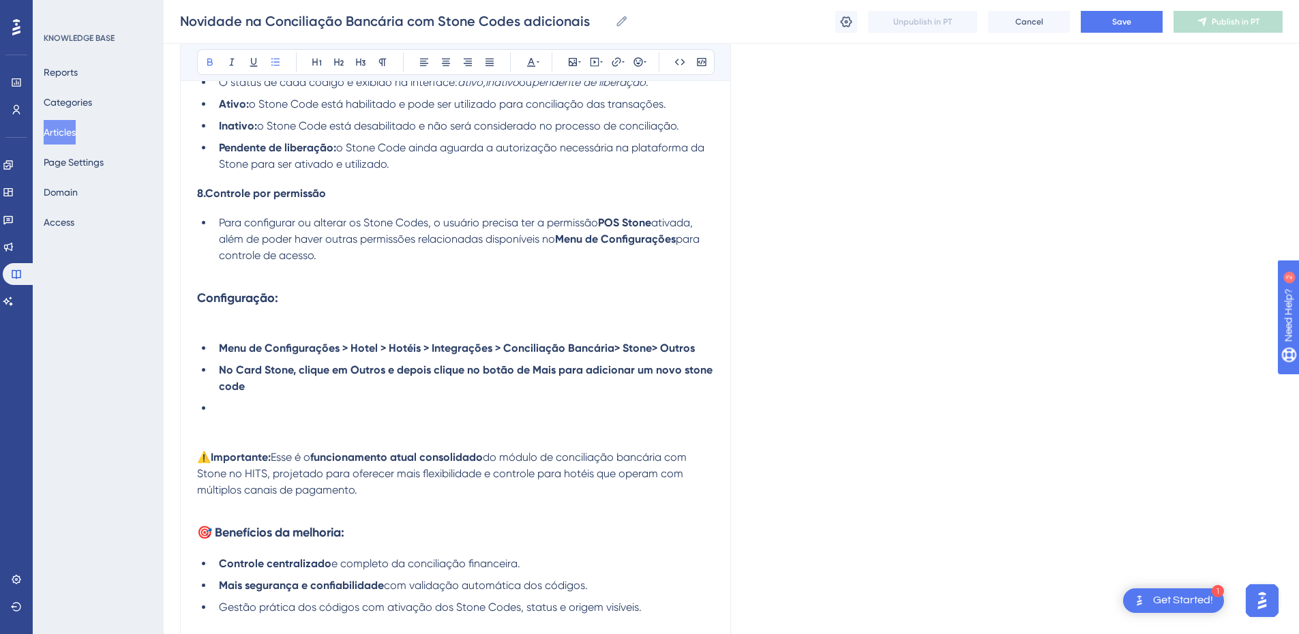
click at [252, 411] on li at bounding box center [463, 408] width 500 height 16
click at [240, 402] on li at bounding box center [463, 408] width 500 height 16
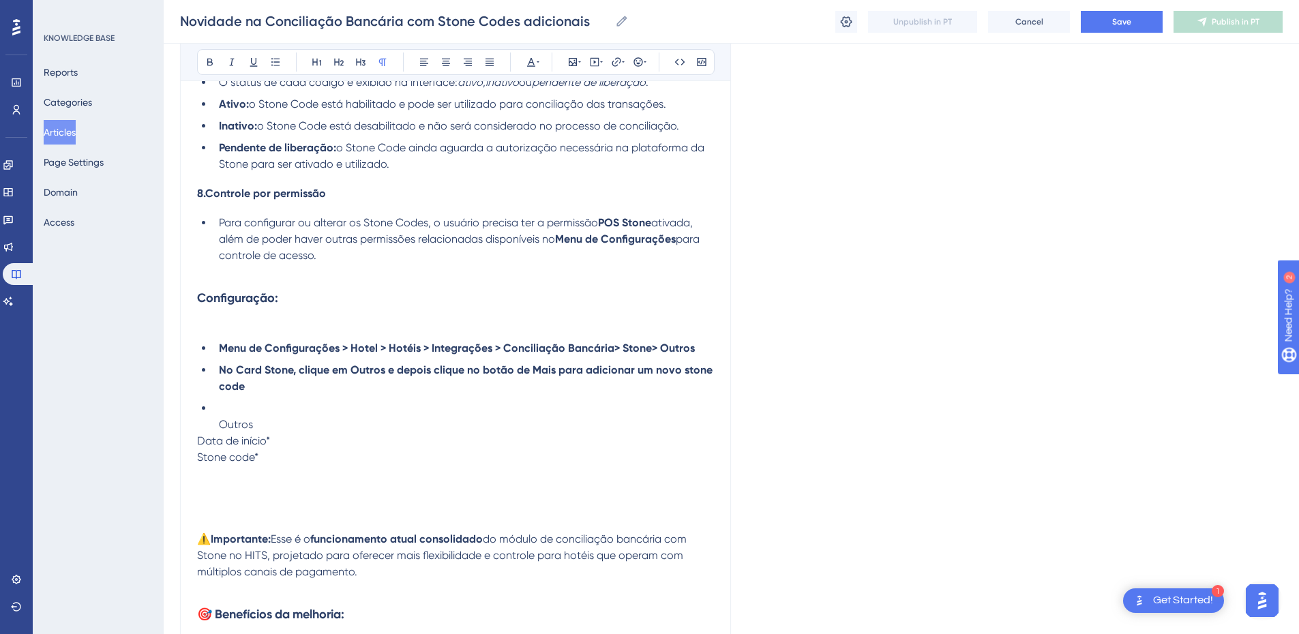
click at [239, 402] on li "Outros" at bounding box center [463, 416] width 500 height 33
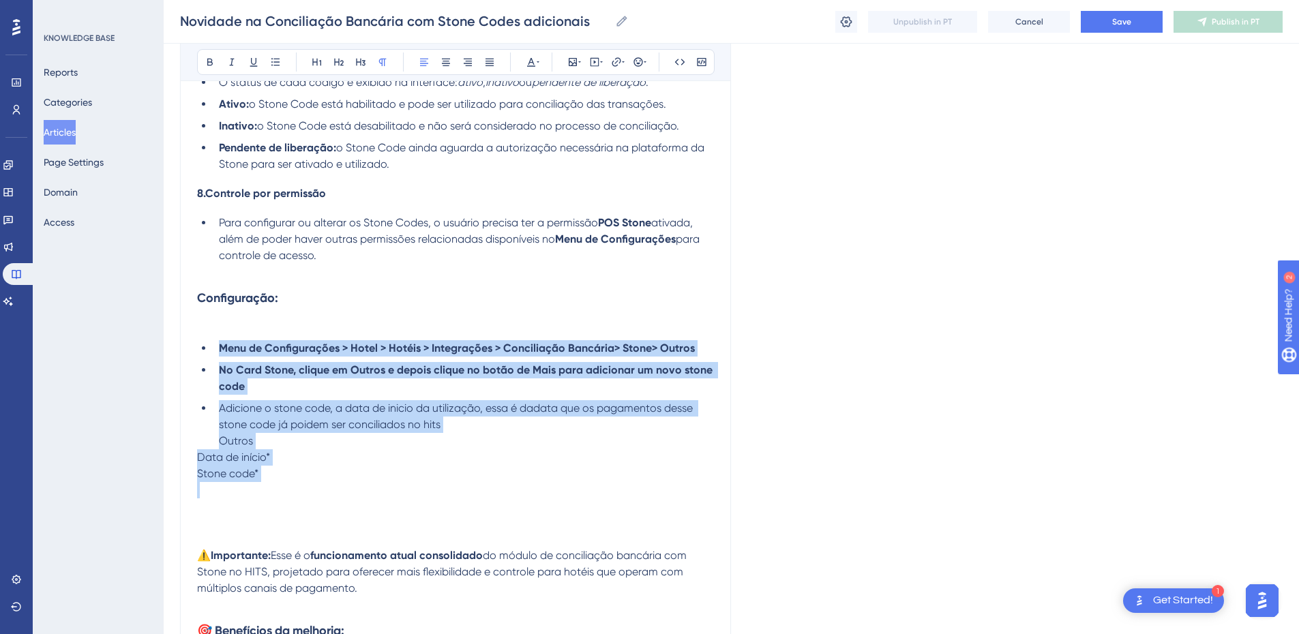
drag, startPoint x: 266, startPoint y: 484, endPoint x: 201, endPoint y: 351, distance: 147.9
copy div "Menu de Configurações > Hotel > Hotéis > Integrações > Conciliação Bancária> St…"
click at [307, 464] on p "Data de início*" at bounding box center [455, 457] width 517 height 16
drag, startPoint x: 271, startPoint y: 468, endPoint x: 221, endPoint y: 352, distance: 126.1
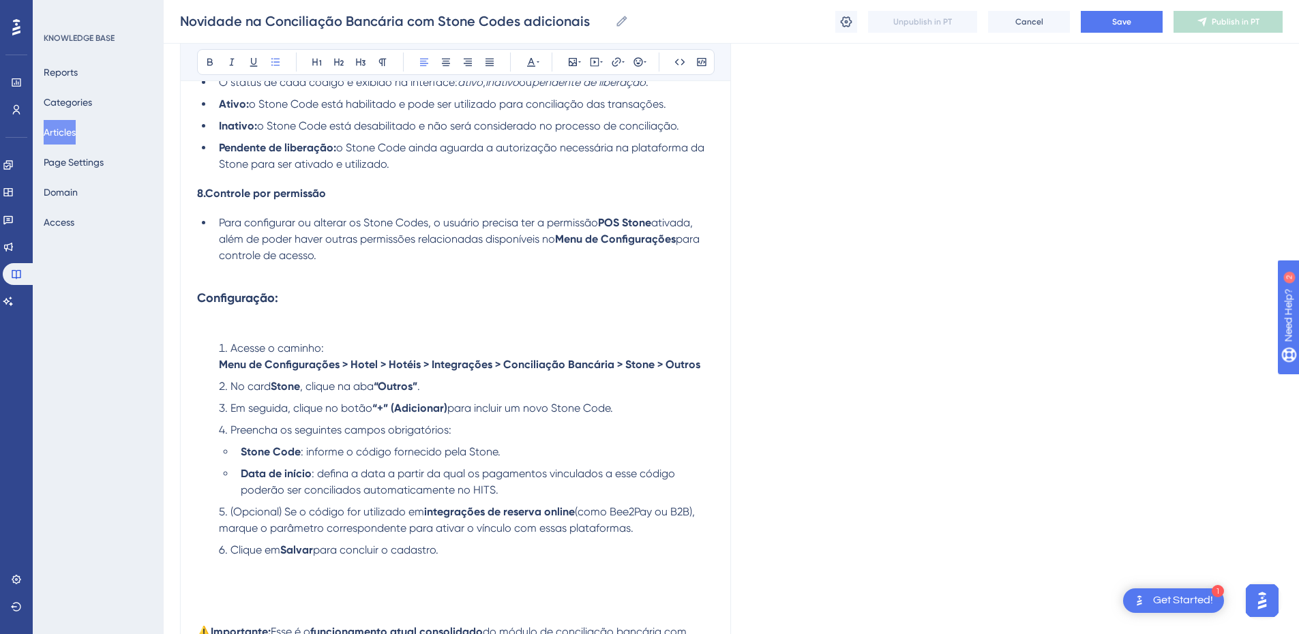
drag, startPoint x: 458, startPoint y: 552, endPoint x: 187, endPoint y: 356, distance: 334.5
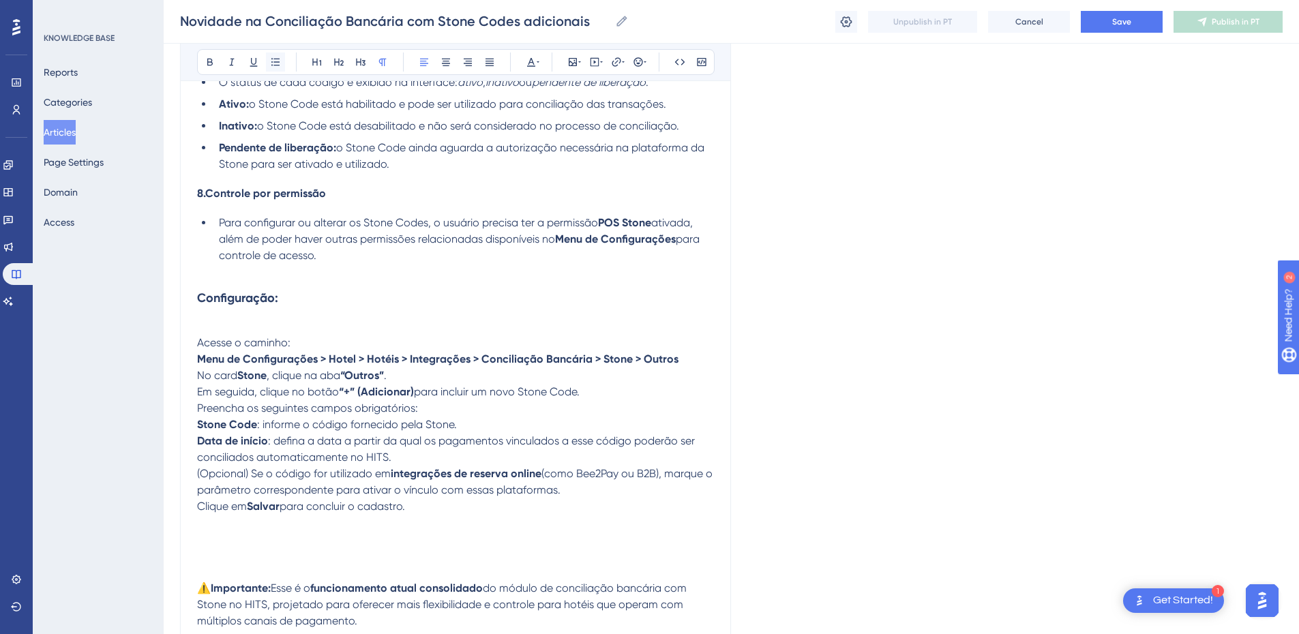
click at [275, 63] on icon at bounding box center [275, 62] width 11 height 11
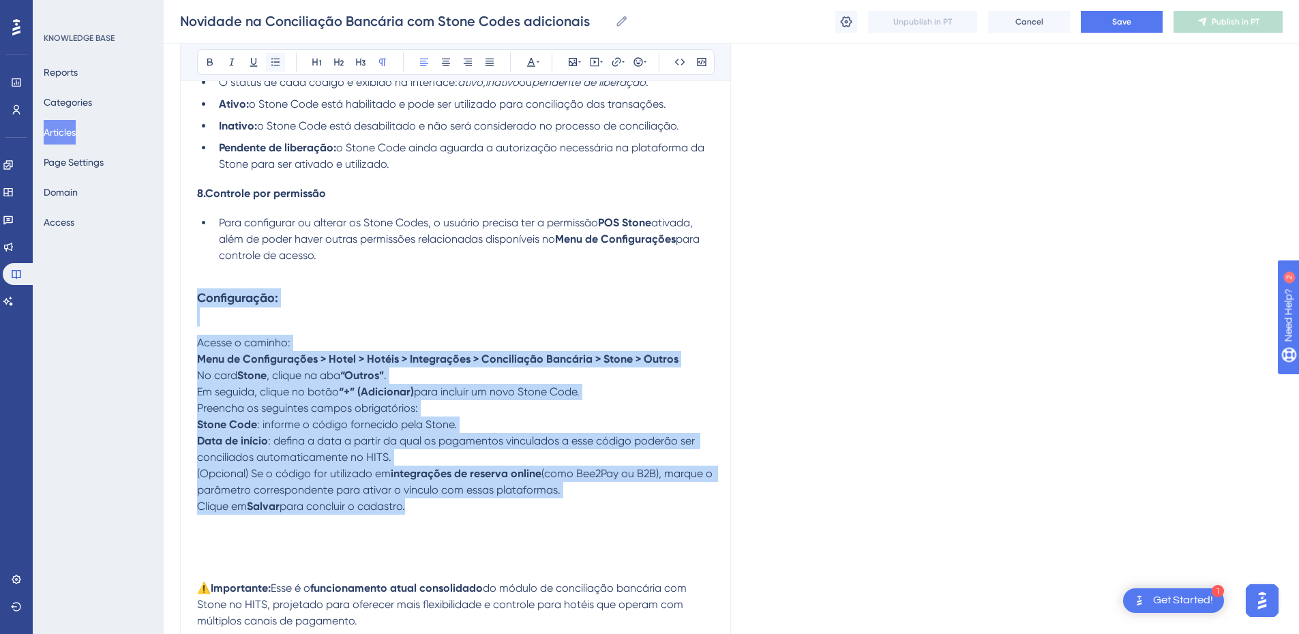
click at [275, 63] on icon at bounding box center [275, 62] width 11 height 11
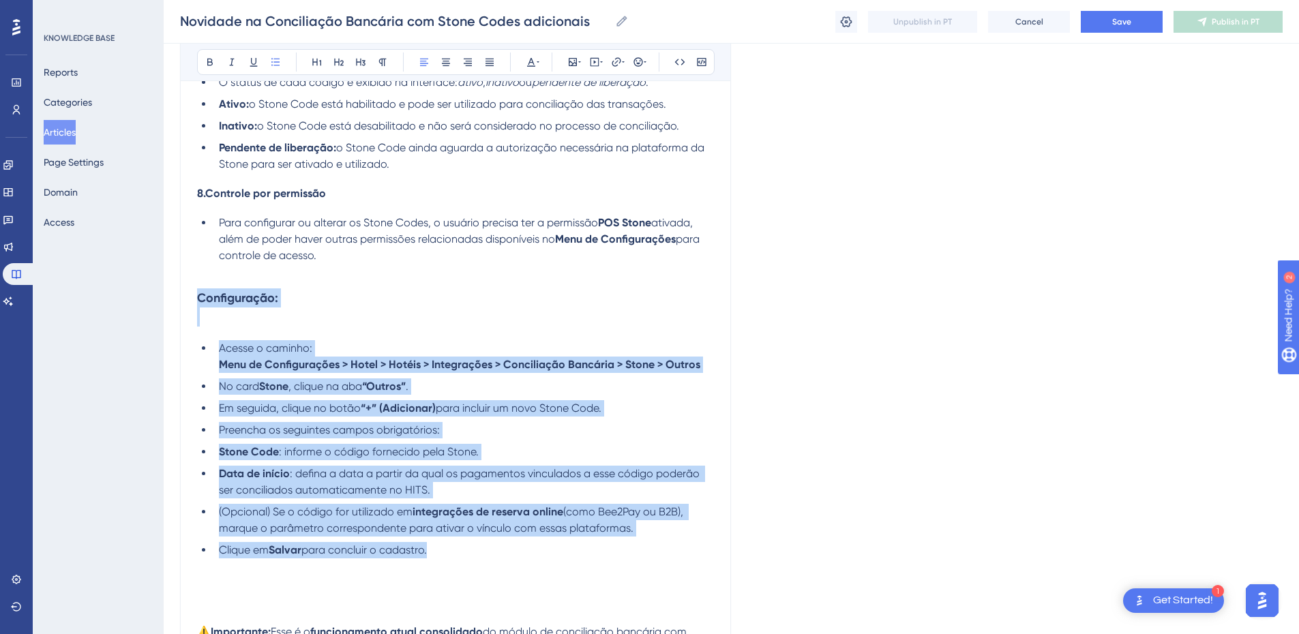
click at [260, 350] on span "Acesse o caminho:" at bounding box center [265, 348] width 93 height 13
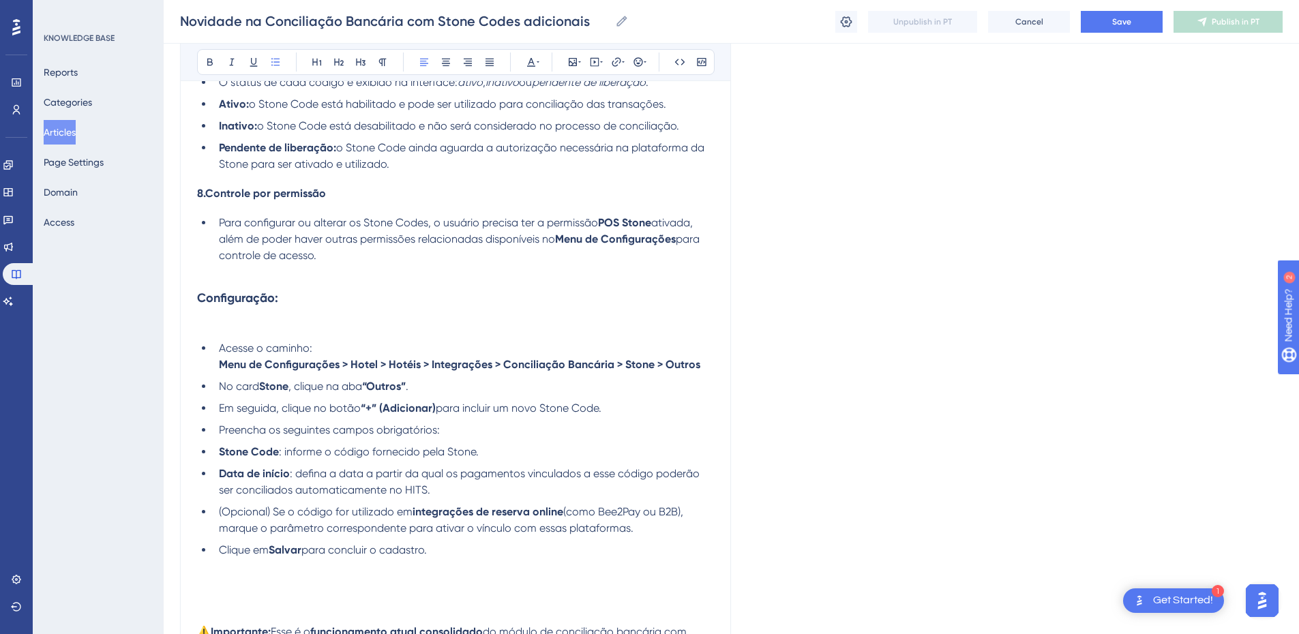
click at [217, 366] on li "Acesse o caminho: Menu de Configurações > Hotel > Hotéis > Integrações > Concil…" at bounding box center [463, 356] width 500 height 33
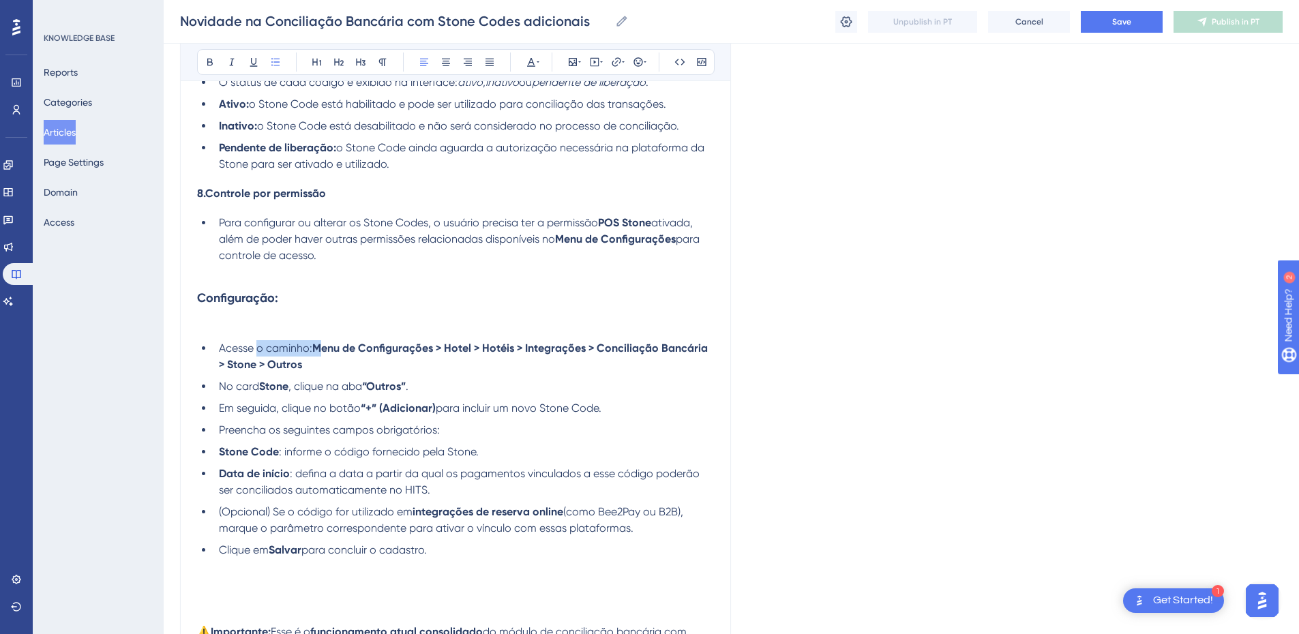
drag, startPoint x: 296, startPoint y: 352, endPoint x: 284, endPoint y: 347, distance: 13.2
click at [258, 355] on li "Acesse o caminho: Menu de Configurações > Hotel > Hotéis > Integrações > Concil…" at bounding box center [463, 356] width 500 height 33
click at [374, 382] on strong "“Outros”" at bounding box center [384, 386] width 44 height 13
click at [404, 383] on span "." at bounding box center [403, 386] width 3 height 13
click at [618, 406] on li "Em seguida, clique no botão “+” (Adicionar) para incluir um novo Stone Code." at bounding box center [463, 408] width 500 height 16
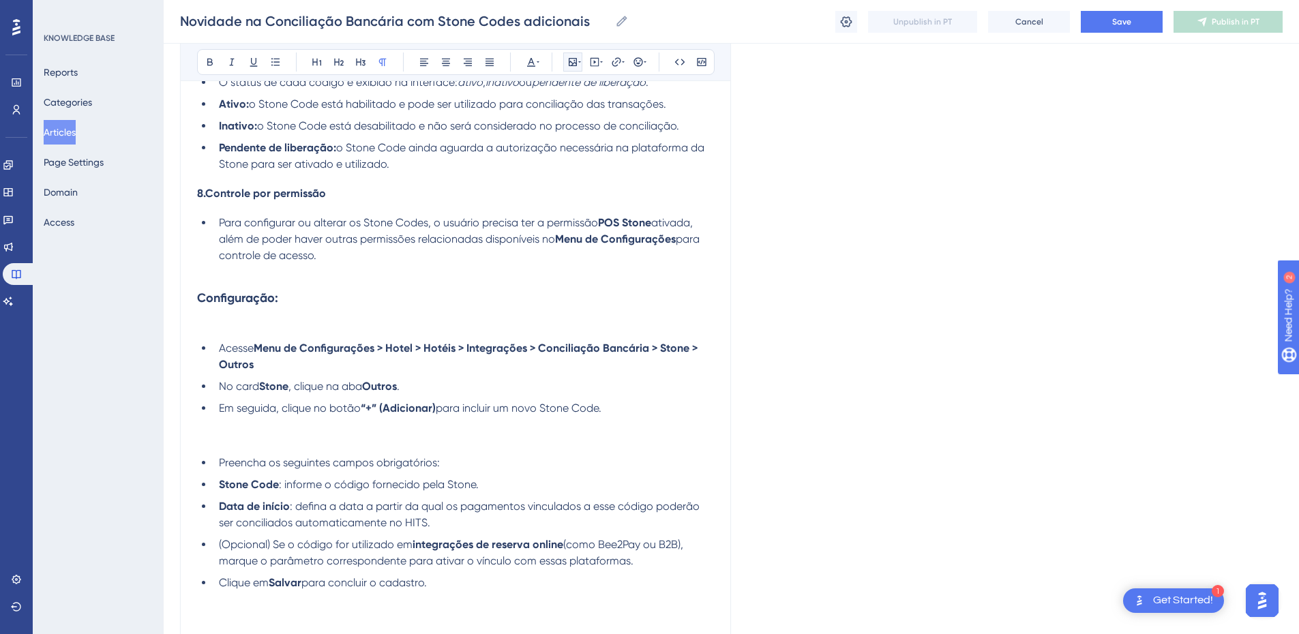
click at [572, 64] on icon at bounding box center [572, 62] width 11 height 11
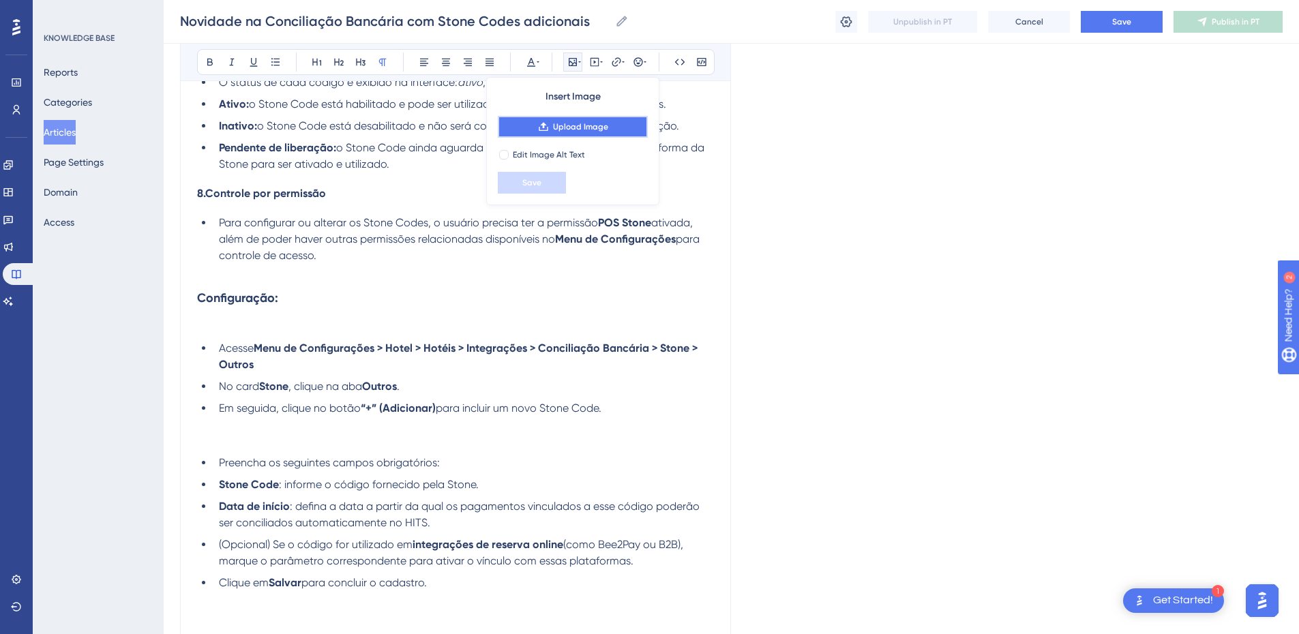
click at [551, 130] on button "Upload Image" at bounding box center [573, 127] width 150 height 22
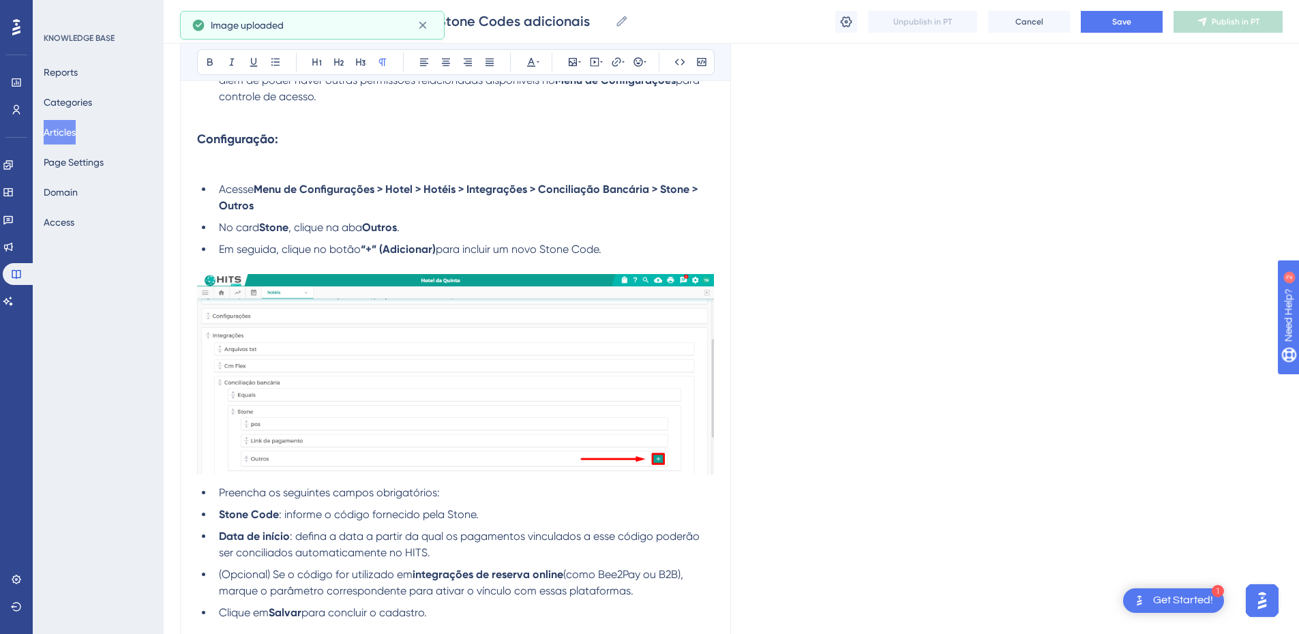
scroll to position [1750, 0]
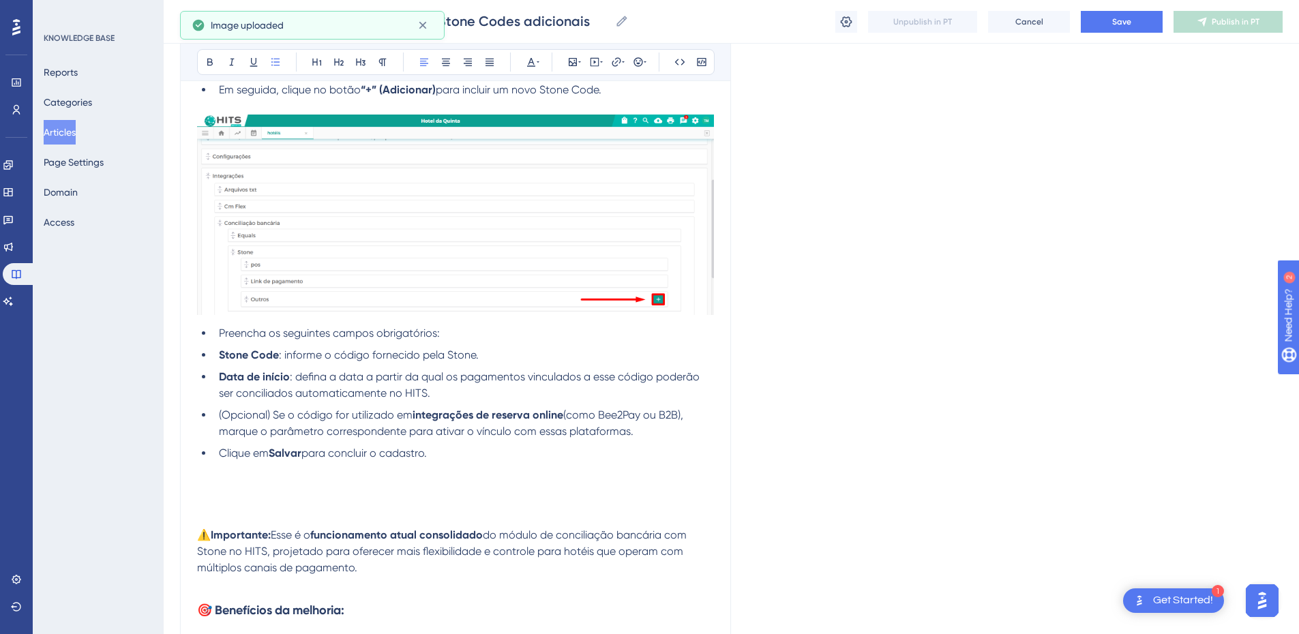
click at [216, 335] on li "Preencha os seguintes campos obrigatórios:" at bounding box center [463, 333] width 500 height 16
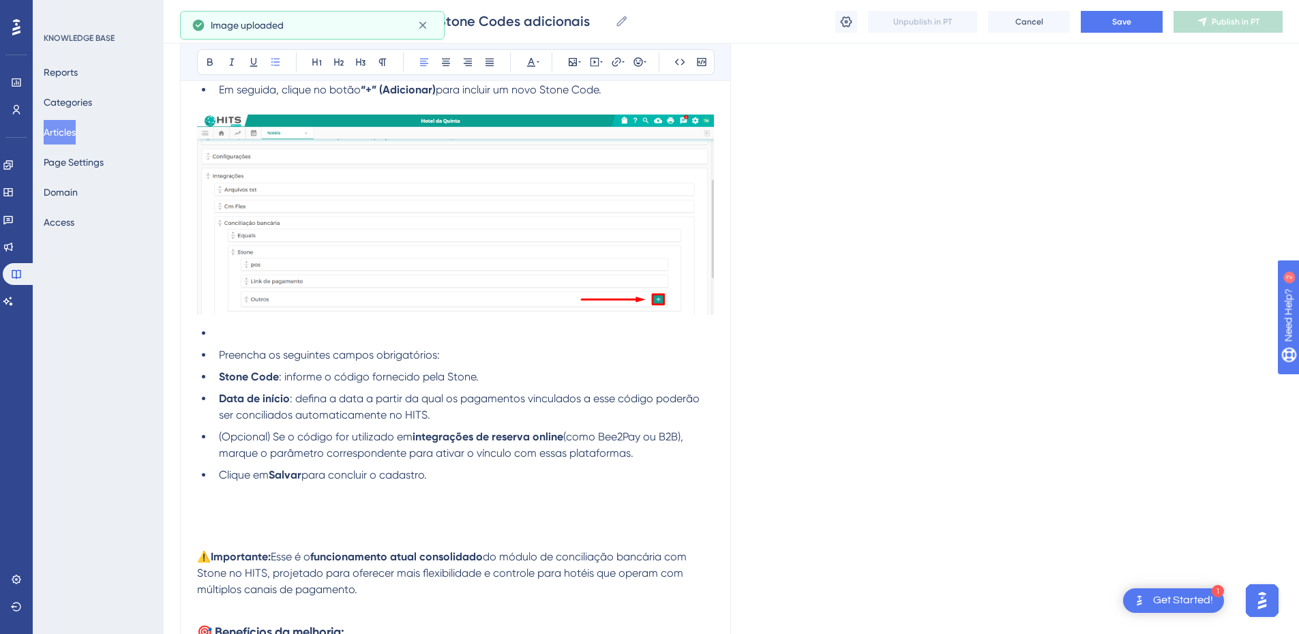
click at [214, 330] on li at bounding box center [463, 333] width 500 height 16
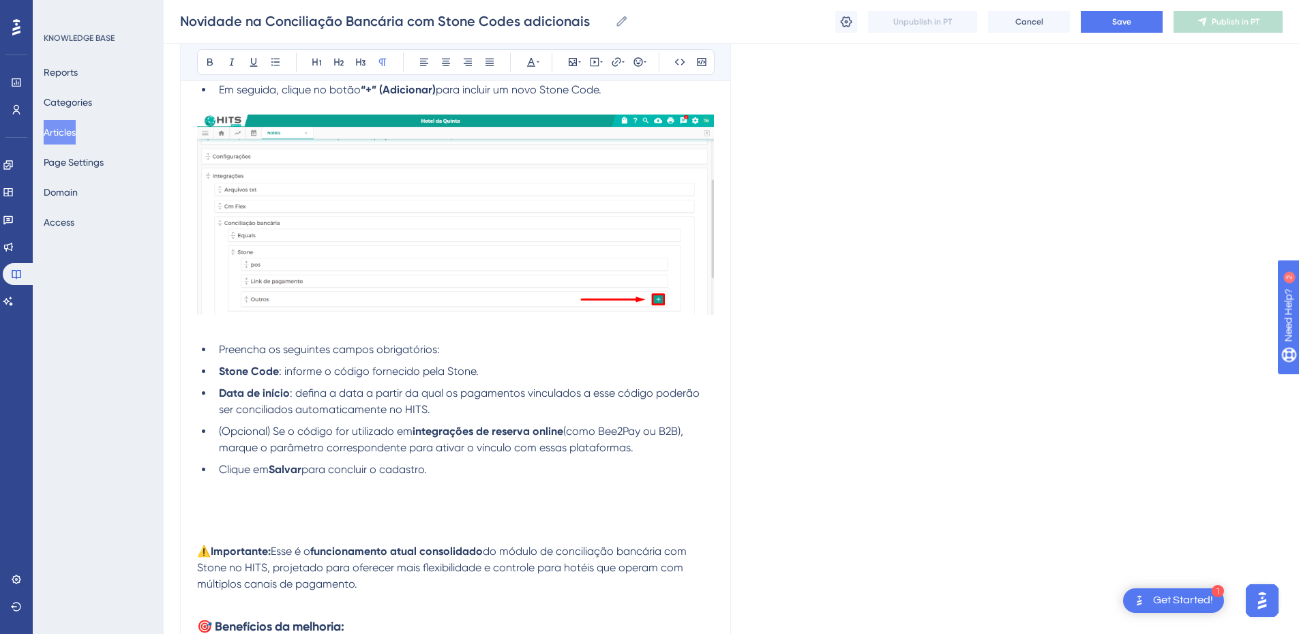
click at [229, 328] on p at bounding box center [455, 328] width 517 height 16
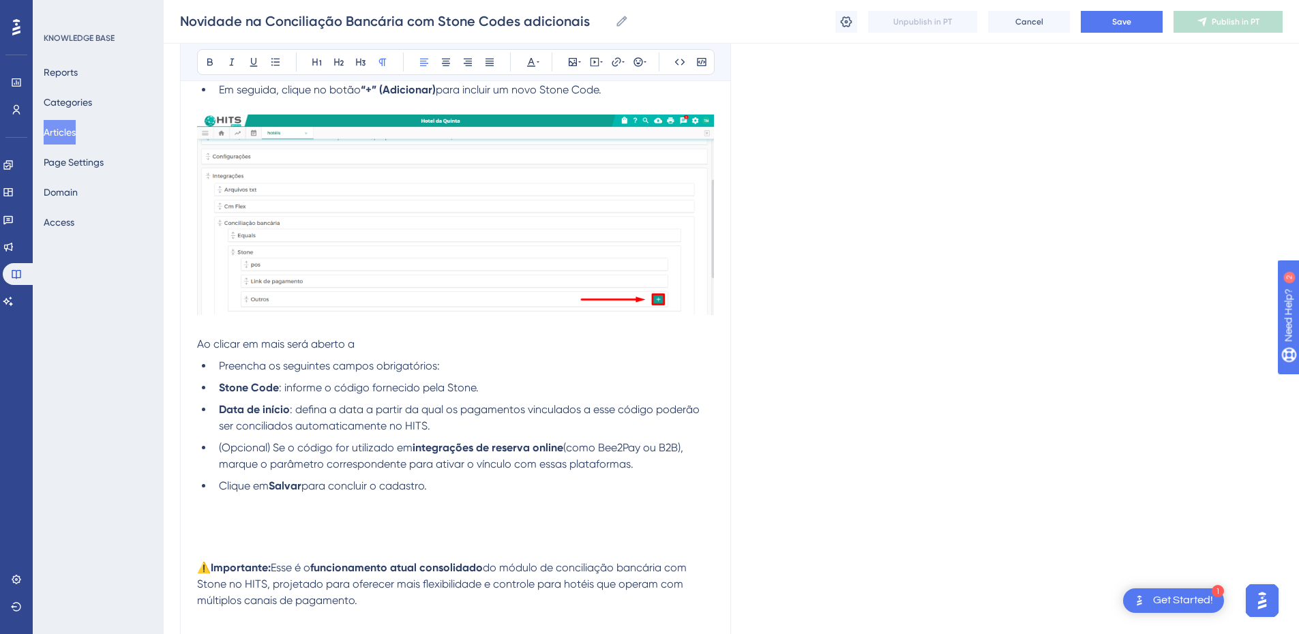
drag, startPoint x: 401, startPoint y: 340, endPoint x: 357, endPoint y: 344, distance: 43.8
click at [357, 344] on p "Ao clicar em mais será aberto a" at bounding box center [455, 344] width 517 height 16
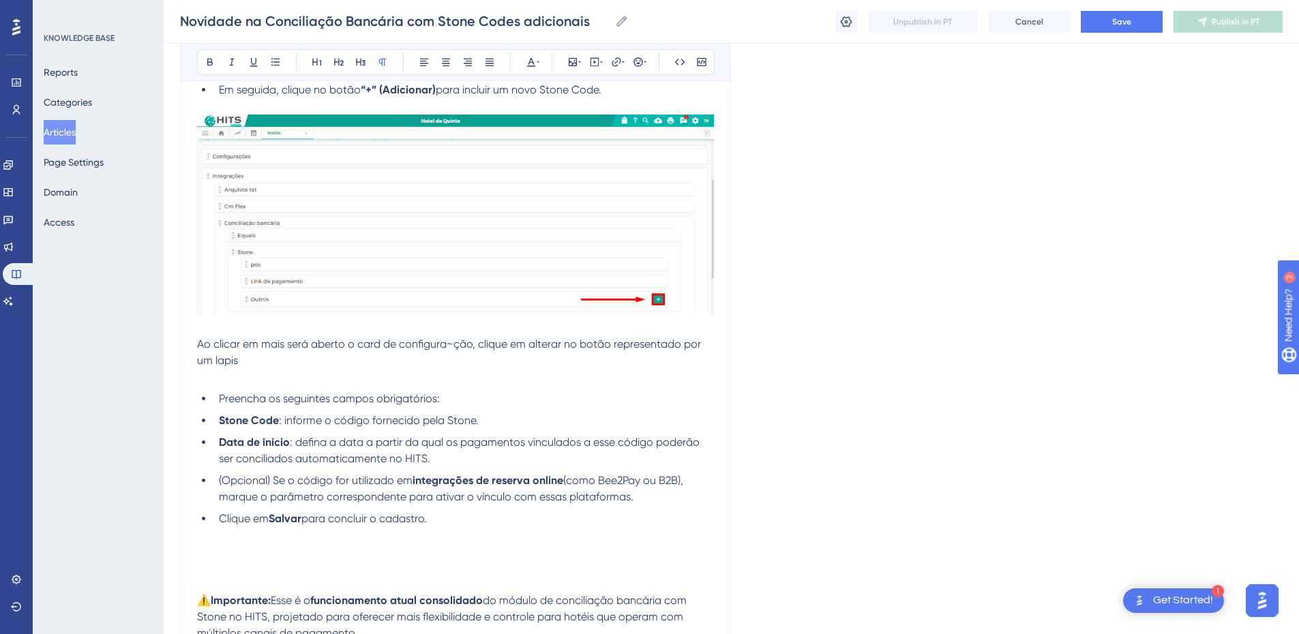
click at [267, 359] on p "Ao clicar em mais será aberto o card de configura~ção, clique em alterar no bot…" at bounding box center [455, 352] width 517 height 33
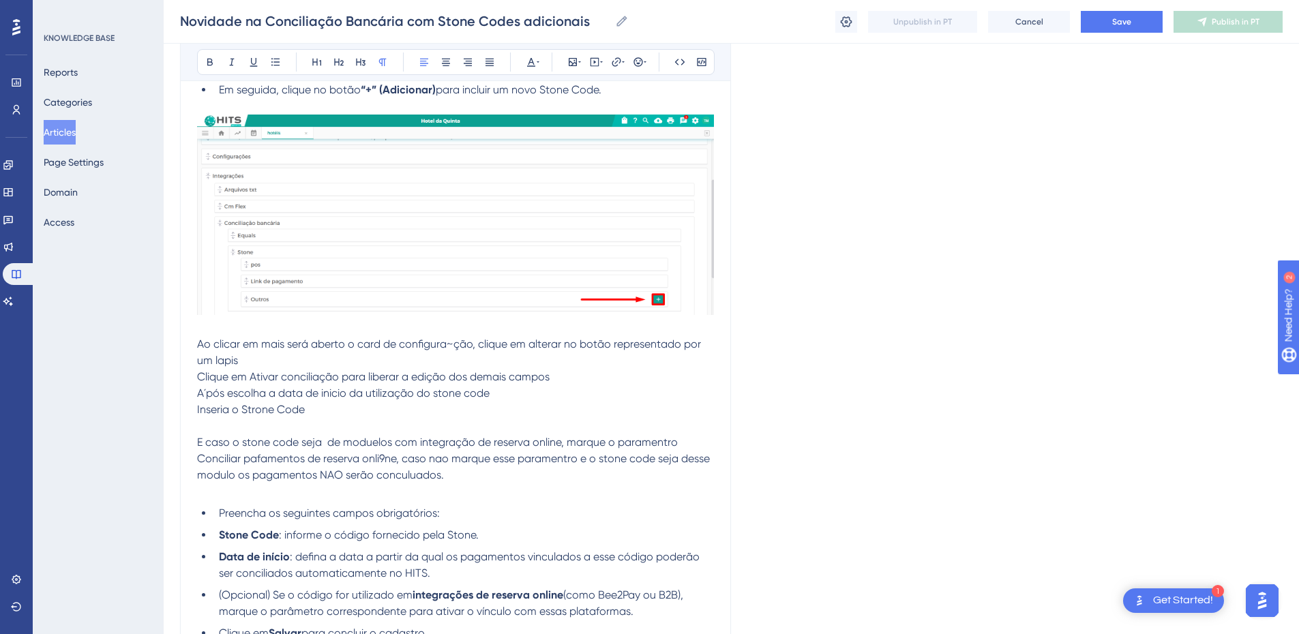
scroll to position [1909, 0]
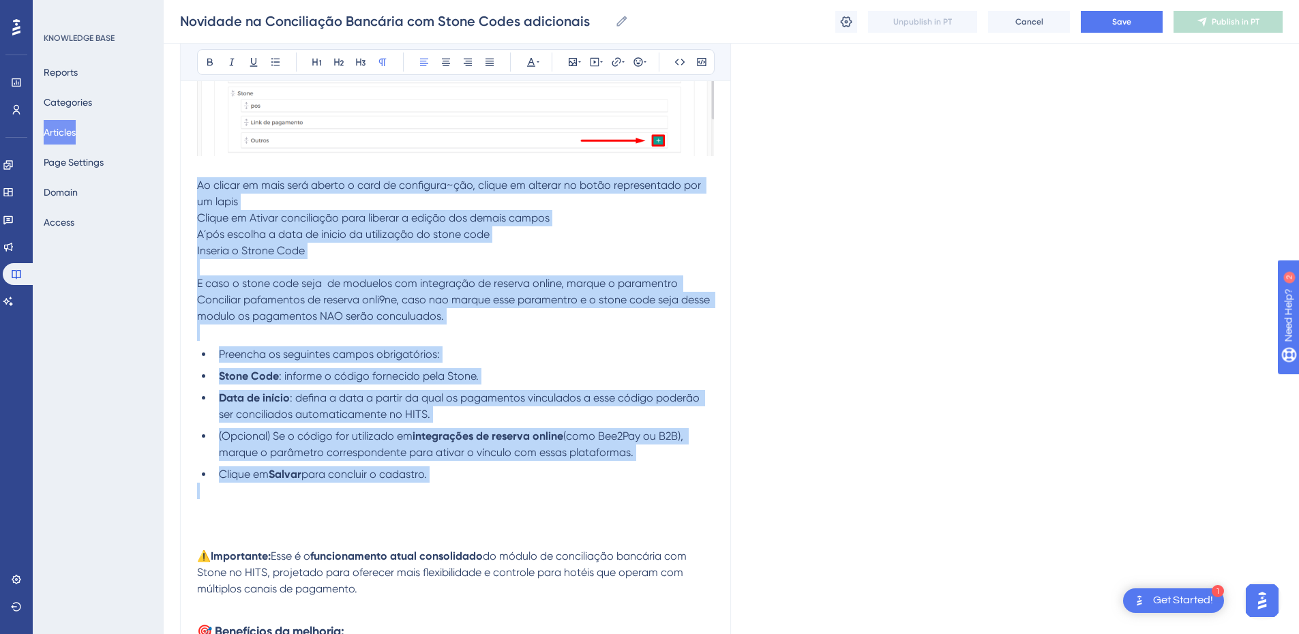
drag, startPoint x: 482, startPoint y: 485, endPoint x: 164, endPoint y: 182, distance: 438.8
click at [0, 0] on div "Performance Users Engagement Widgets Feedback Product Updates Knowledge Base AI…" at bounding box center [0, 0] width 0 height 0
copy div "Ao clicar em mais será aberto o card de configura~ção, clique em alterar no bot…"
click at [422, 462] on ul "Preencha os seguintes campos obrigatórios: Stone Code : informe o código fornec…" at bounding box center [455, 414] width 517 height 136
drag, startPoint x: 472, startPoint y: 487, endPoint x: 190, endPoint y: 186, distance: 412.4
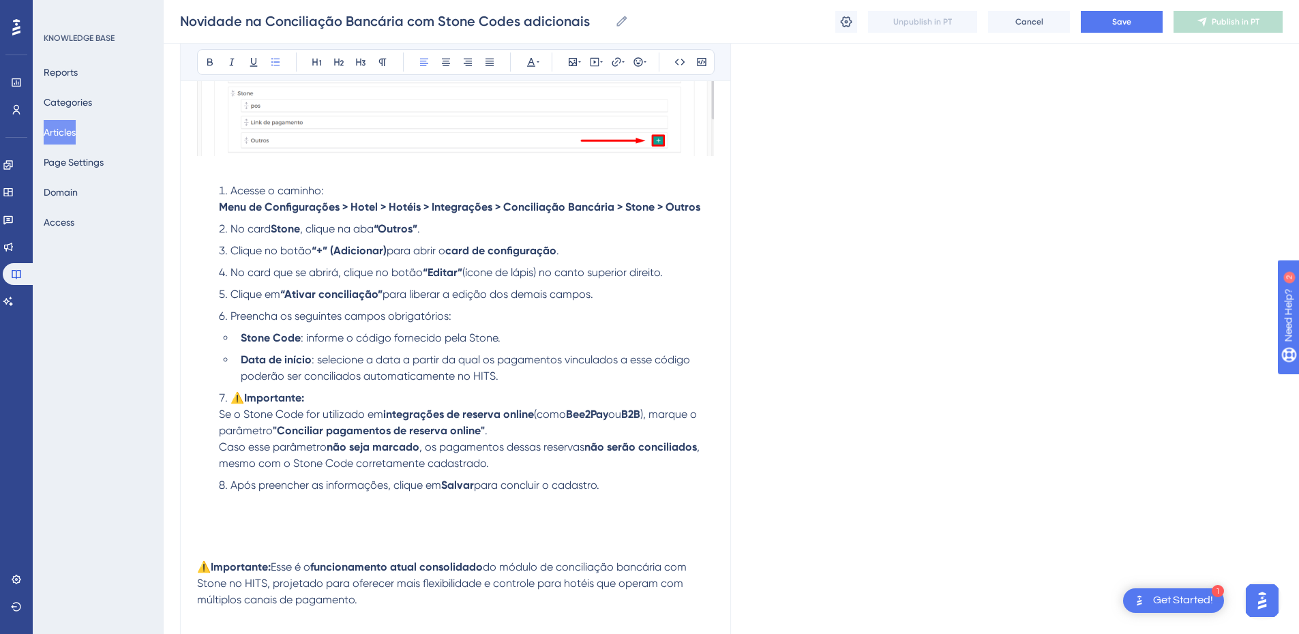
click at [213, 209] on li "Acesse o caminho: Menu de Configurações > Hotel > Hotéis > Integrações > Concil…" at bounding box center [463, 199] width 500 height 33
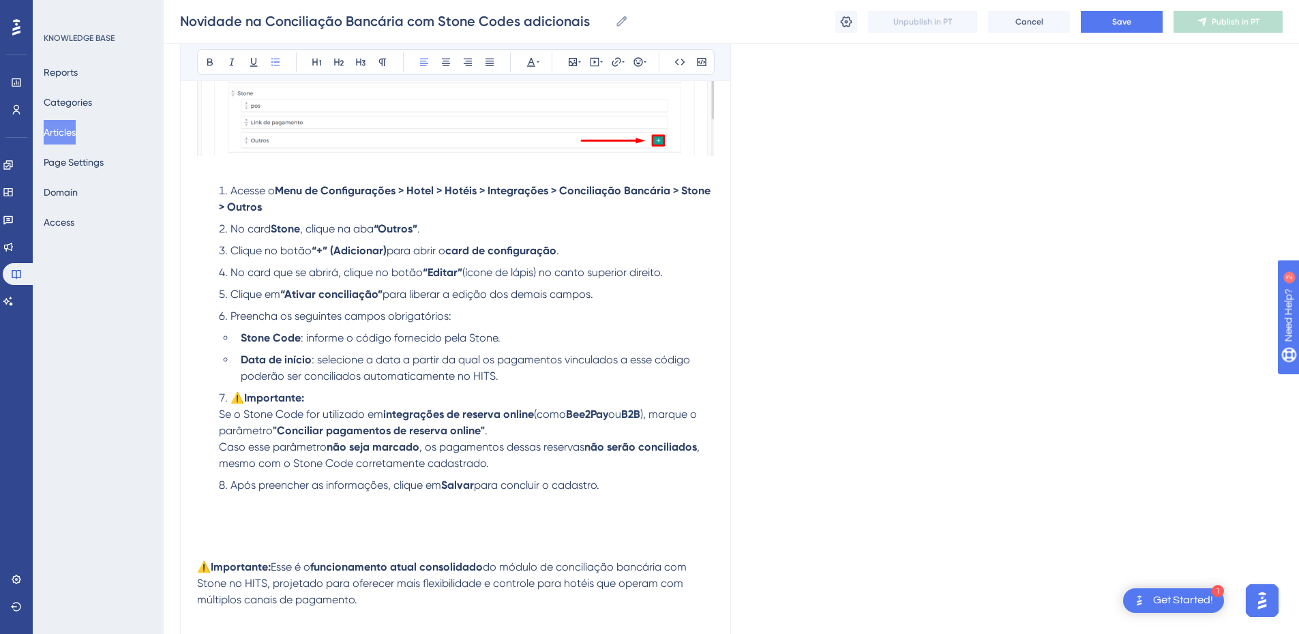
click at [230, 190] on span "Acesse o" at bounding box center [252, 190] width 44 height 13
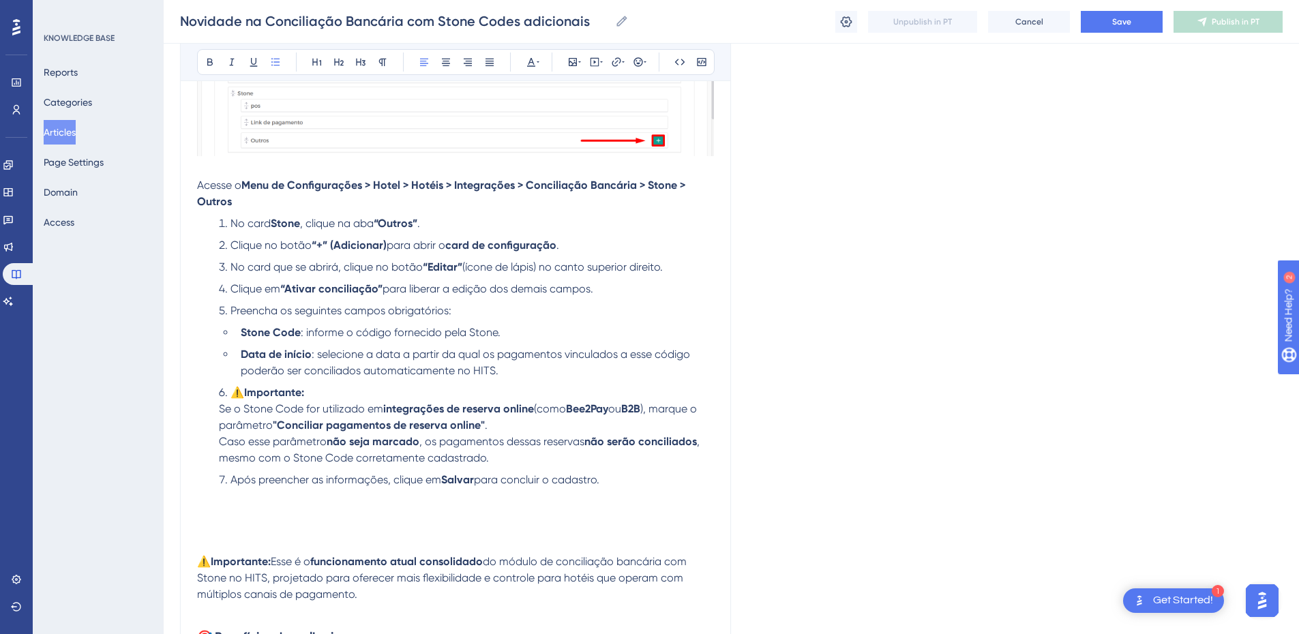
click at [232, 227] on span "No card" at bounding box center [250, 223] width 40 height 13
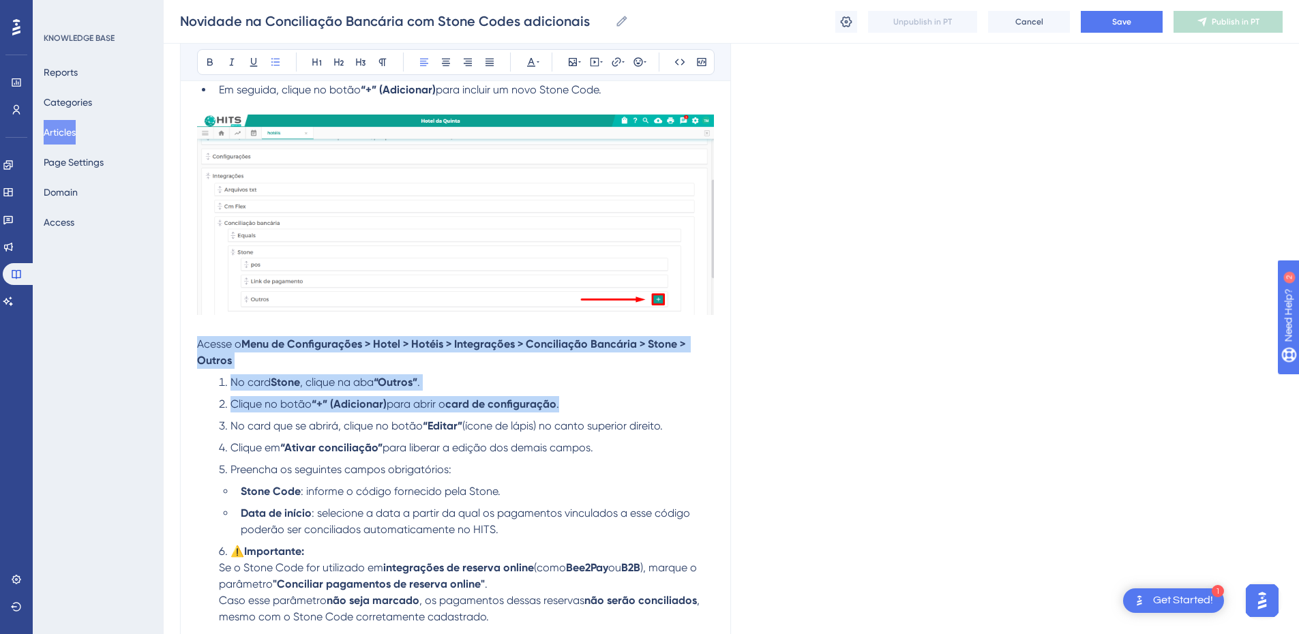
drag, startPoint x: 597, startPoint y: 407, endPoint x: 121, endPoint y: 337, distance: 480.9
click at [0, 0] on div "Performance Users Engagement Widgets Feedback Product Updates Knowledge Base AI…" at bounding box center [0, 0] width 0 height 0
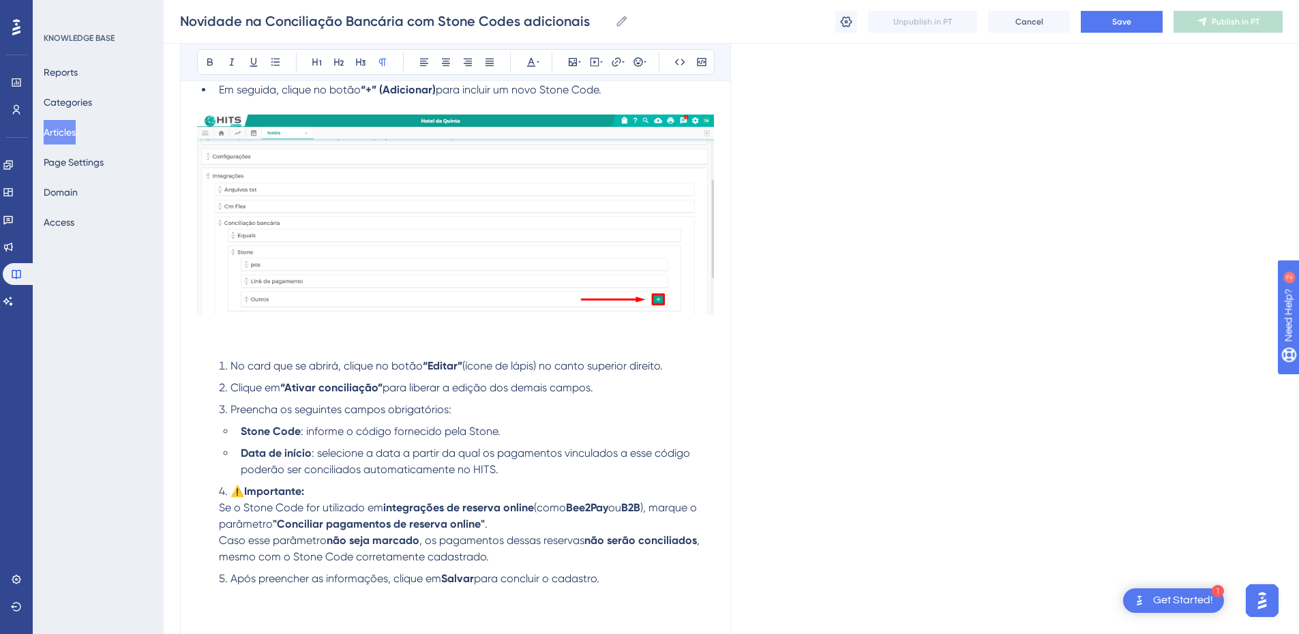
click at [229, 365] on li "No card que se abrirá, clique no botão “Editar” (ícone de lápis) no canto super…" at bounding box center [463, 366] width 500 height 16
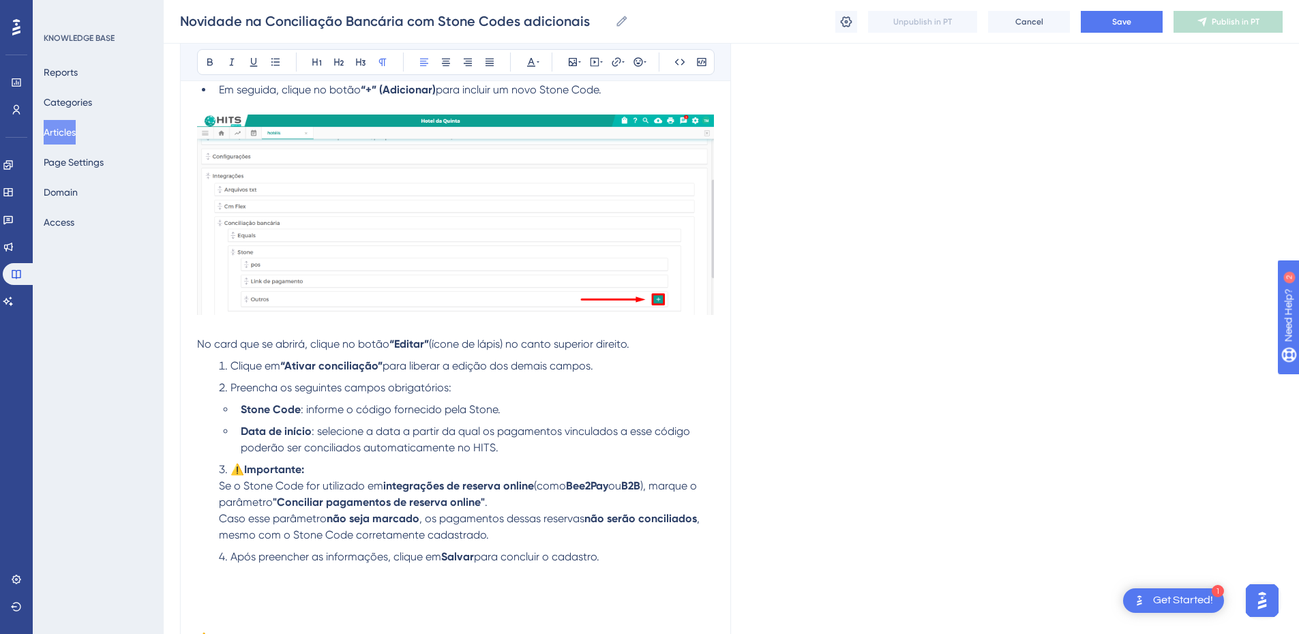
click at [230, 472] on span "⚠️" at bounding box center [237, 469] width 14 height 13
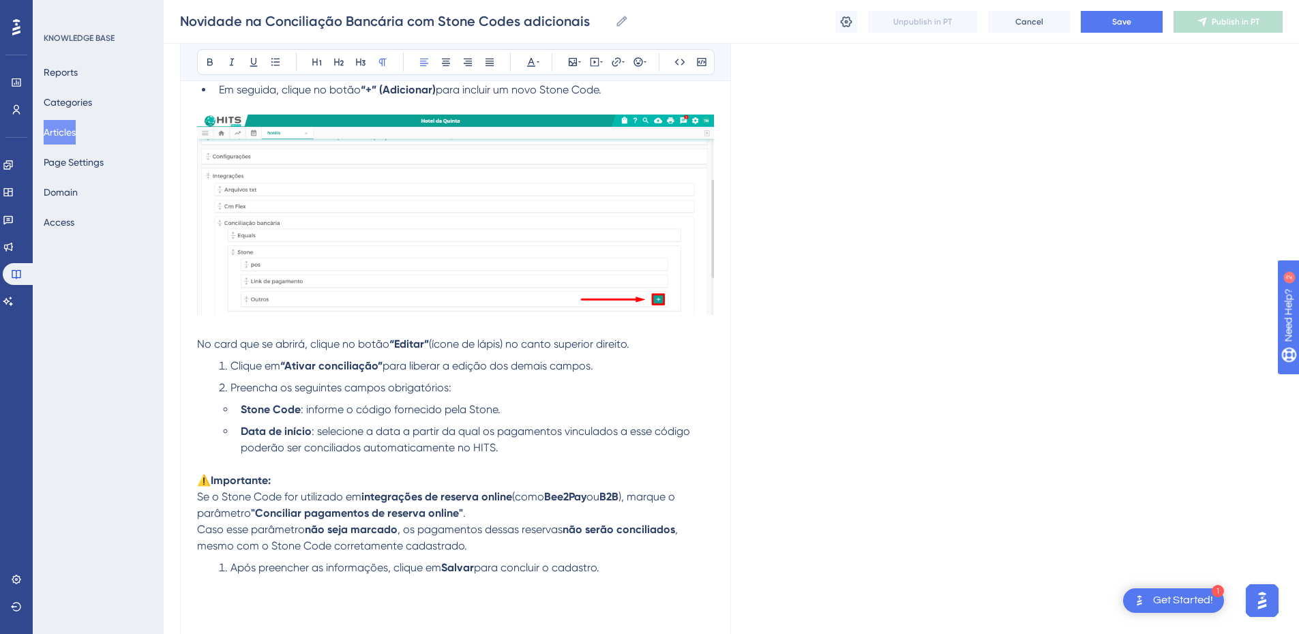
scroll to position [1909, 0]
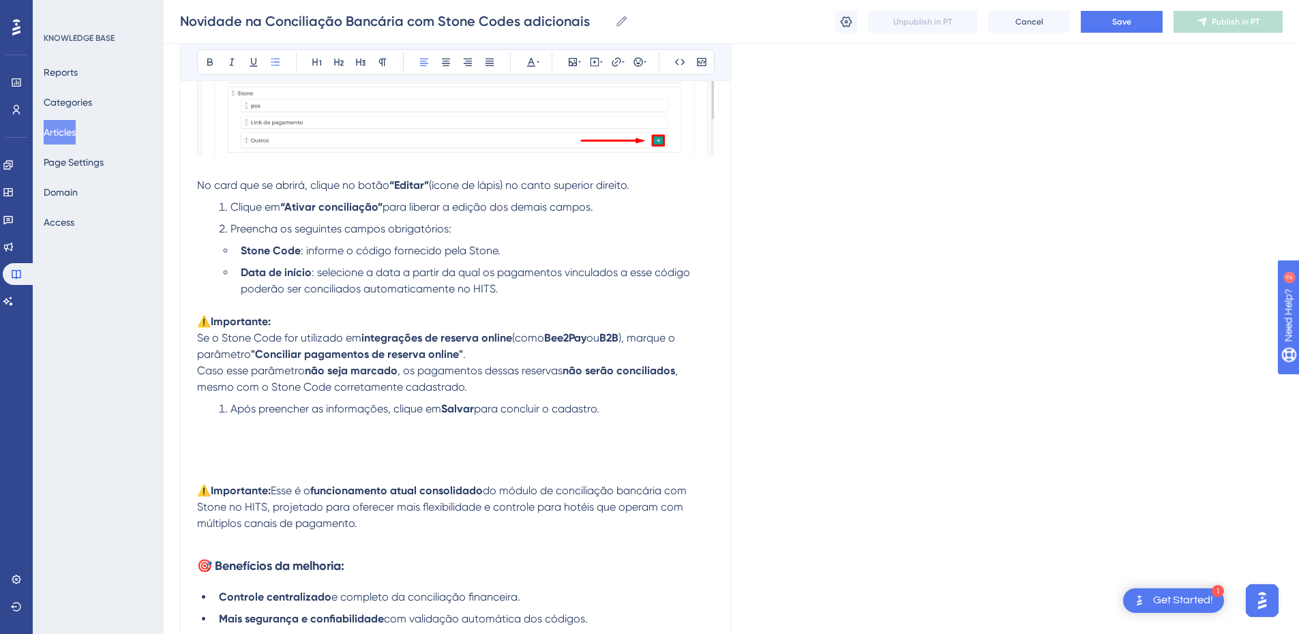
click at [254, 294] on span ": selecione a data a partir da qual os pagamentos vinculados a esse código pode…" at bounding box center [467, 280] width 452 height 29
click at [224, 296] on ul "Stone Code : informe o código fornecido pela Stone. Data de início : selecione …" at bounding box center [466, 270] width 495 height 55
click at [222, 302] on p at bounding box center [455, 305] width 517 height 16
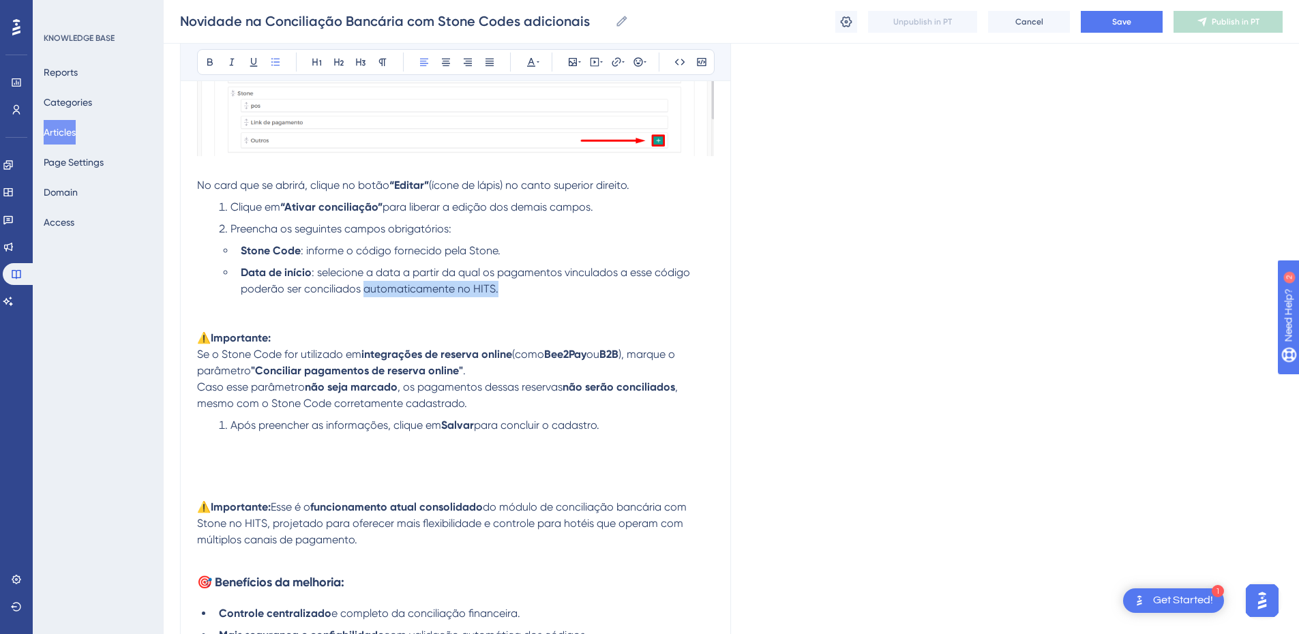
drag, startPoint x: 363, startPoint y: 292, endPoint x: 507, endPoint y: 289, distance: 143.9
click at [507, 289] on li "Data de início : selecione a data a partir da qual os pagamentos vinculados a e…" at bounding box center [474, 281] width 479 height 33
click at [338, 317] on p at bounding box center [455, 322] width 517 height 16
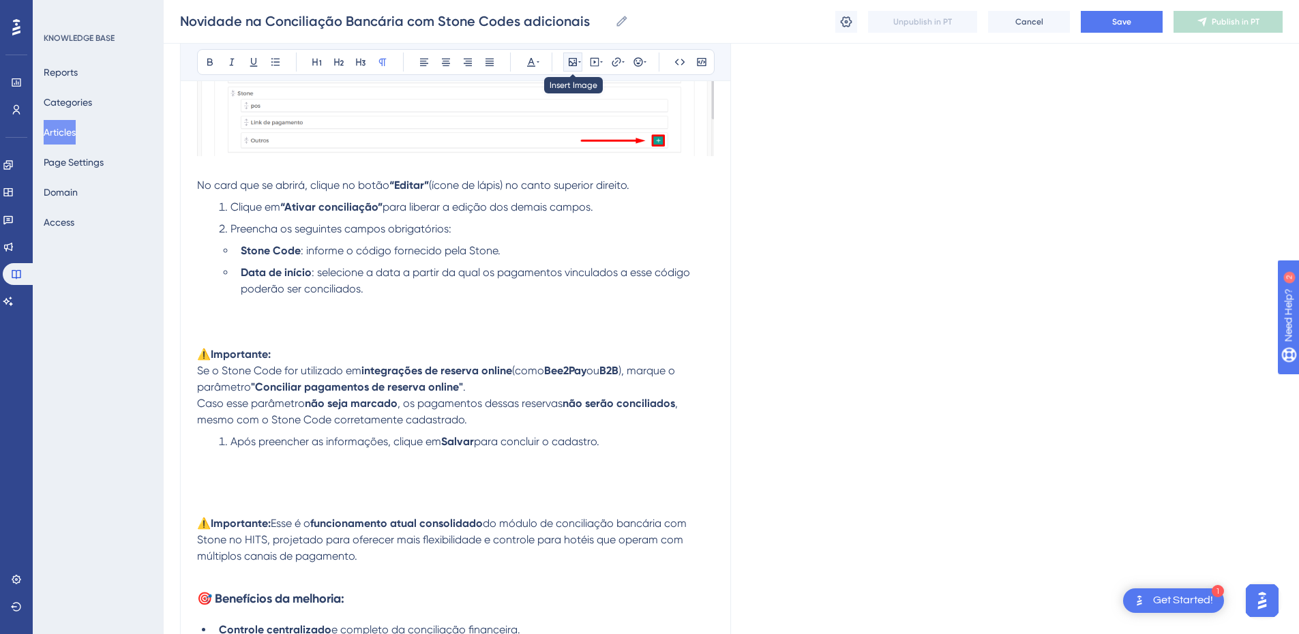
click at [577, 55] on button at bounding box center [572, 61] width 19 height 19
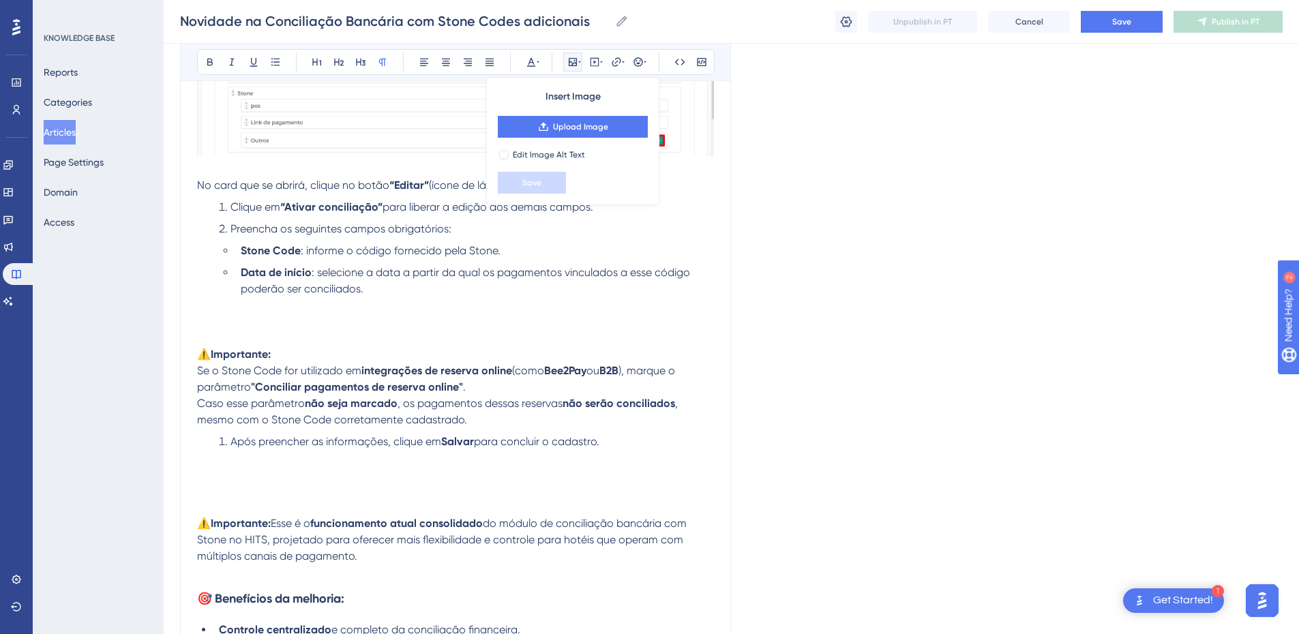
click at [570, 108] on div "Insert Image Upload Image Edit Image Alt Text Save" at bounding box center [572, 141] width 173 height 128
click at [564, 125] on span "Upload Image" at bounding box center [580, 126] width 55 height 11
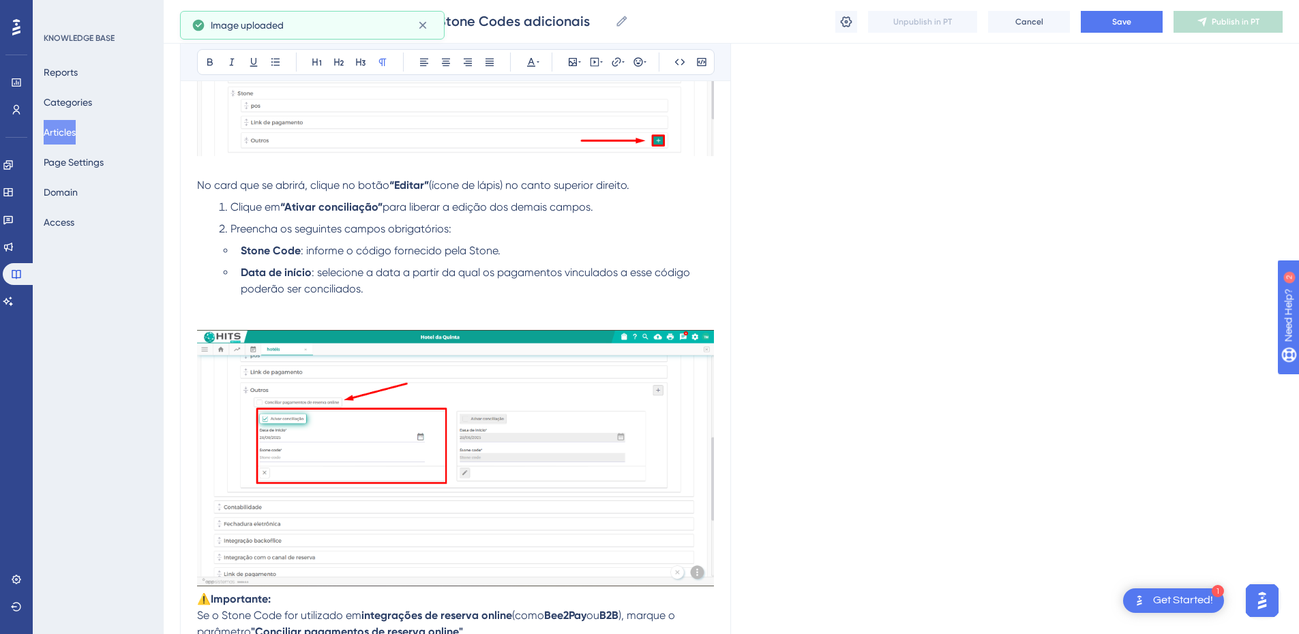
click at [250, 317] on p at bounding box center [455, 322] width 517 height 16
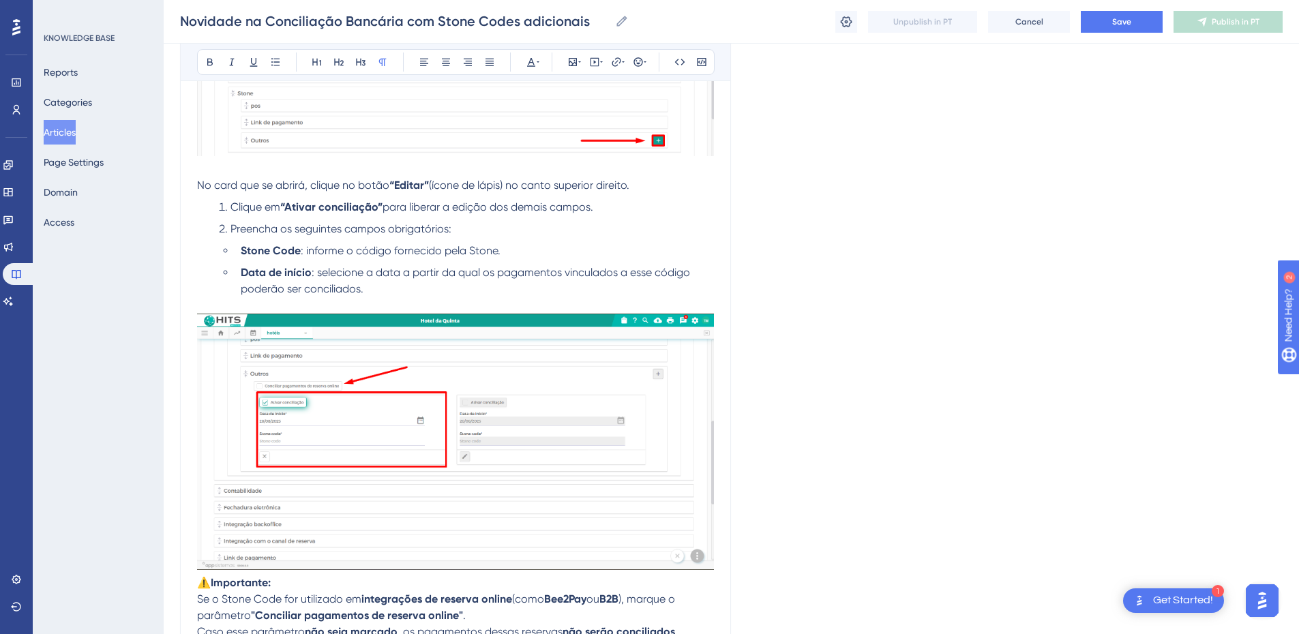
scroll to position [2068, 0]
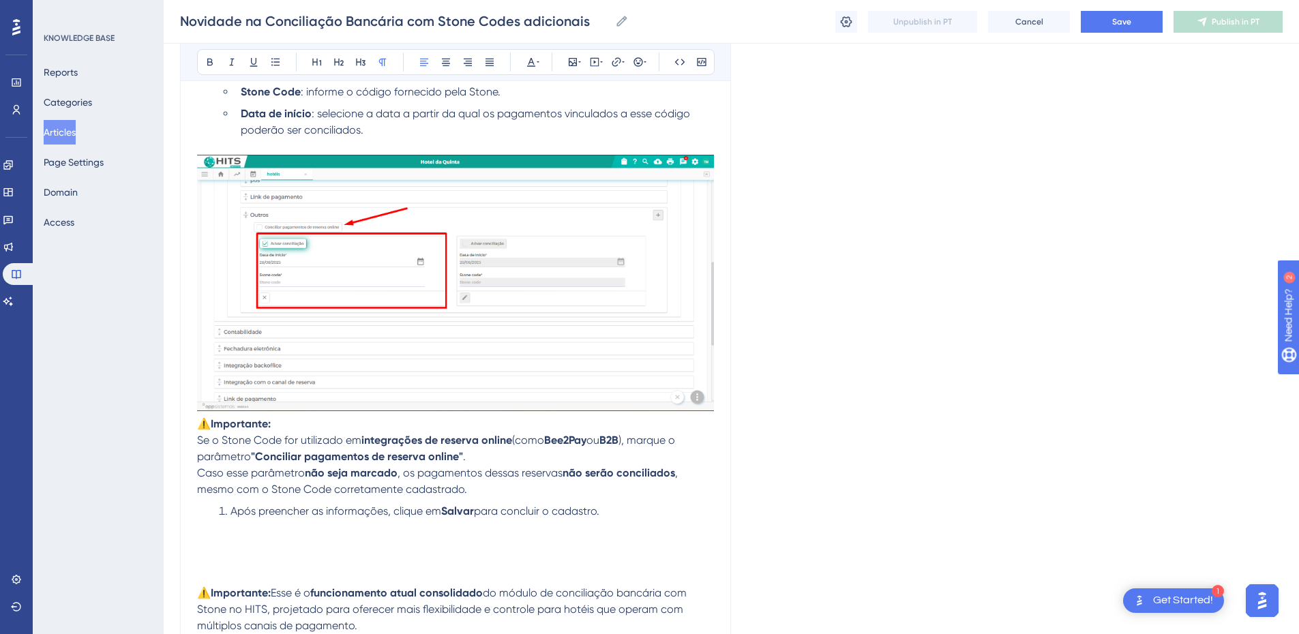
click at [202, 425] on span "⚠️" at bounding box center [204, 423] width 14 height 13
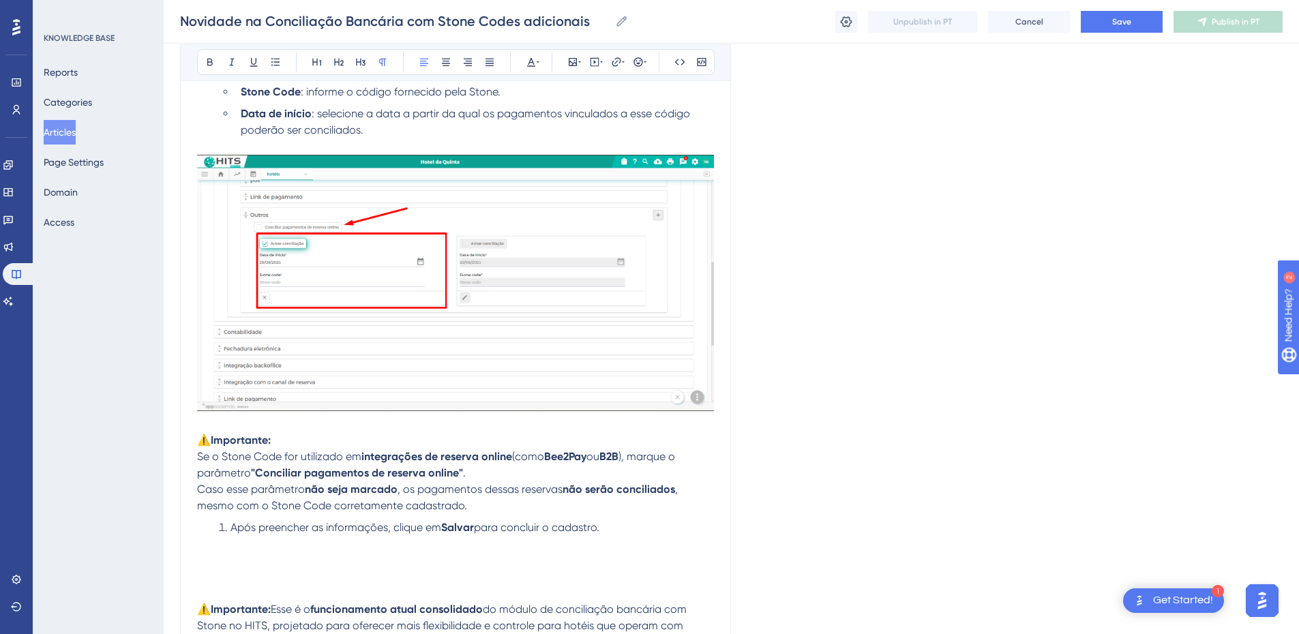
click at [201, 457] on span "Se o Stone Code for utilizado em" at bounding box center [279, 456] width 164 height 13
click at [197, 453] on span "Se o Stone Code for utilizado em" at bounding box center [279, 456] width 164 height 13
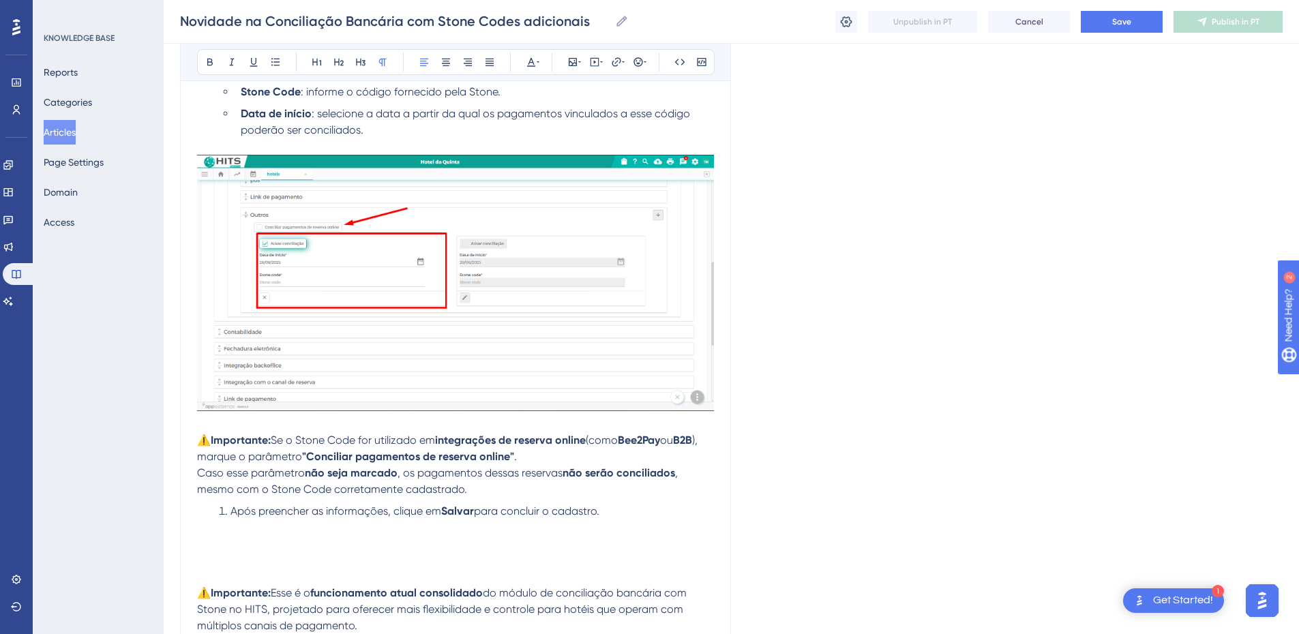
scroll to position [1909, 0]
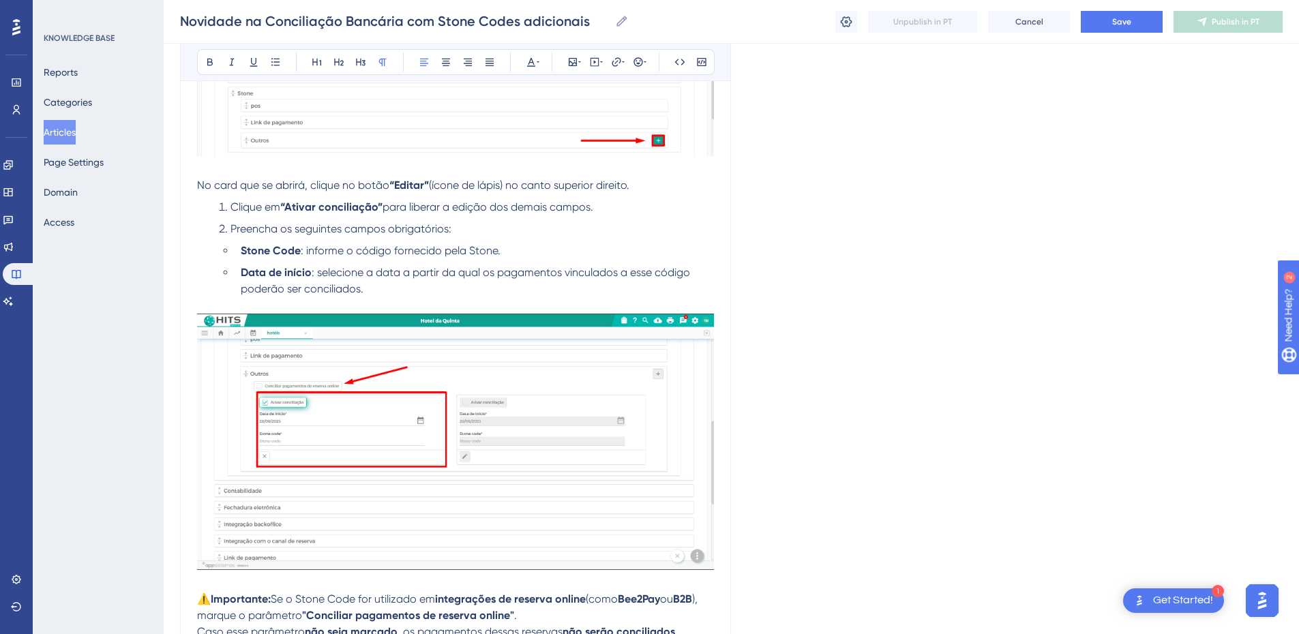
click at [290, 206] on strong "“Ativar conciliação”" at bounding box center [331, 206] width 102 height 13
click at [378, 206] on span "para liberar a edição dos demais campos." at bounding box center [483, 206] width 211 height 13
click at [399, 179] on strong "“Editar”" at bounding box center [409, 185] width 40 height 13
click at [423, 180] on strong "Editar”" at bounding box center [406, 185] width 35 height 13
click at [424, 181] on strong "Editar”" at bounding box center [406, 185] width 35 height 13
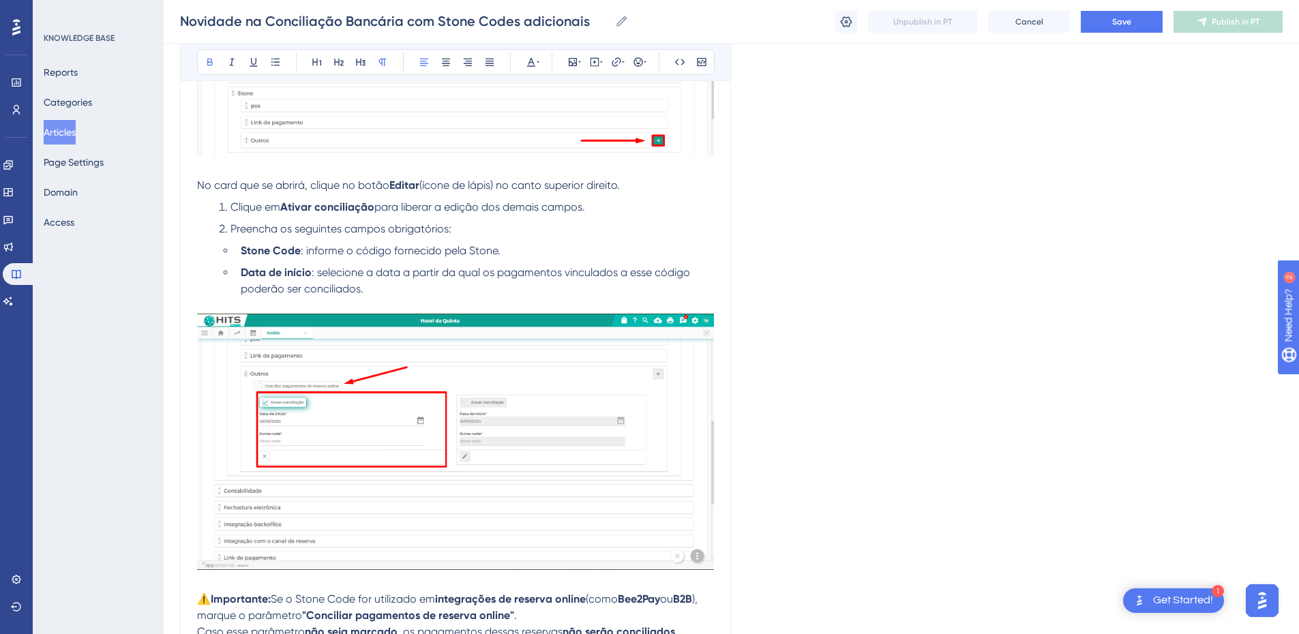
scroll to position [1750, 0]
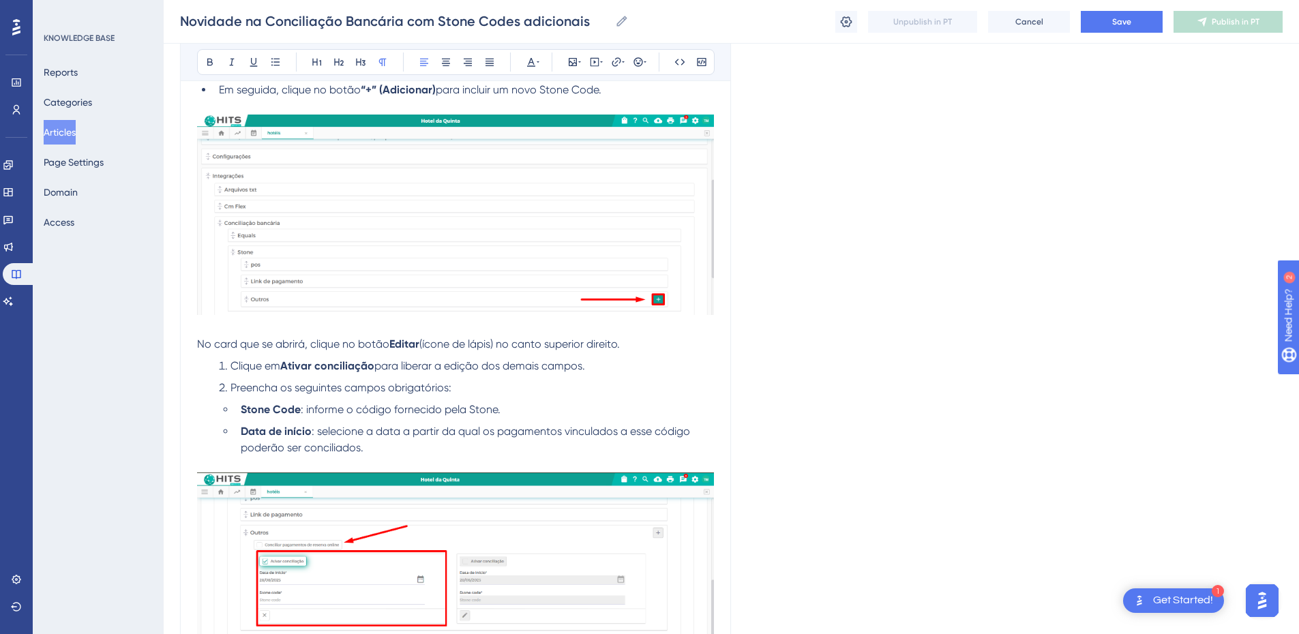
click at [352, 344] on span "No card que se abrirá, clique no botão" at bounding box center [293, 343] width 192 height 13
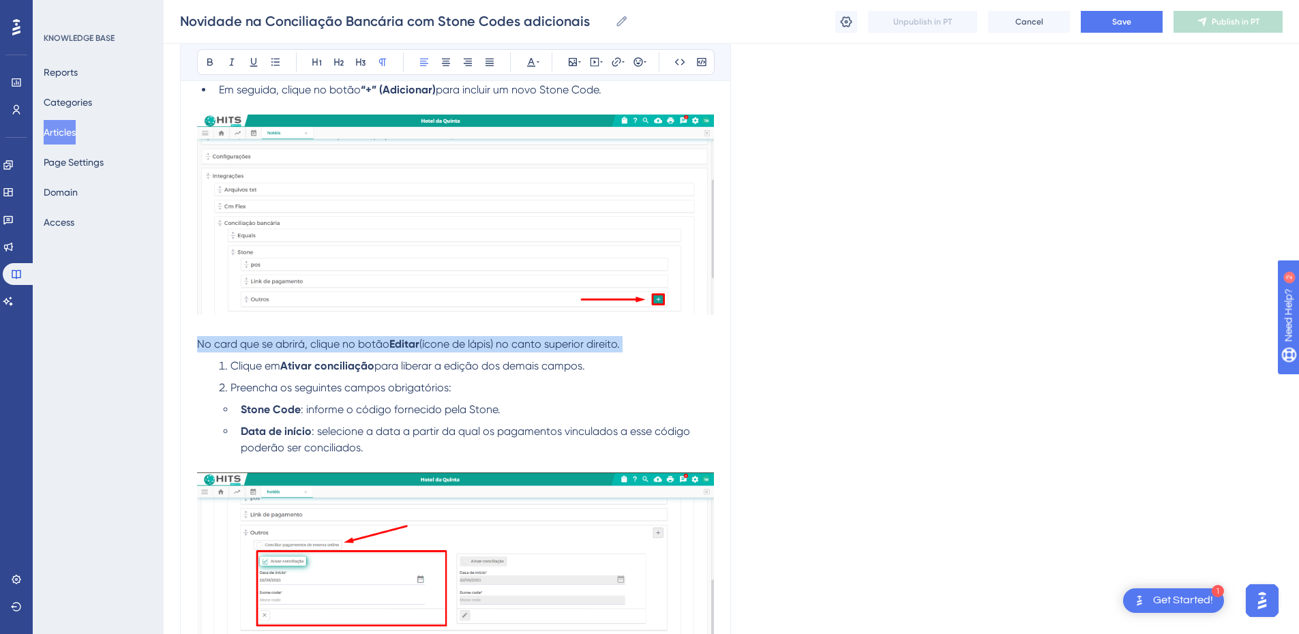
click at [352, 344] on span "No card que se abrirá, clique no botão" at bounding box center [293, 343] width 192 height 13
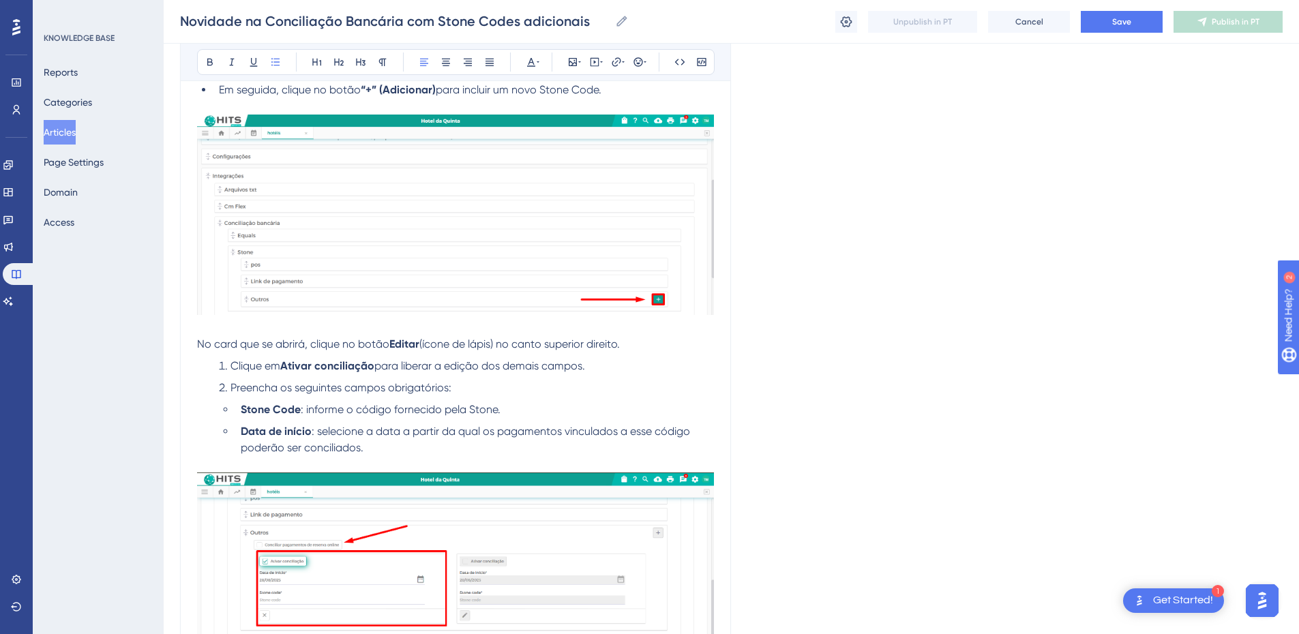
click at [328, 383] on span "Preencha os seguintes campos obrigatórios:" at bounding box center [340, 387] width 221 height 13
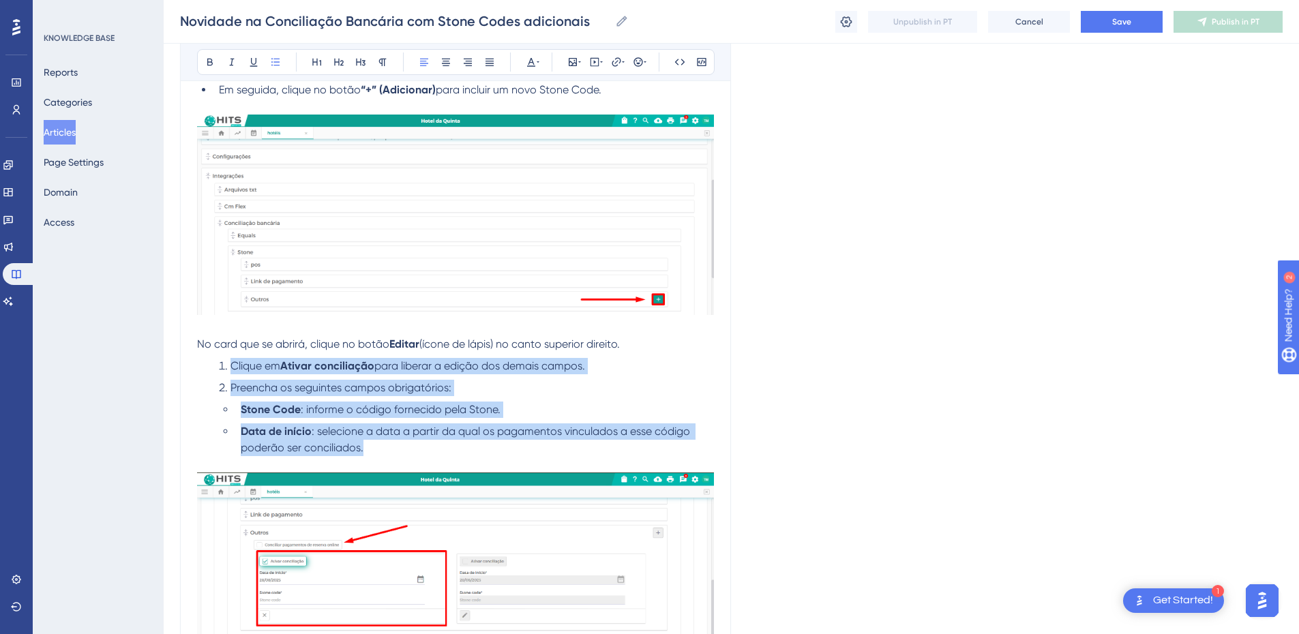
drag, startPoint x: 392, startPoint y: 443, endPoint x: 217, endPoint y: 359, distance: 194.2
click at [217, 359] on ol "Clique em Ativar conciliação para liberar a edição dos demais campos. Preencha …" at bounding box center [455, 407] width 517 height 98
copy ol "Clique em Ativar conciliação para liberar a edição dos demais campos. Preencha …"
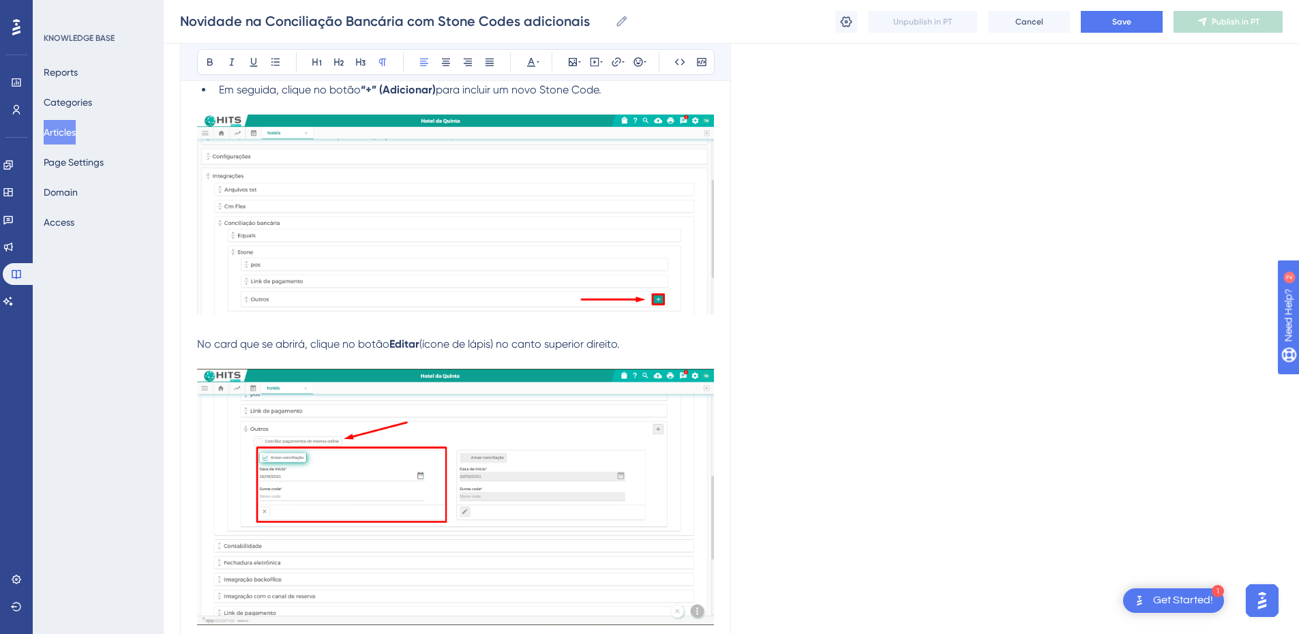
click at [255, 350] on p "No card que se abrirá, clique no botão Editar (ícone de lápis) no canto superio…" at bounding box center [455, 344] width 517 height 16
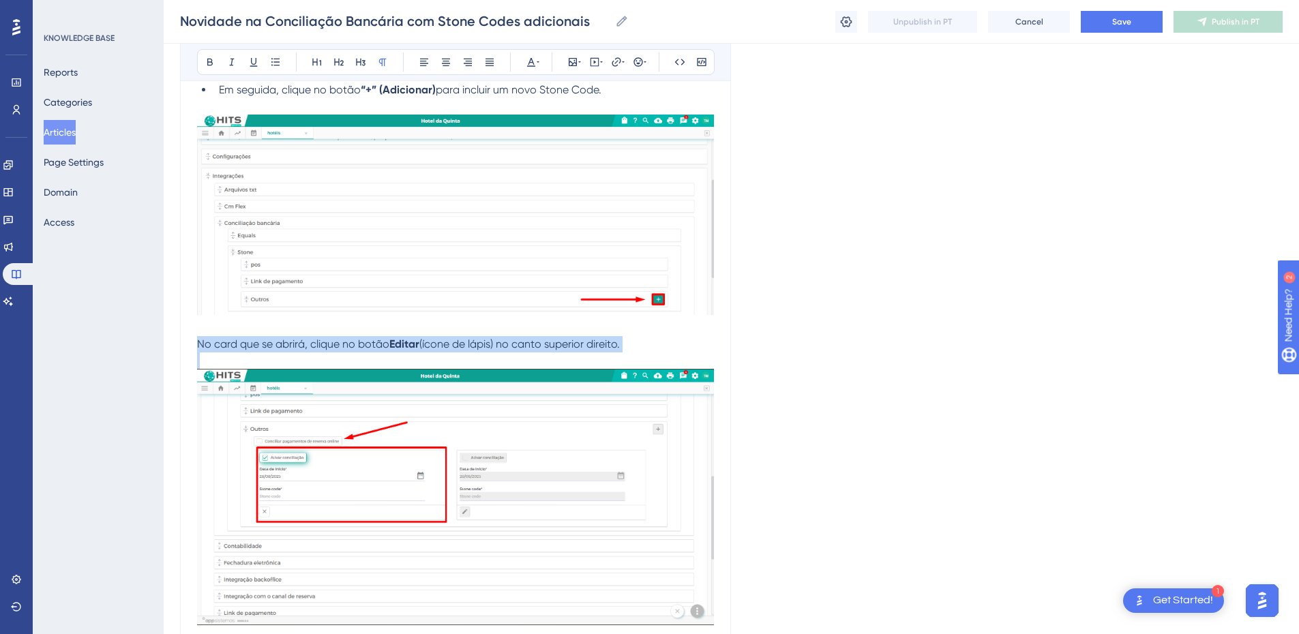
click at [255, 350] on p "No card que se abrirá, clique no botão Editar (ícone de lápis) no canto superio…" at bounding box center [455, 344] width 517 height 16
click at [275, 65] on icon at bounding box center [275, 61] width 8 height 7
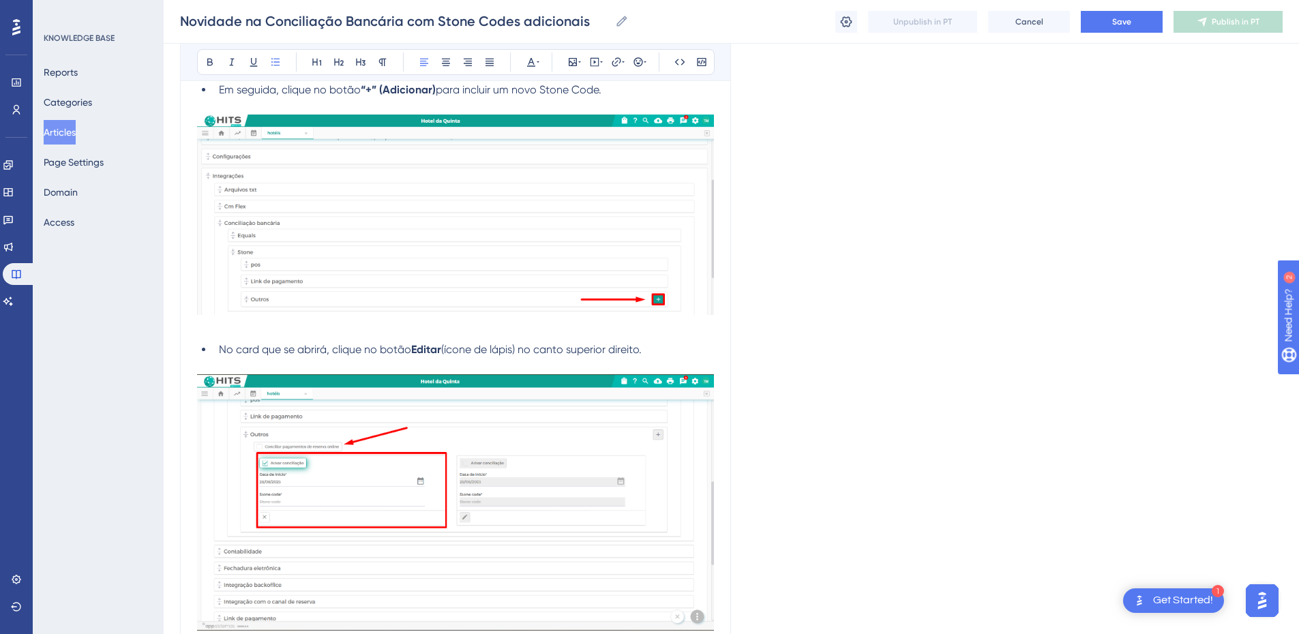
click at [300, 361] on p at bounding box center [455, 366] width 517 height 16
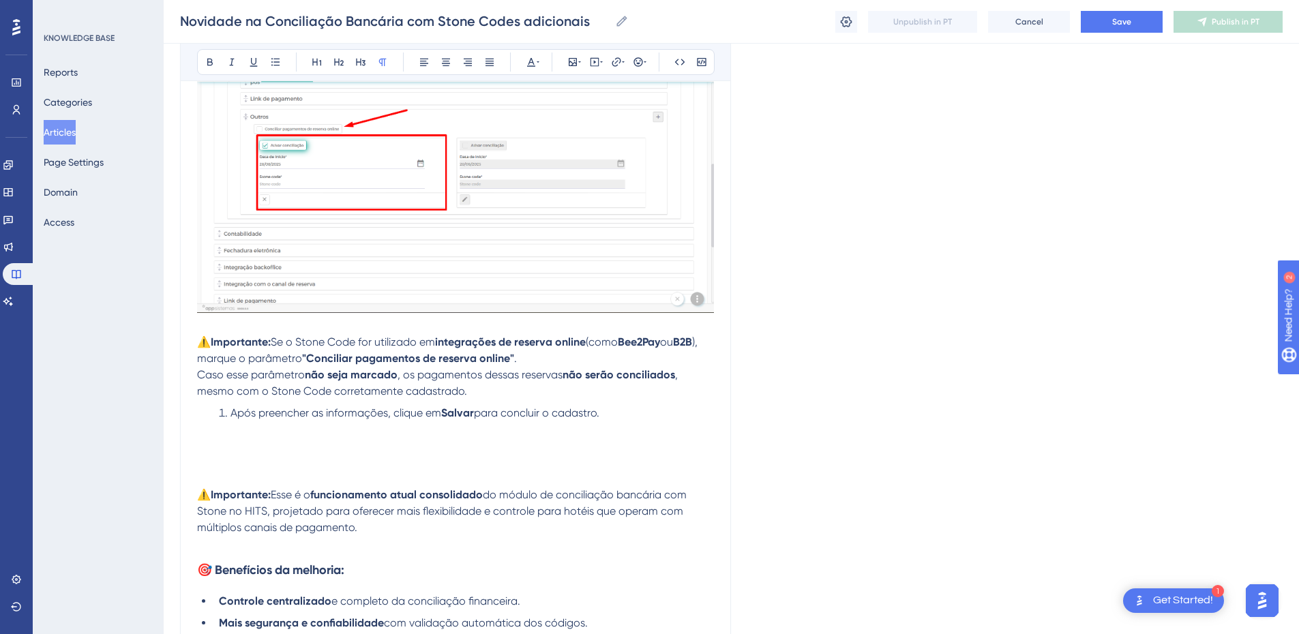
click at [236, 316] on div at bounding box center [455, 187] width 517 height 261
click at [227, 325] on p at bounding box center [455, 326] width 517 height 16
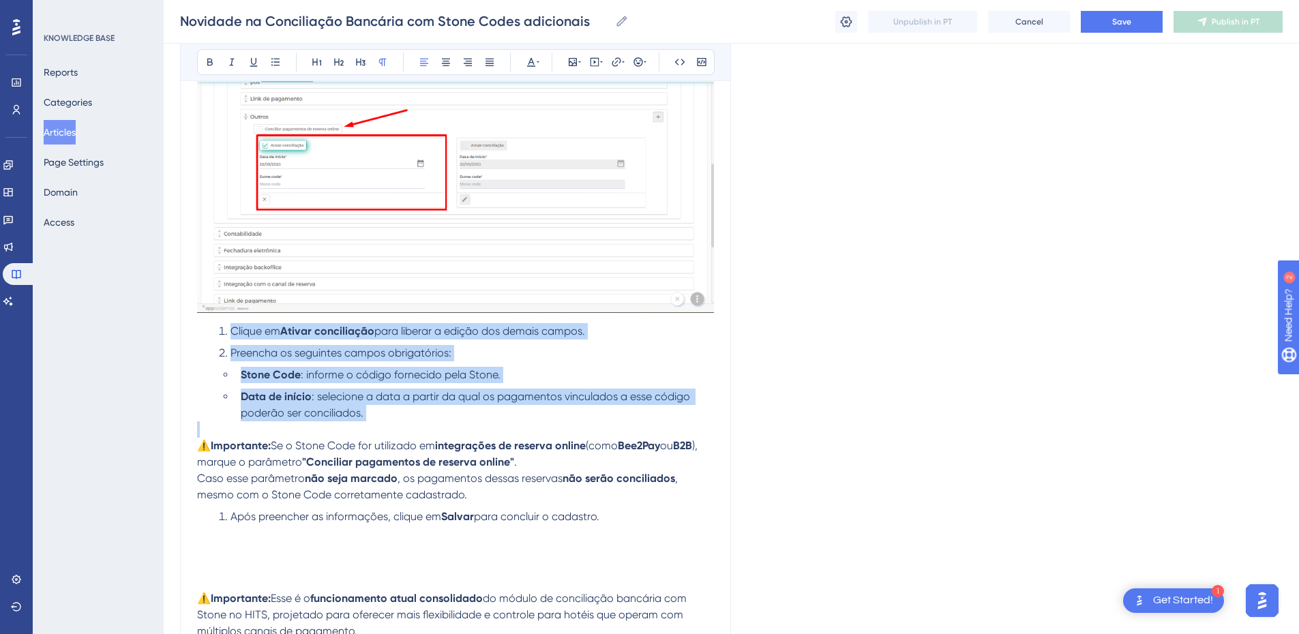
drag, startPoint x: 375, startPoint y: 430, endPoint x: 211, endPoint y: 331, distance: 191.2
click at [273, 61] on icon at bounding box center [275, 62] width 11 height 11
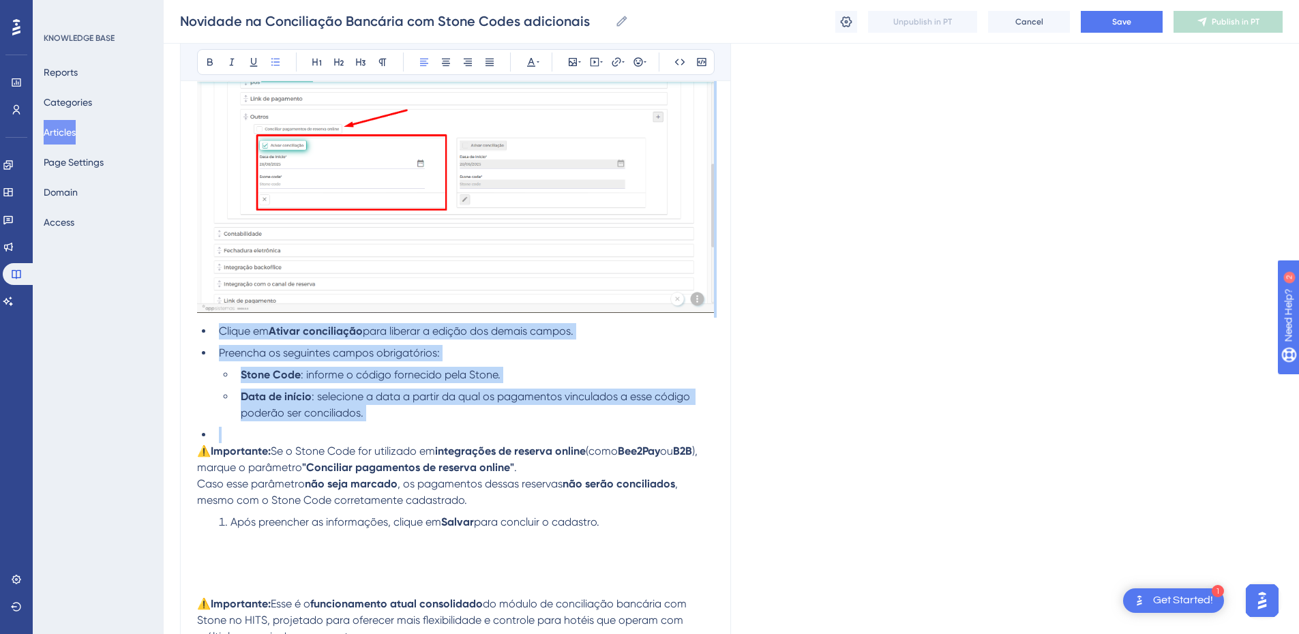
click at [260, 378] on strong "Stone Code" at bounding box center [271, 374] width 60 height 13
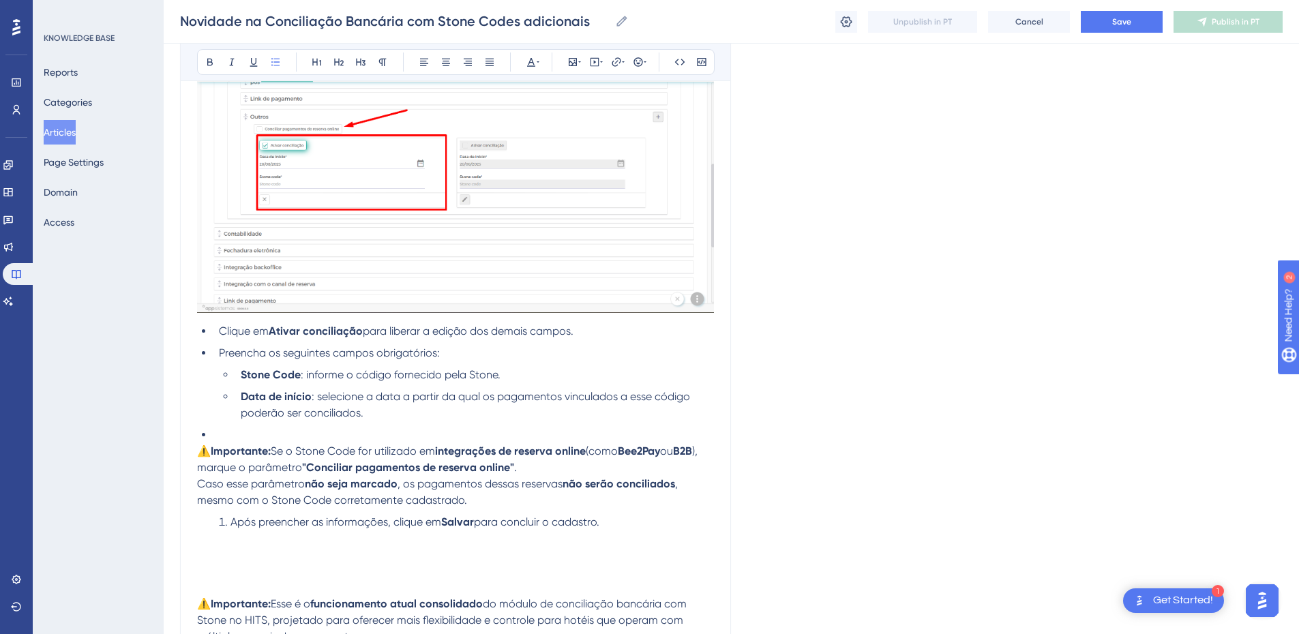
click at [212, 435] on ul "Clique em Ativar conciliação para liberar a edição dos demais campos. Preencha …" at bounding box center [455, 383] width 517 height 120
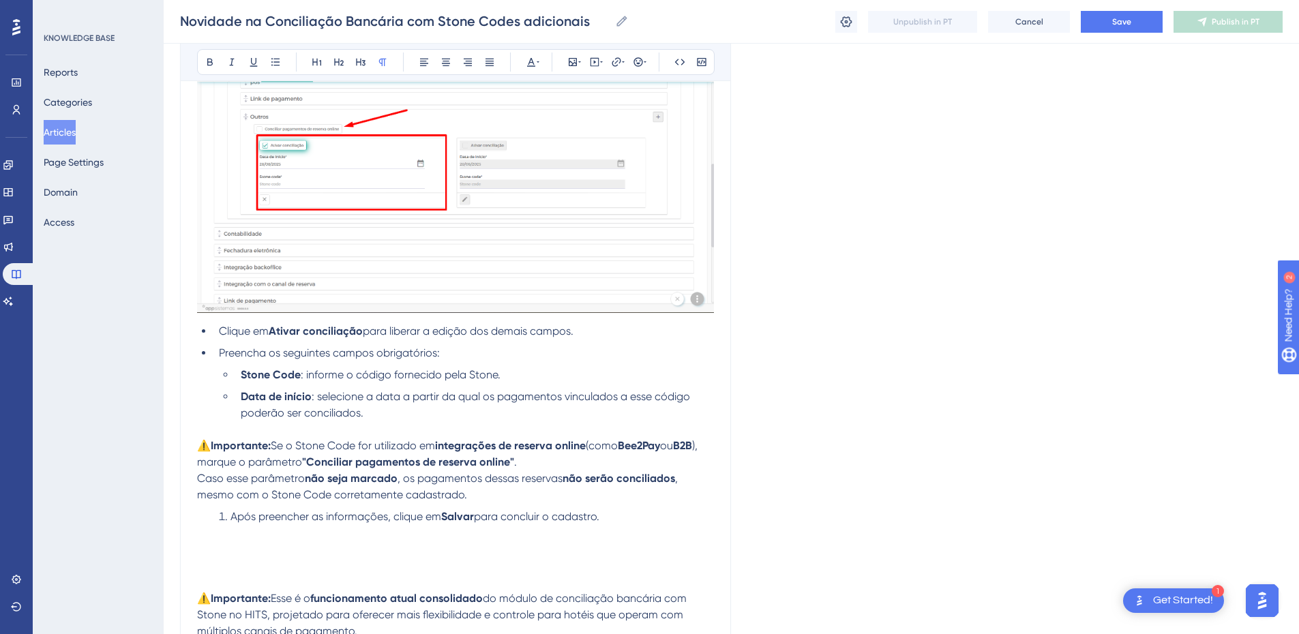
click at [200, 483] on span "Caso esse parâmetro" at bounding box center [251, 478] width 108 height 13
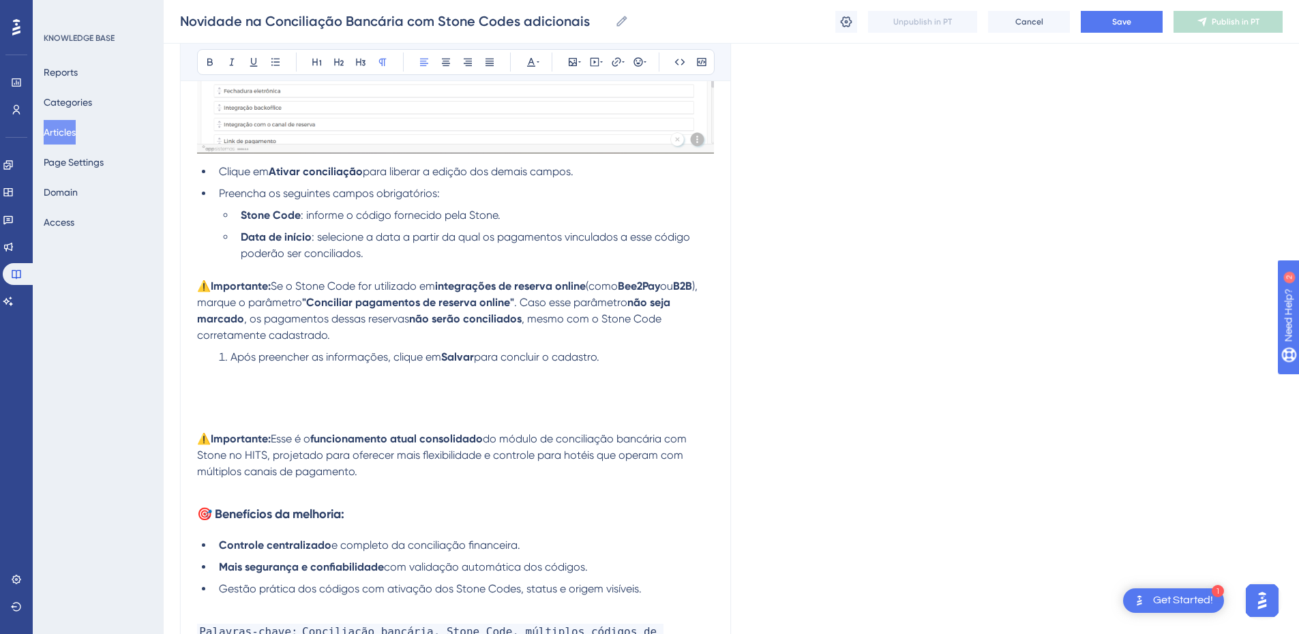
click at [254, 358] on span "Após preencher as informações, clique em" at bounding box center [335, 356] width 211 height 13
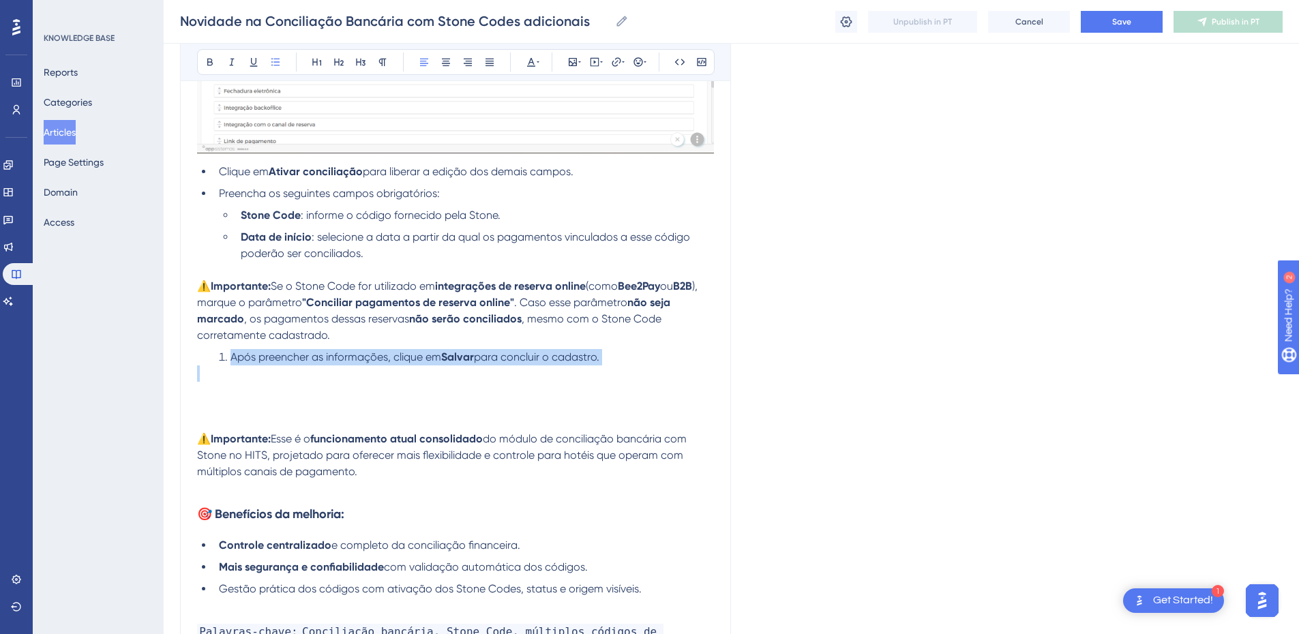
click at [254, 358] on span "Após preencher as informações, clique em" at bounding box center [335, 356] width 211 height 13
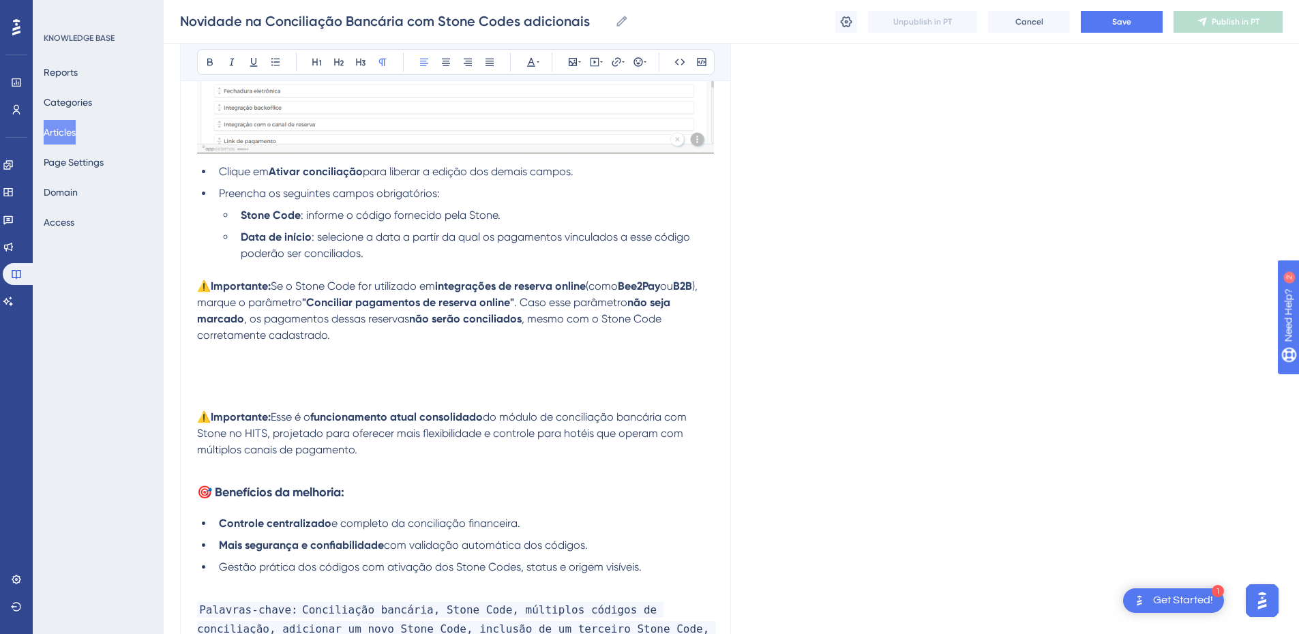
click at [233, 397] on p at bounding box center [455, 401] width 517 height 16
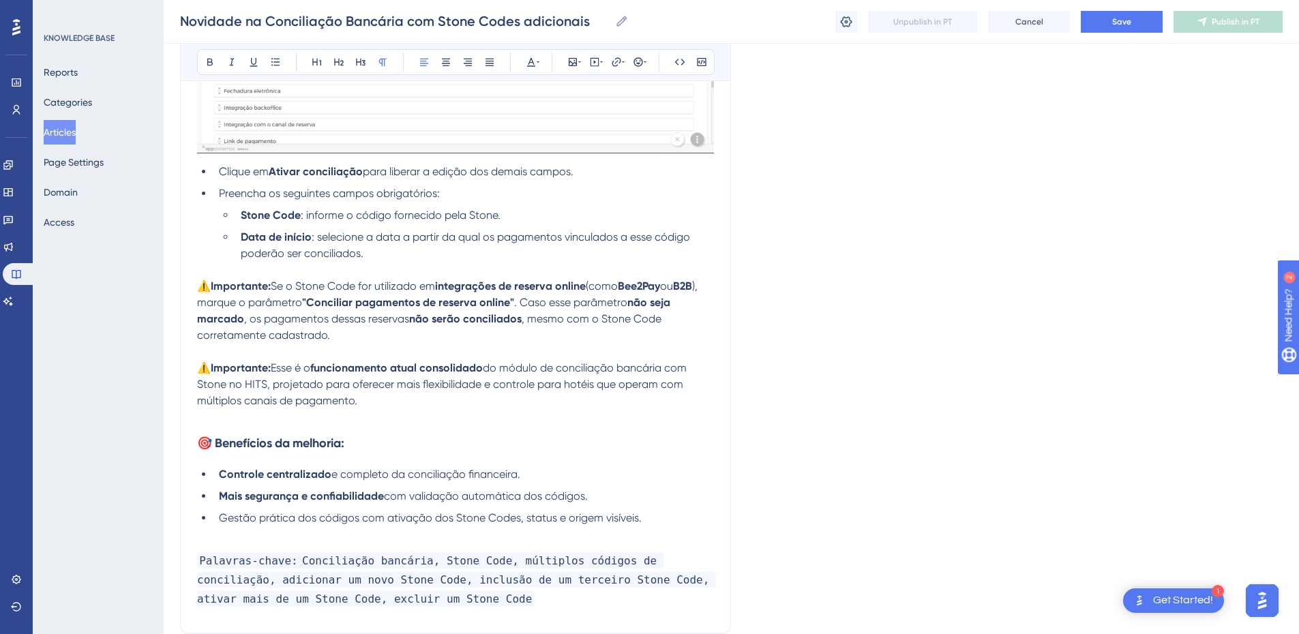
drag, startPoint x: 384, startPoint y: 406, endPoint x: 184, endPoint y: 352, distance: 206.9
copy div "⚠️Importante: Esse é o funcionamento atual consolidado do módulo de conciliação…"
click at [269, 382] on span "do módulo de conciliação bancária com Stone no HITS, projetado para oferecer ma…" at bounding box center [443, 384] width 492 height 46
drag, startPoint x: 273, startPoint y: 384, endPoint x: 185, endPoint y: 363, distance: 90.3
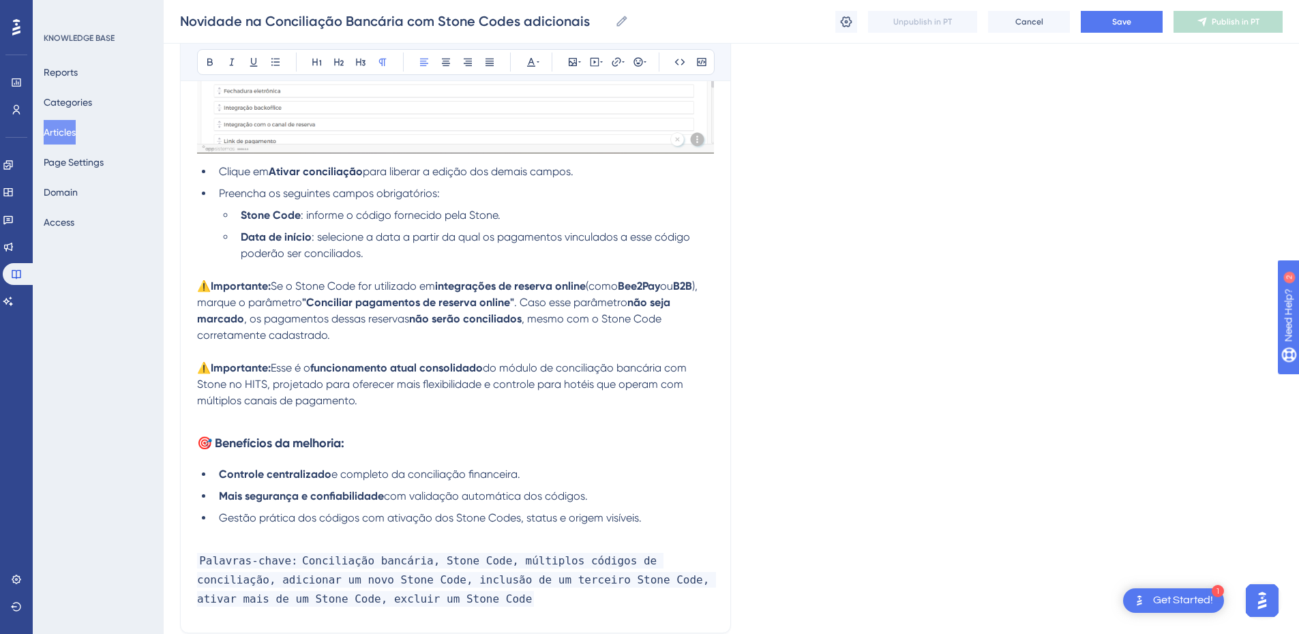
copy p "⚠️Importante: Esse é o funcionamento atual consolidado do módulo de conciliação…"
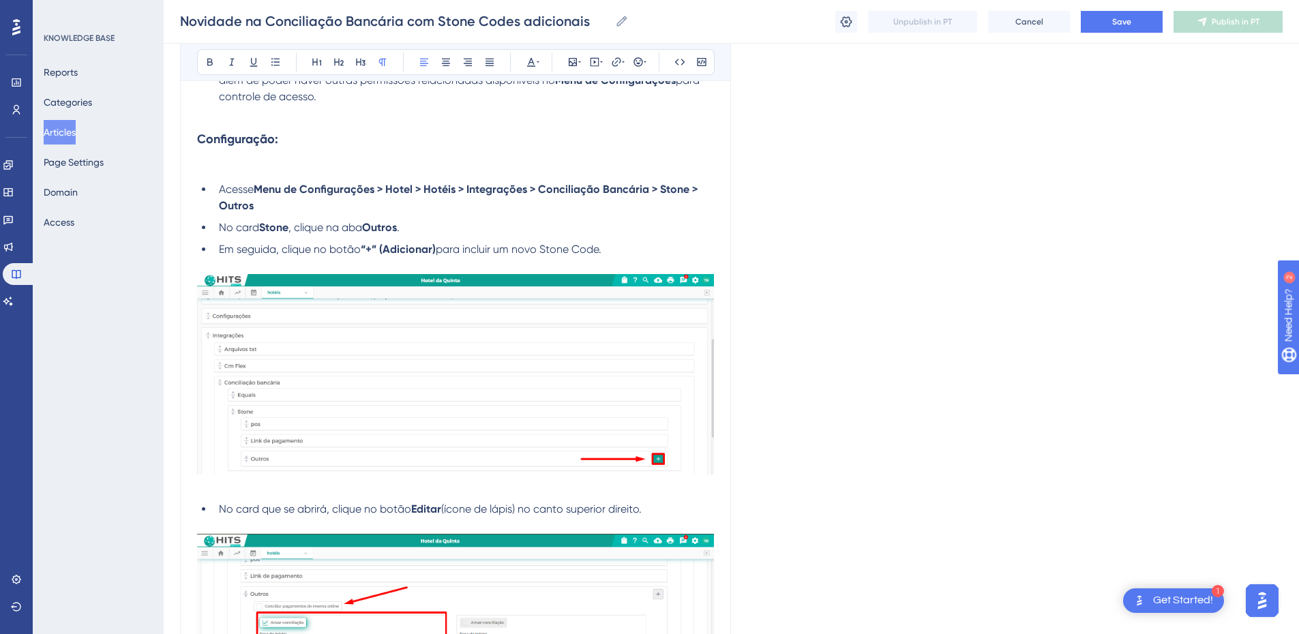
scroll to position [1273, 0]
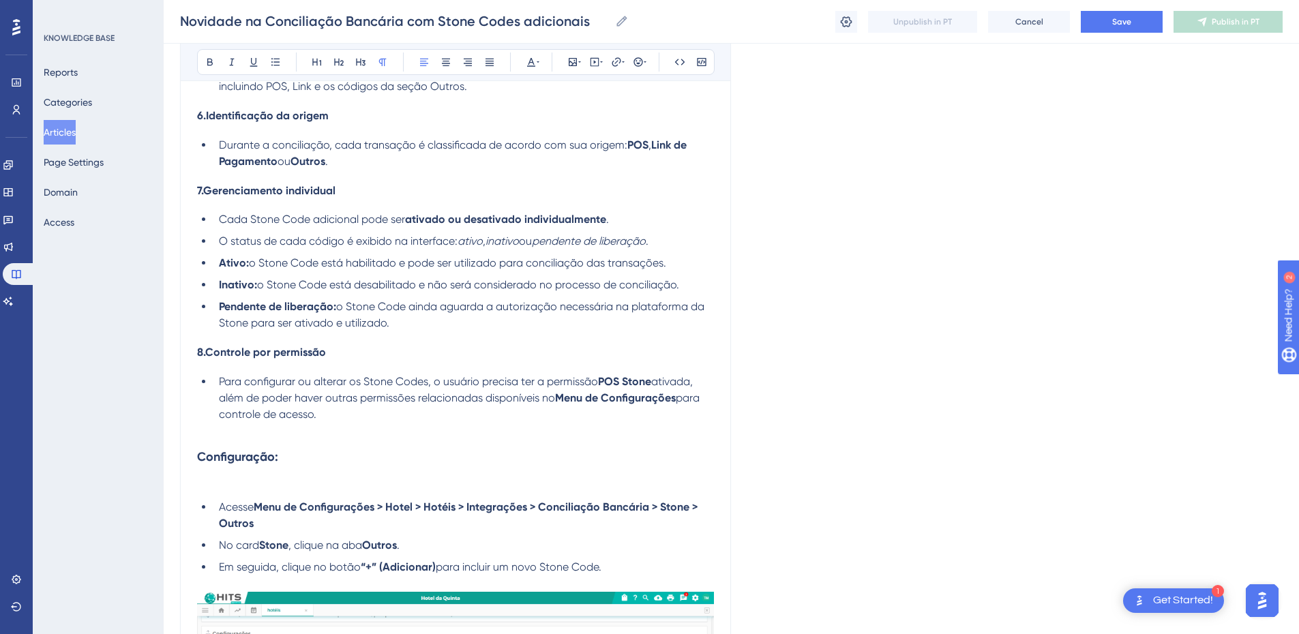
click at [215, 426] on p at bounding box center [455, 431] width 517 height 16
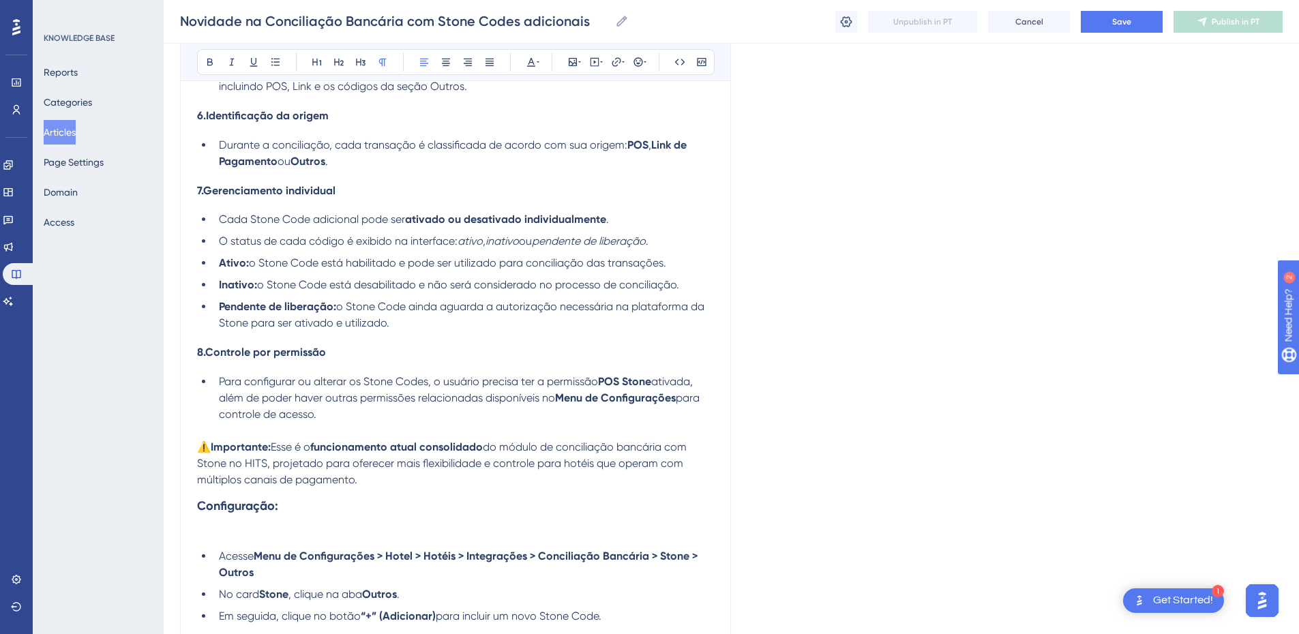
scroll to position [1432, 0]
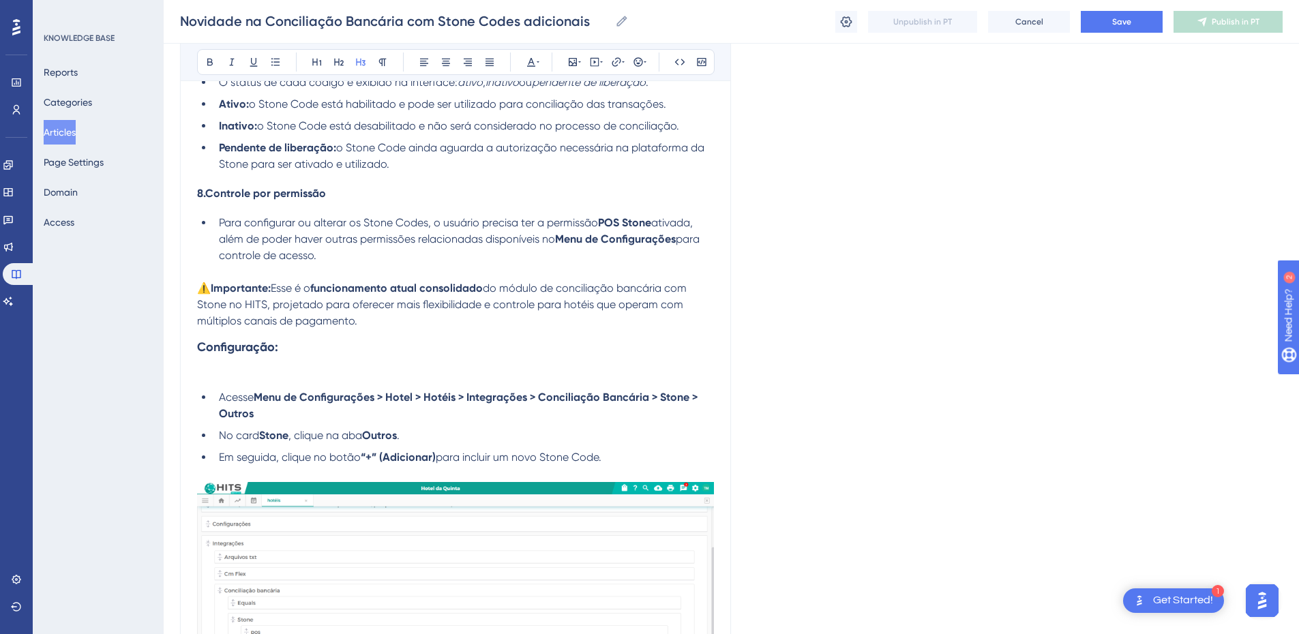
click at [235, 373] on h3 "Configuração:" at bounding box center [455, 356] width 517 height 55
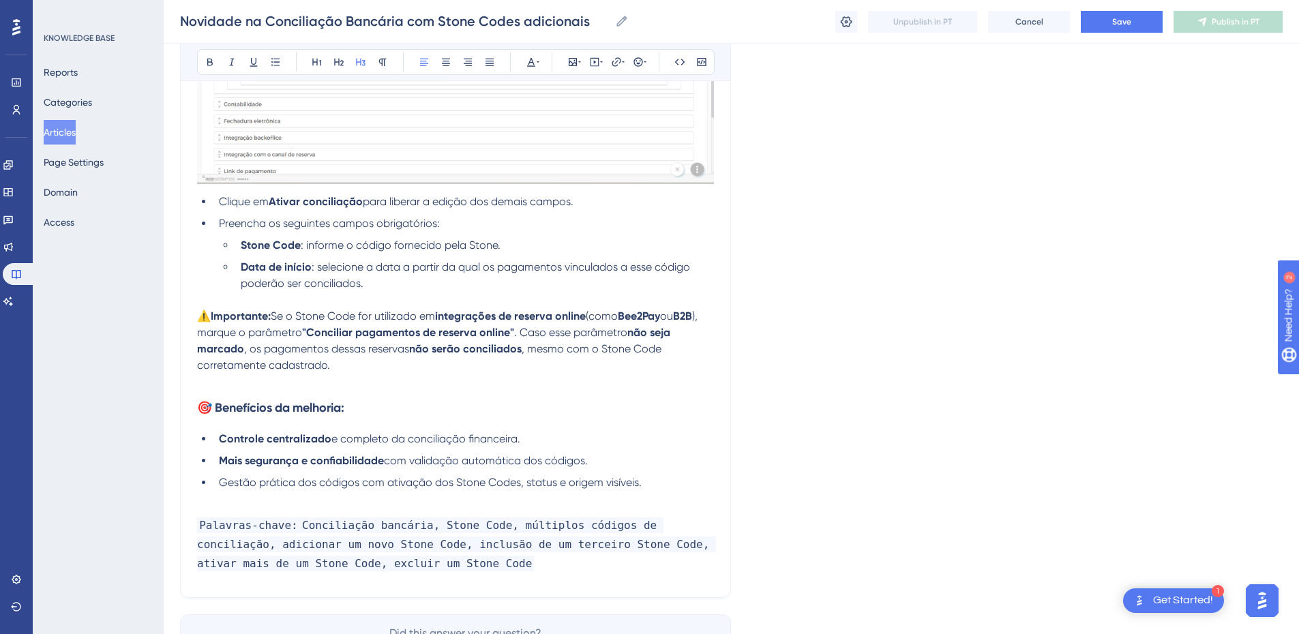
scroll to position [2317, 0]
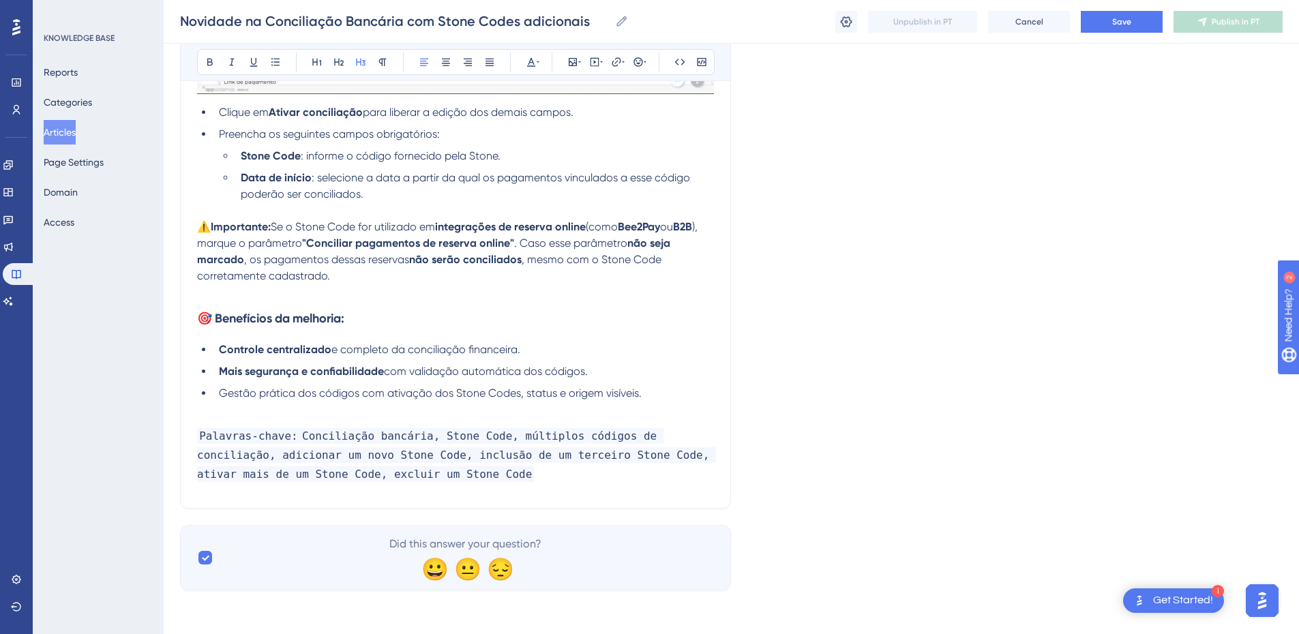
click at [320, 301] on h3 "🎯 Benefícios da melhoria:" at bounding box center [455, 318] width 517 height 35
click at [300, 286] on p at bounding box center [455, 292] width 517 height 16
click at [1106, 18] on button "Save" at bounding box center [1122, 22] width 82 height 22
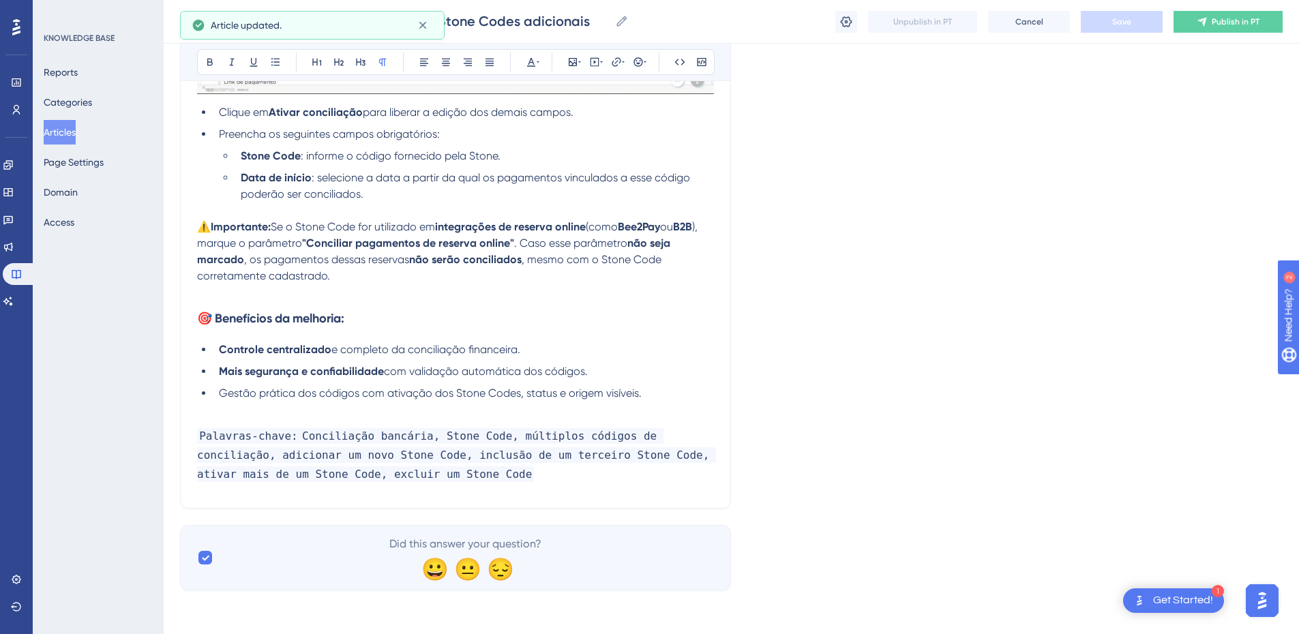
click at [214, 419] on h3 "Palavras-chave: Conciliação bancária, Stone Code, múltiplos códigos de concilia…" at bounding box center [455, 455] width 517 height 74
click at [221, 410] on p at bounding box center [455, 410] width 517 height 16
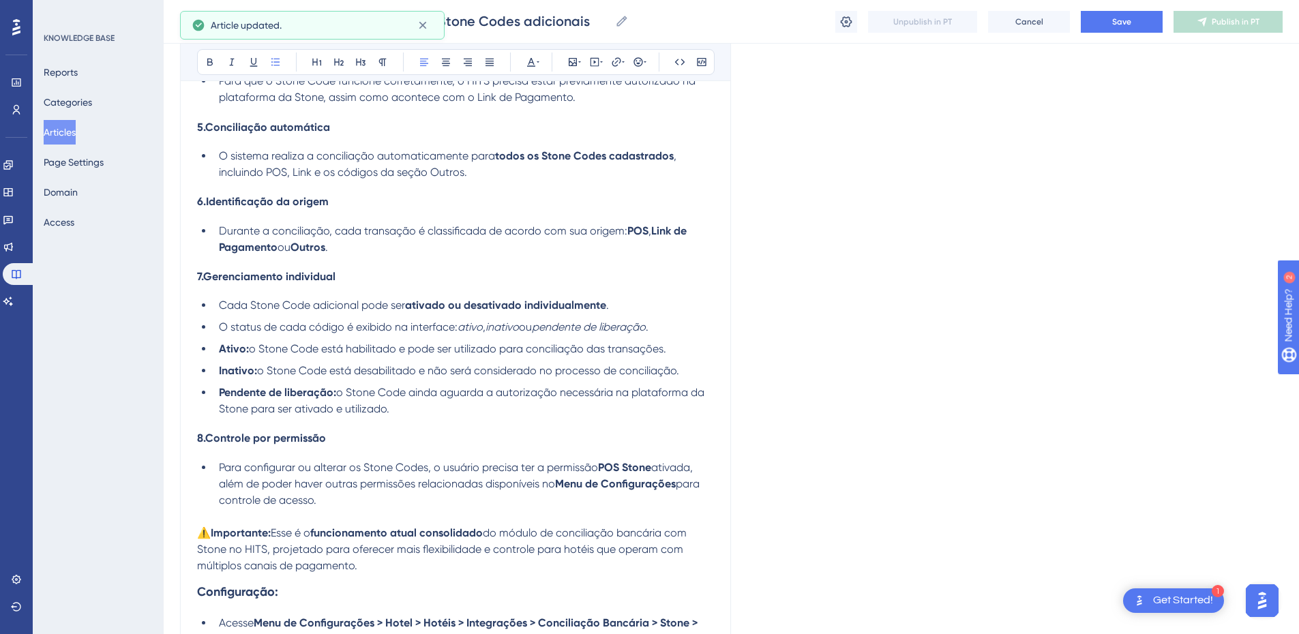
scroll to position [391, 0]
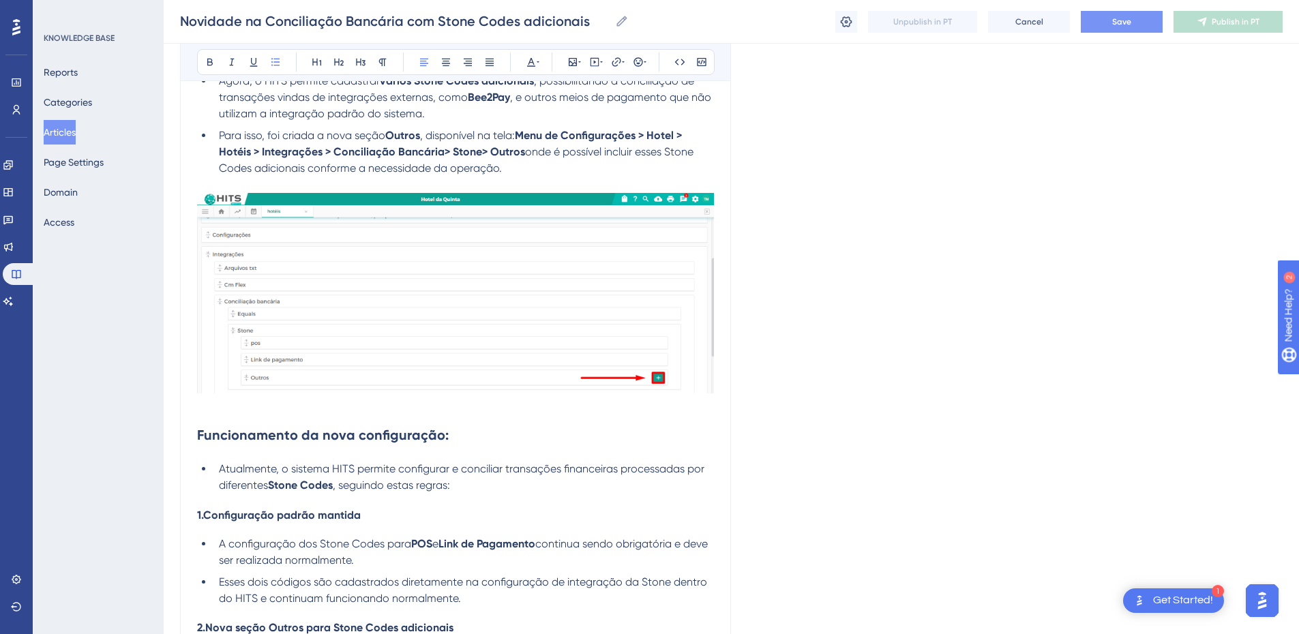
click at [1120, 33] on div "Novidade na Conciliação Bancária com Stone Codes adicionais Novidade na Concili…" at bounding box center [731, 22] width 1135 height 44
click at [1114, 16] on span "Save" at bounding box center [1121, 21] width 19 height 11
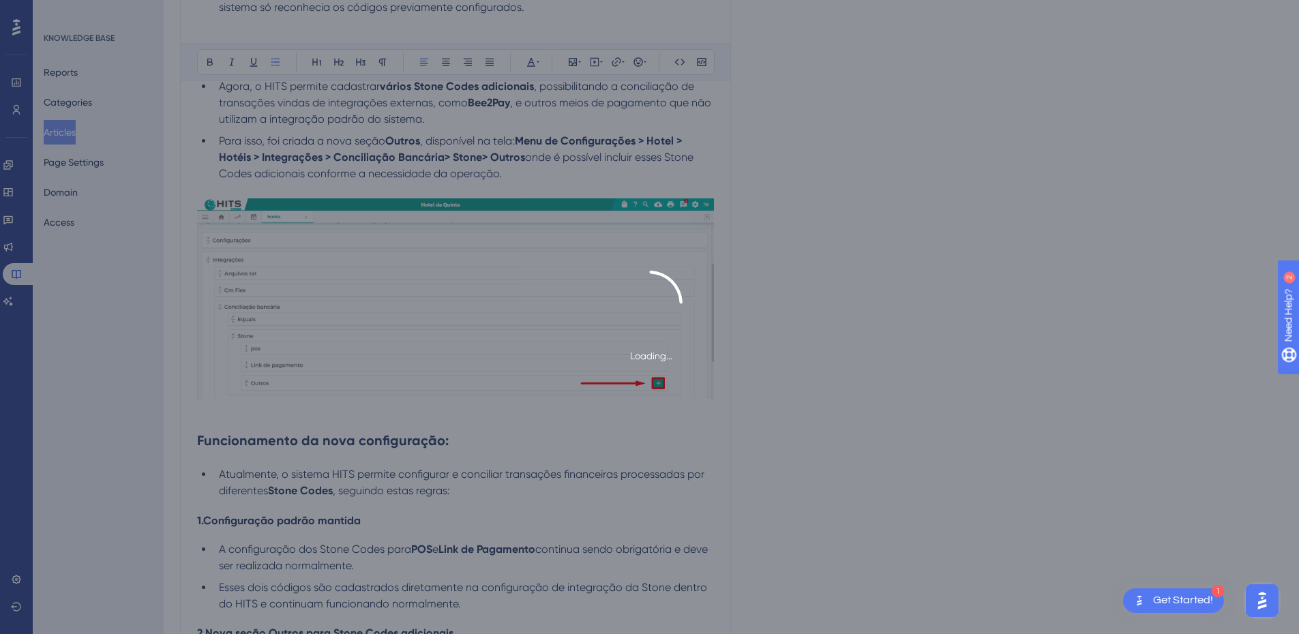
scroll to position [0, 0]
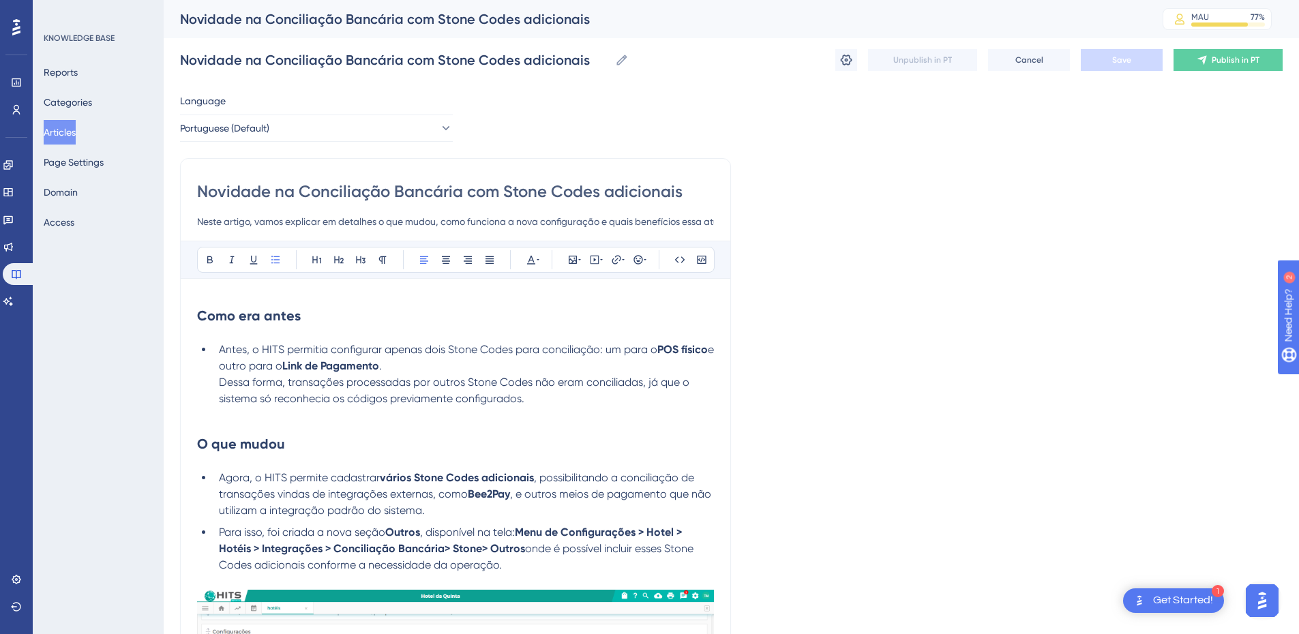
click at [70, 134] on button "Articles" at bounding box center [60, 132] width 32 height 25
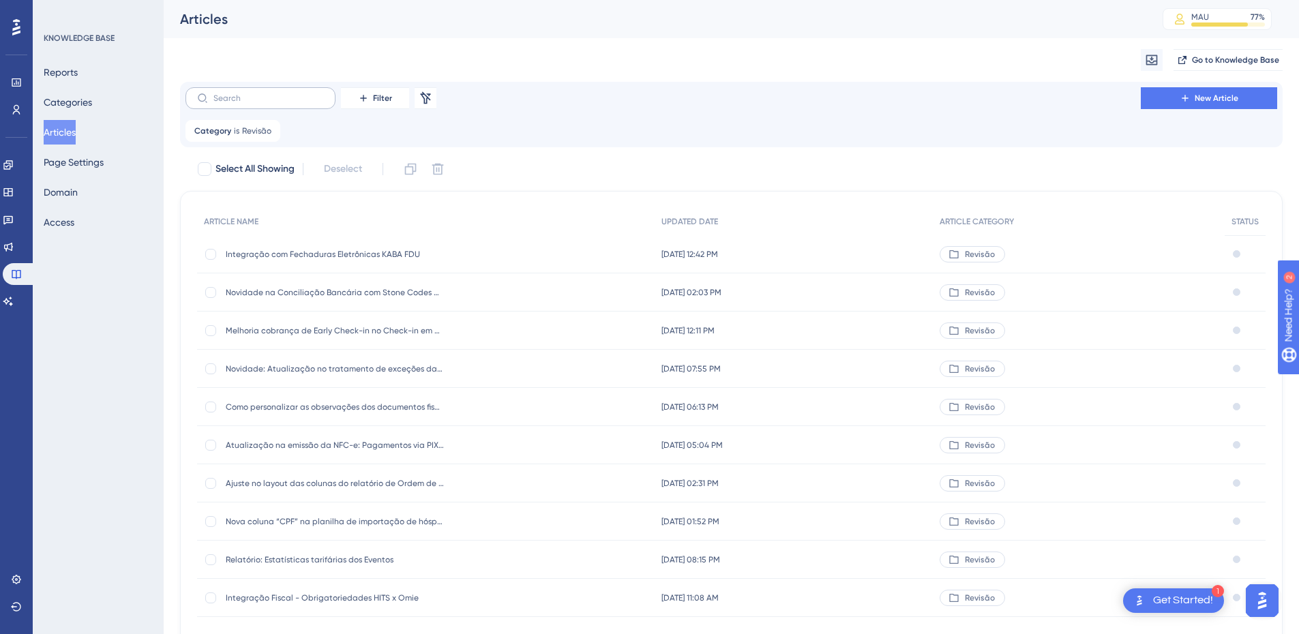
click at [275, 106] on label at bounding box center [260, 98] width 150 height 22
click at [275, 103] on input "text" at bounding box center [268, 98] width 110 height 10
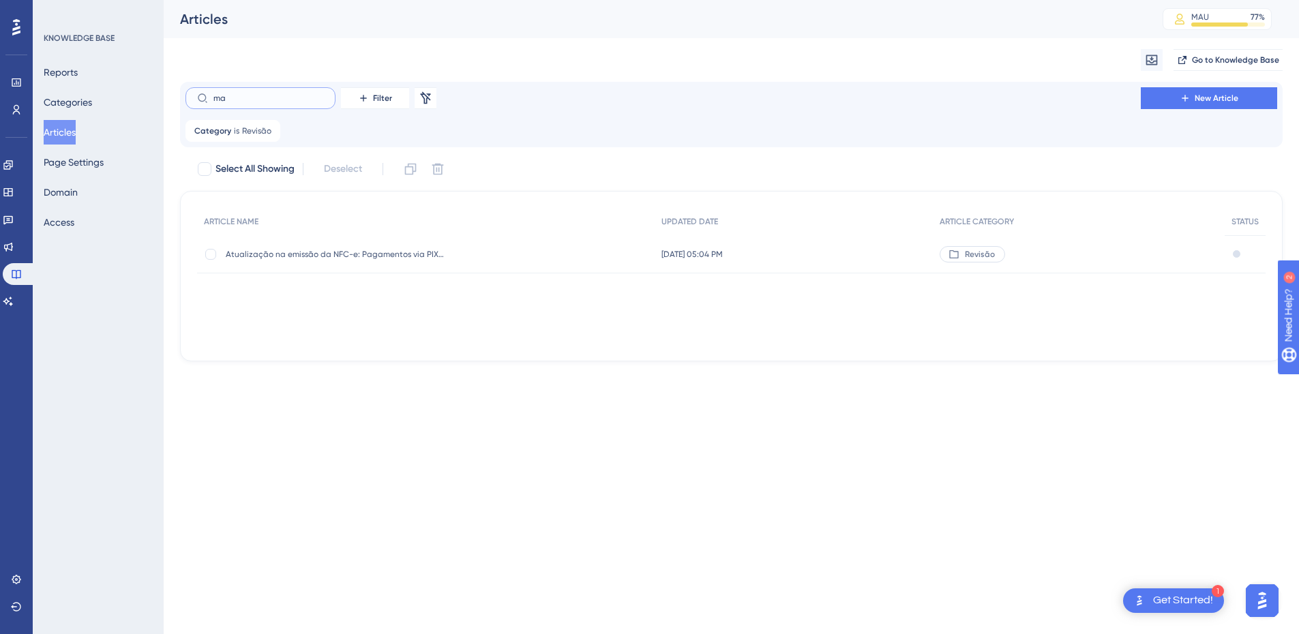
type input "mak"
checkbox input "true"
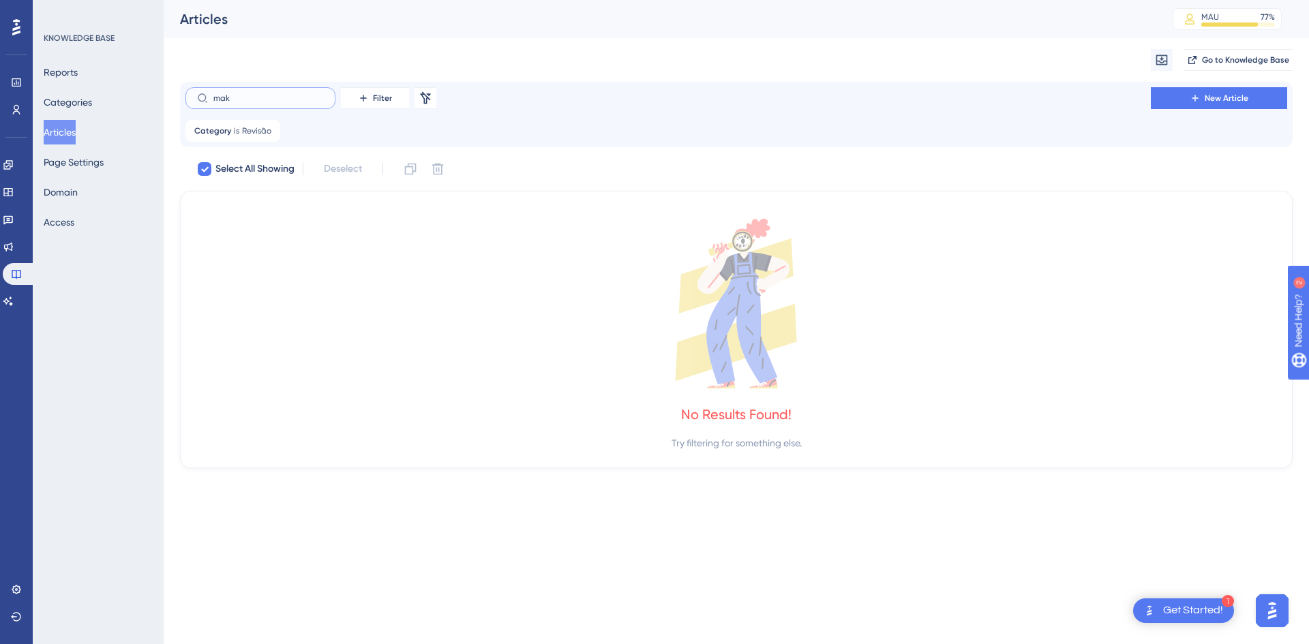
type input "ma"
checkbox input "false"
type input "m"
